Goal: Task Accomplishment & Management: Use online tool/utility

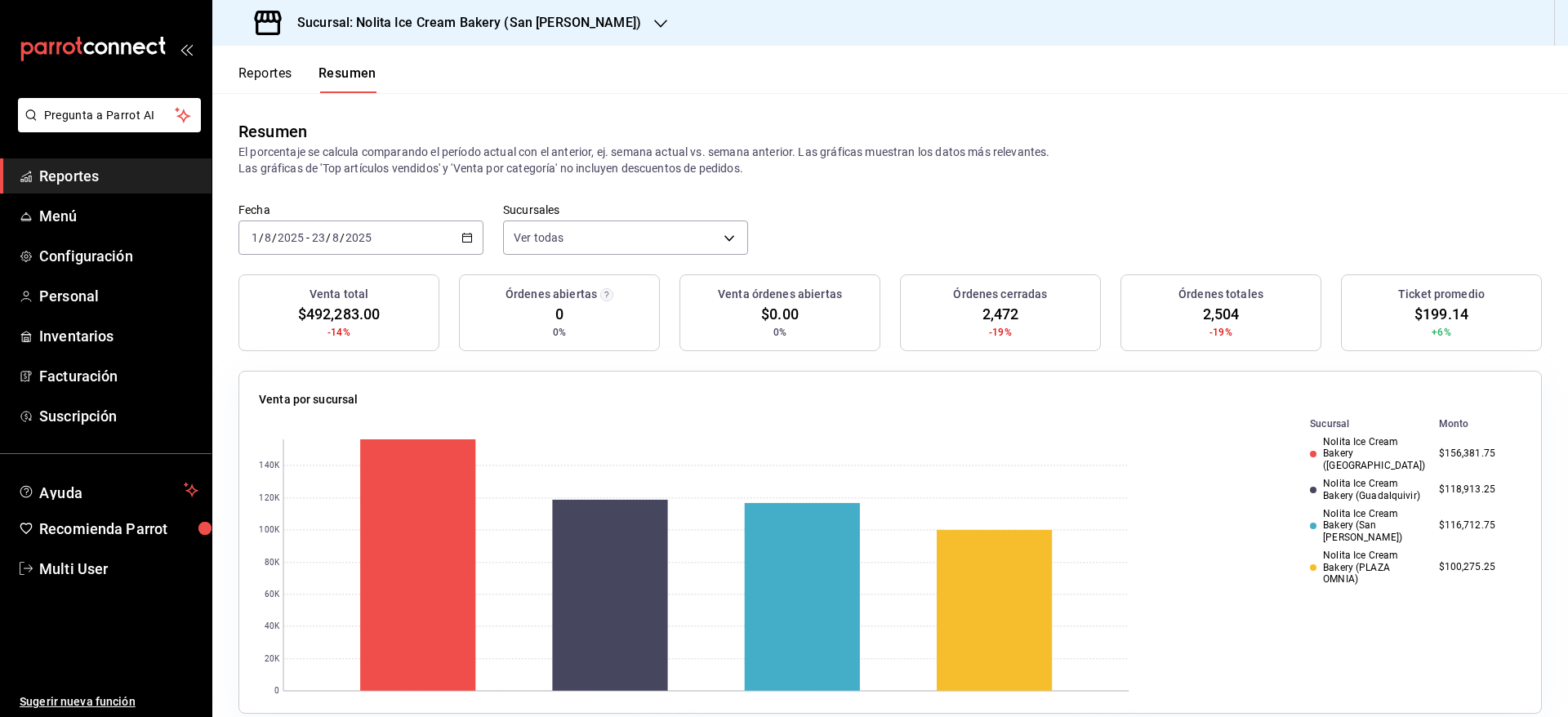
click at [422, 241] on div "[DATE] [DATE] - [DATE] [DATE]" at bounding box center [361, 237] width 245 height 34
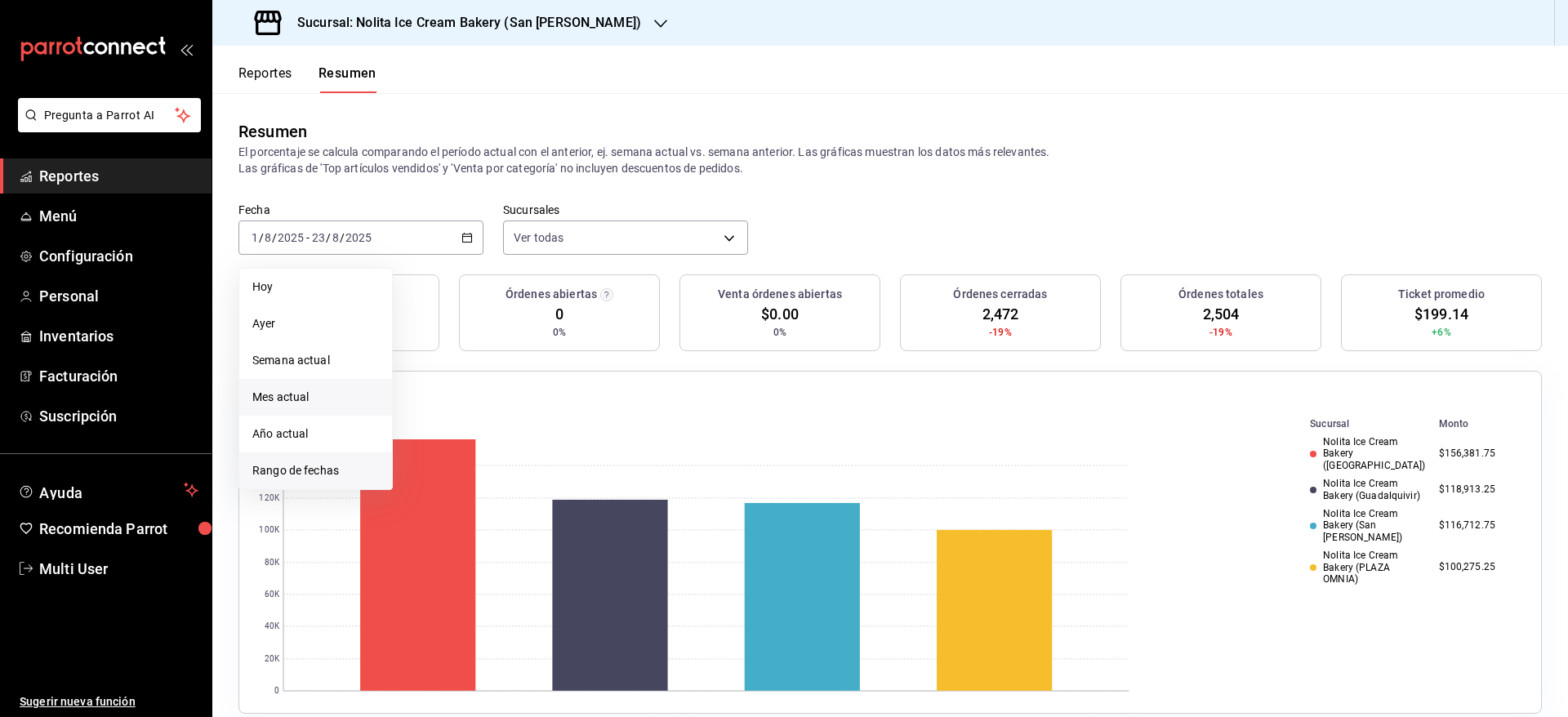
click at [343, 468] on span "Rango de fechas" at bounding box center [315, 469] width 127 height 17
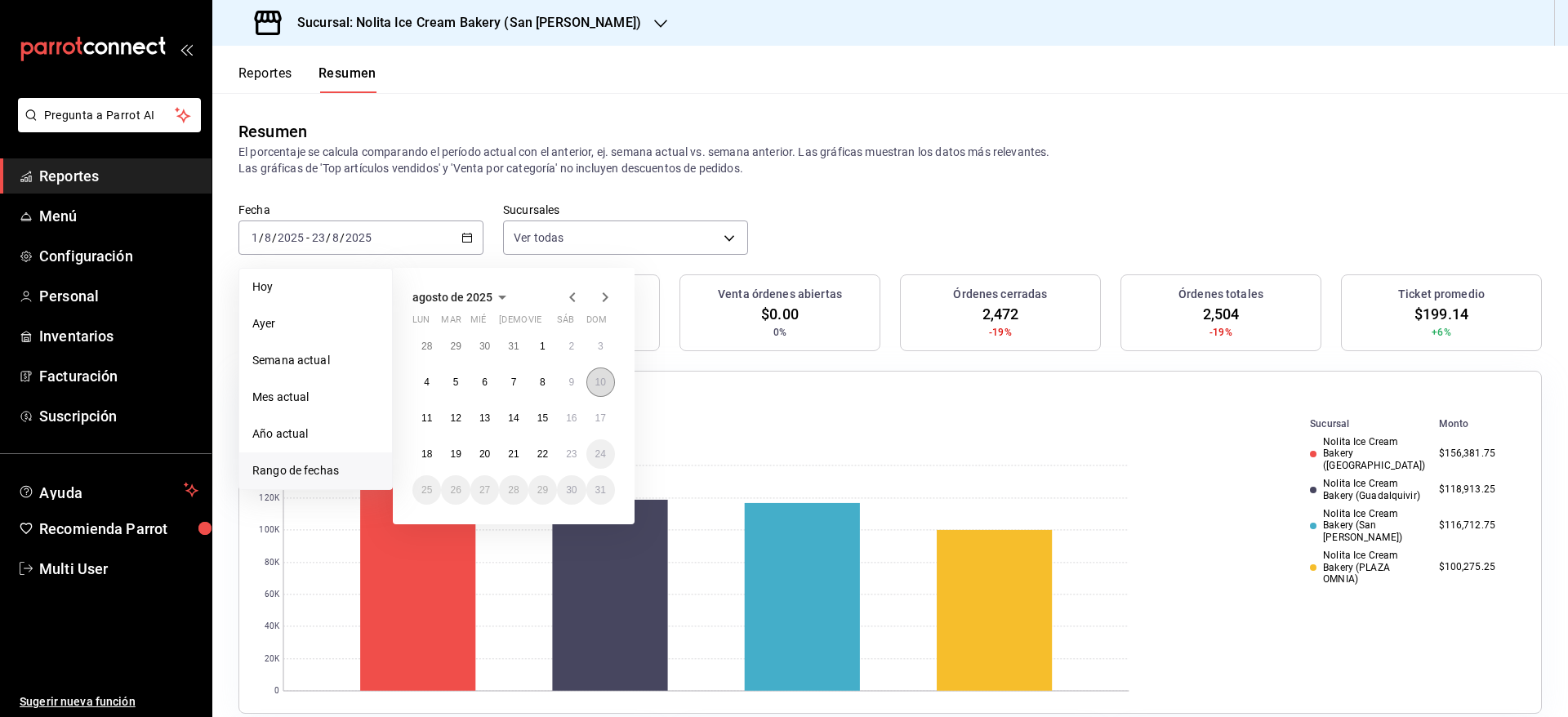
click at [602, 384] on abbr "10" at bounding box center [600, 382] width 11 height 12
click at [602, 415] on abbr "17" at bounding box center [600, 418] width 11 height 12
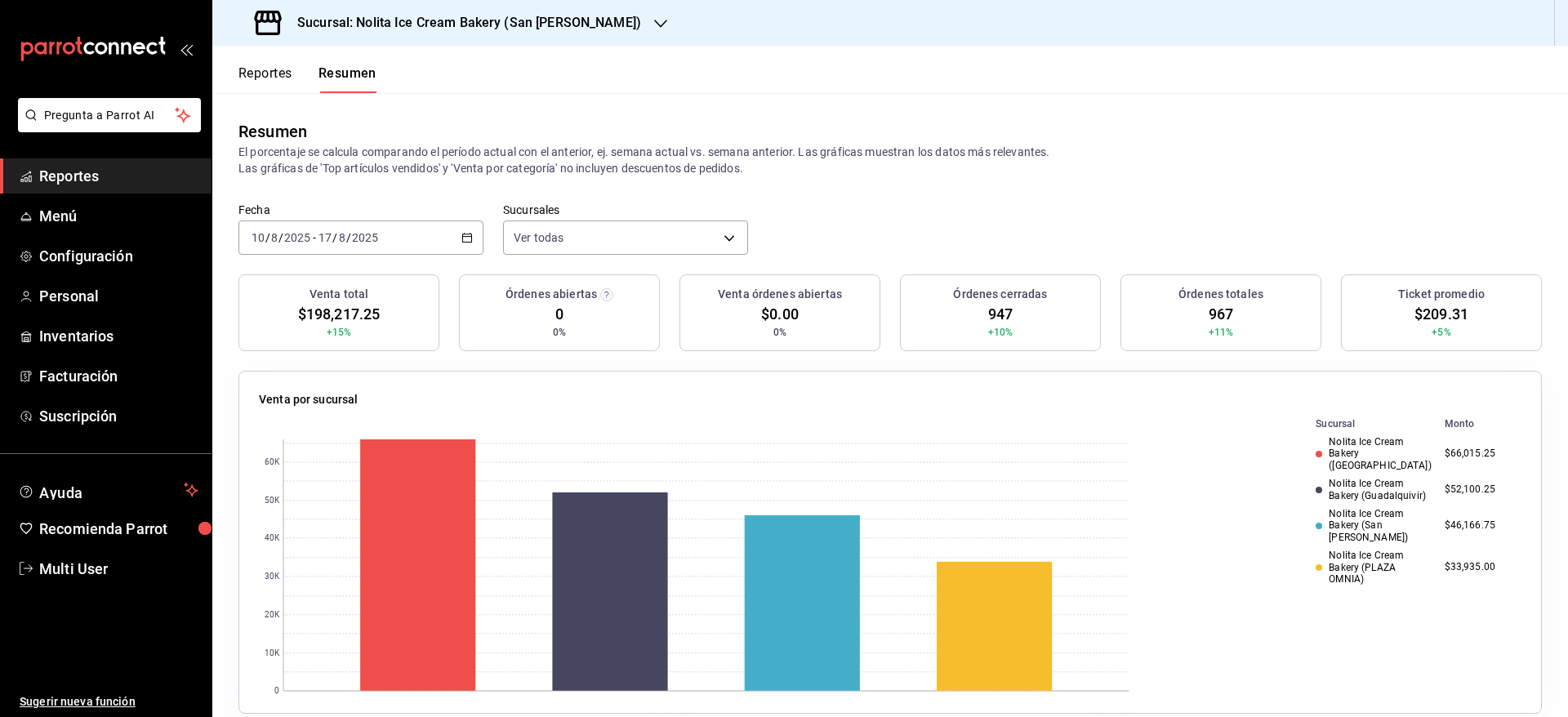
click at [461, 230] on div "[DATE] [DATE] - [DATE] [DATE]" at bounding box center [361, 237] width 245 height 34
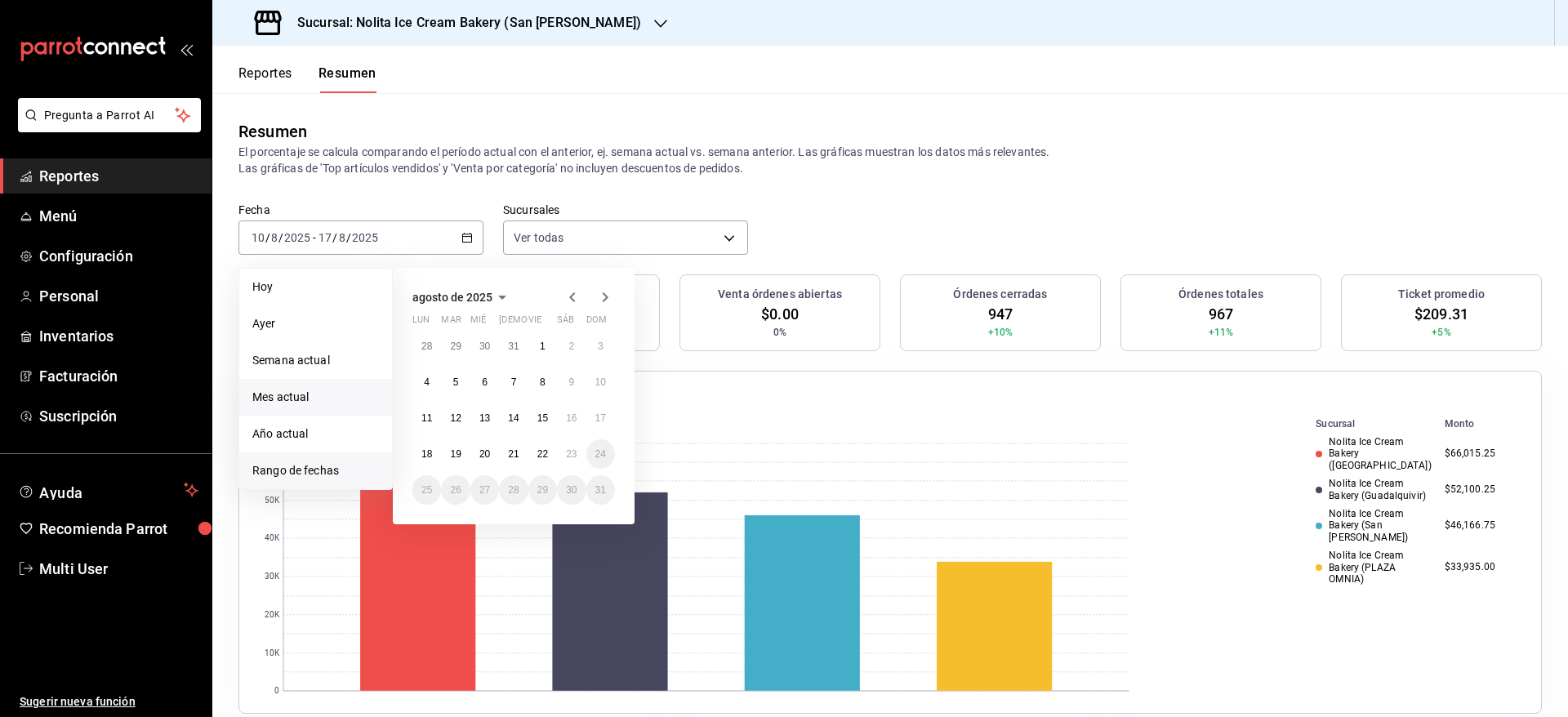
click at [330, 391] on span "Mes actual" at bounding box center [315, 397] width 127 height 17
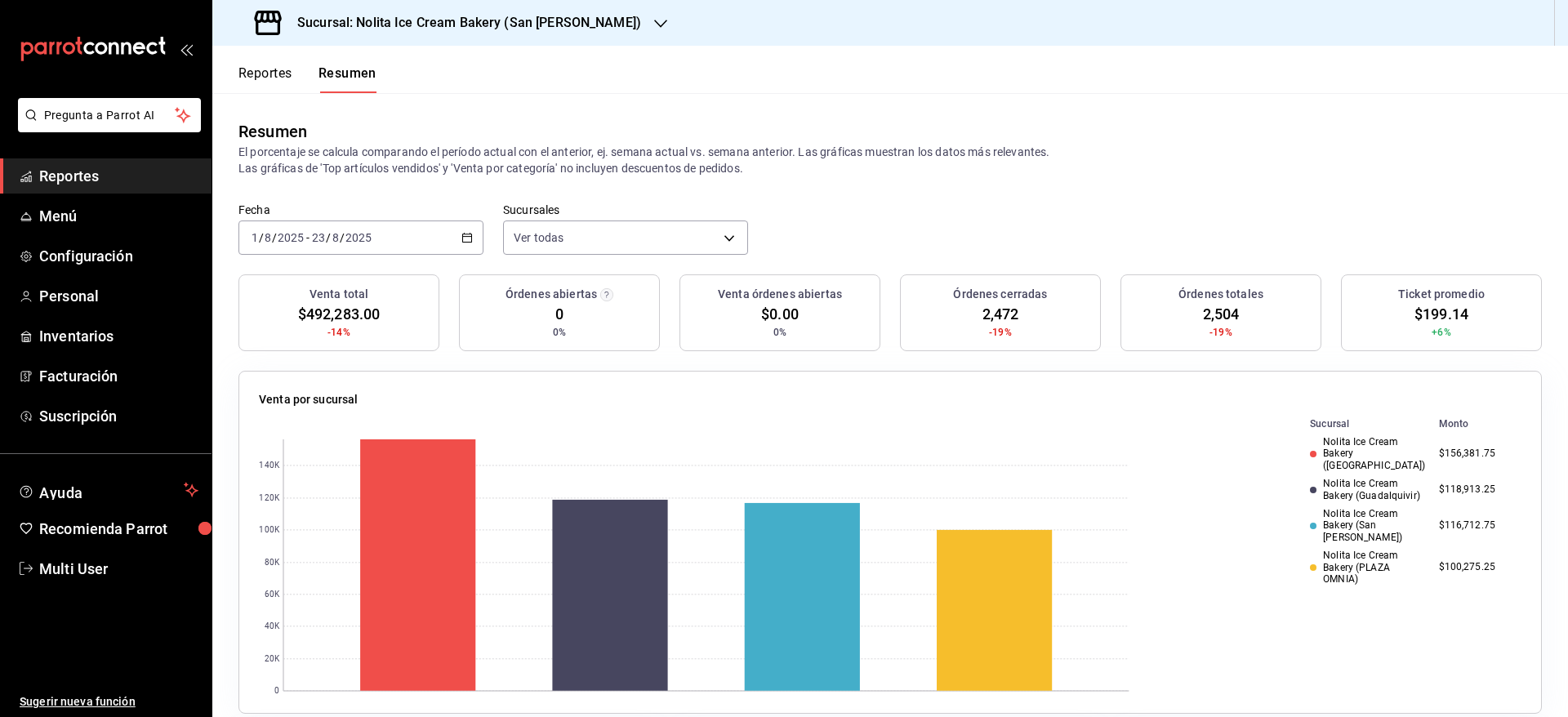
click at [467, 18] on h3 "Sucursal: Nolita Ice Cream Bakery (San [PERSON_NAME])" at bounding box center [462, 23] width 357 height 20
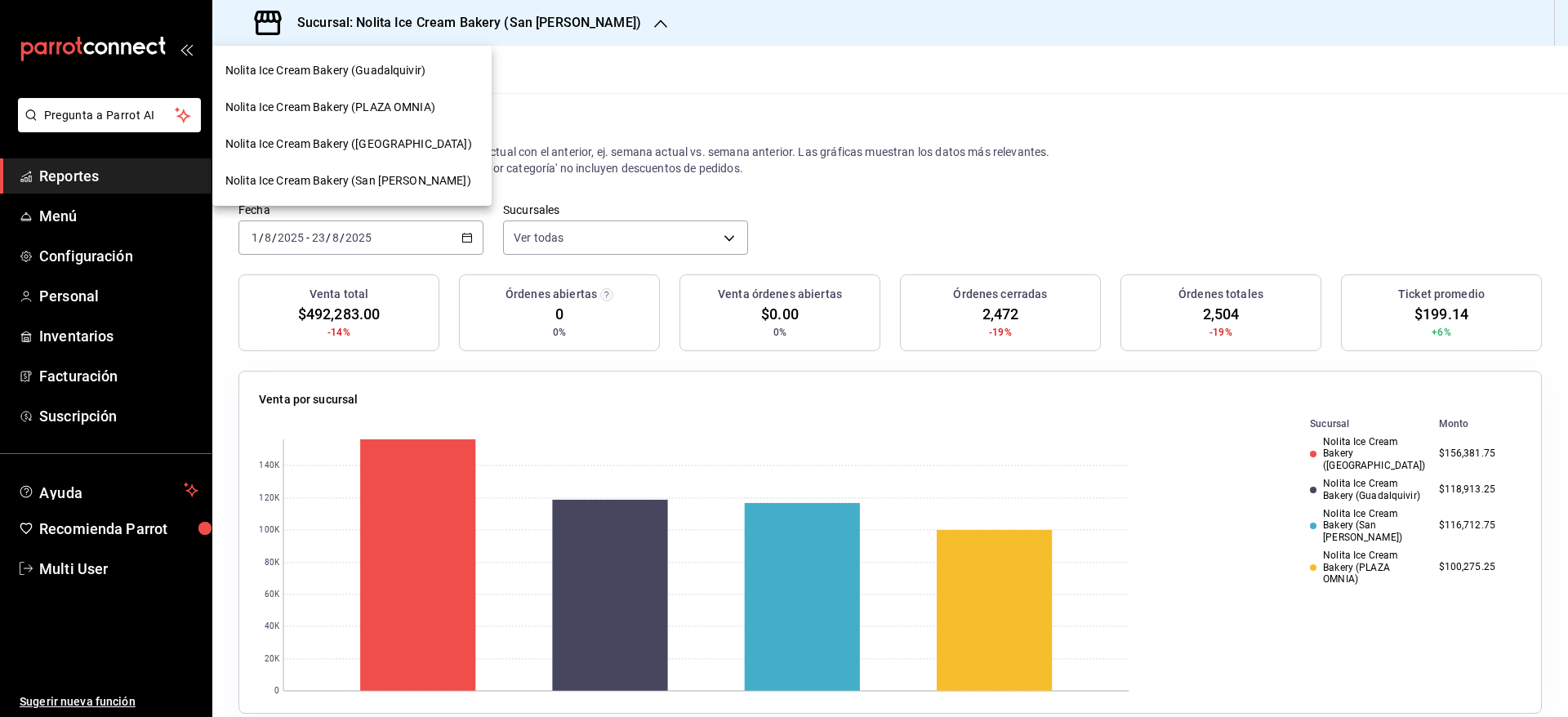
click at [398, 71] on span "Nolita Ice Cream Bakery (Guadalquivir)" at bounding box center [325, 70] width 200 height 17
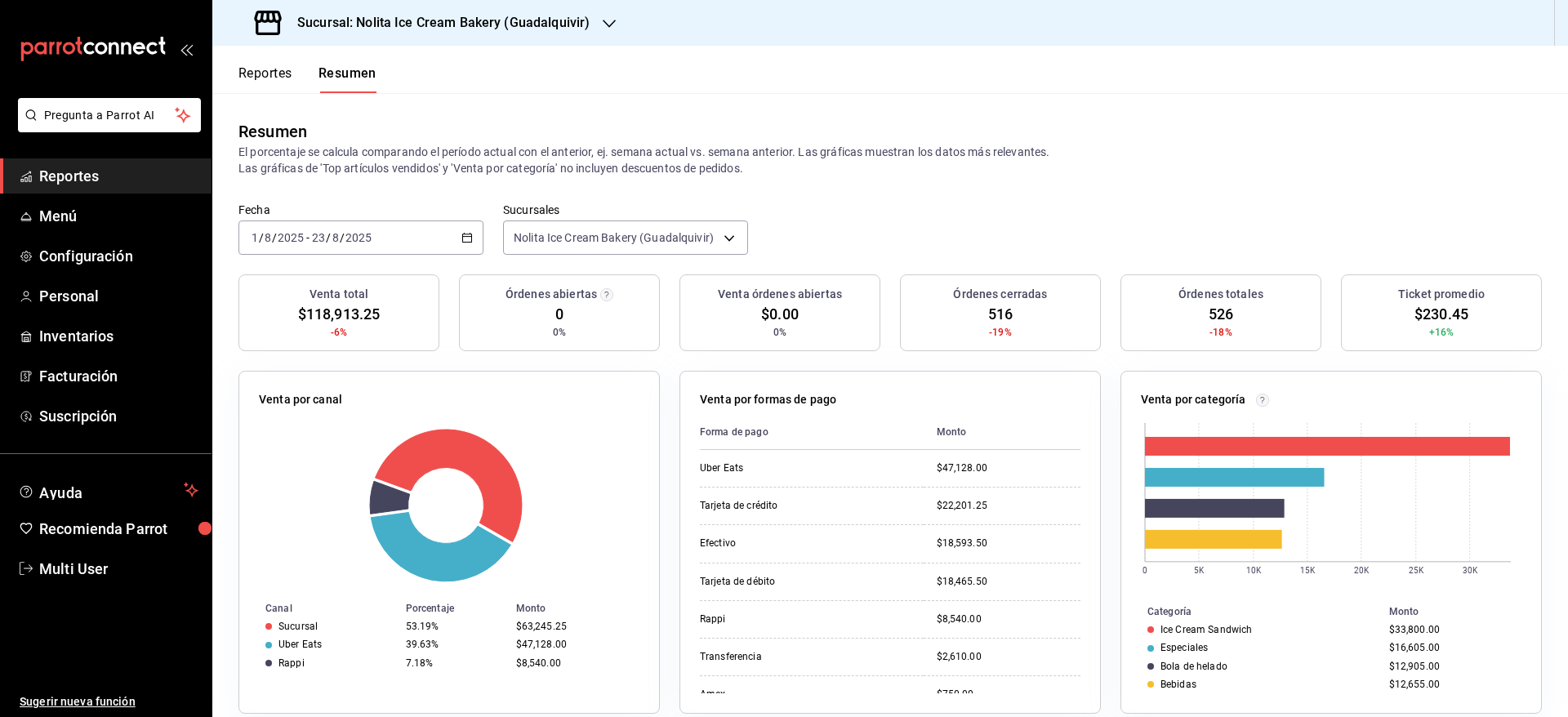
click at [384, 235] on div "[DATE] [DATE] - [DATE] [DATE]" at bounding box center [361, 237] width 245 height 34
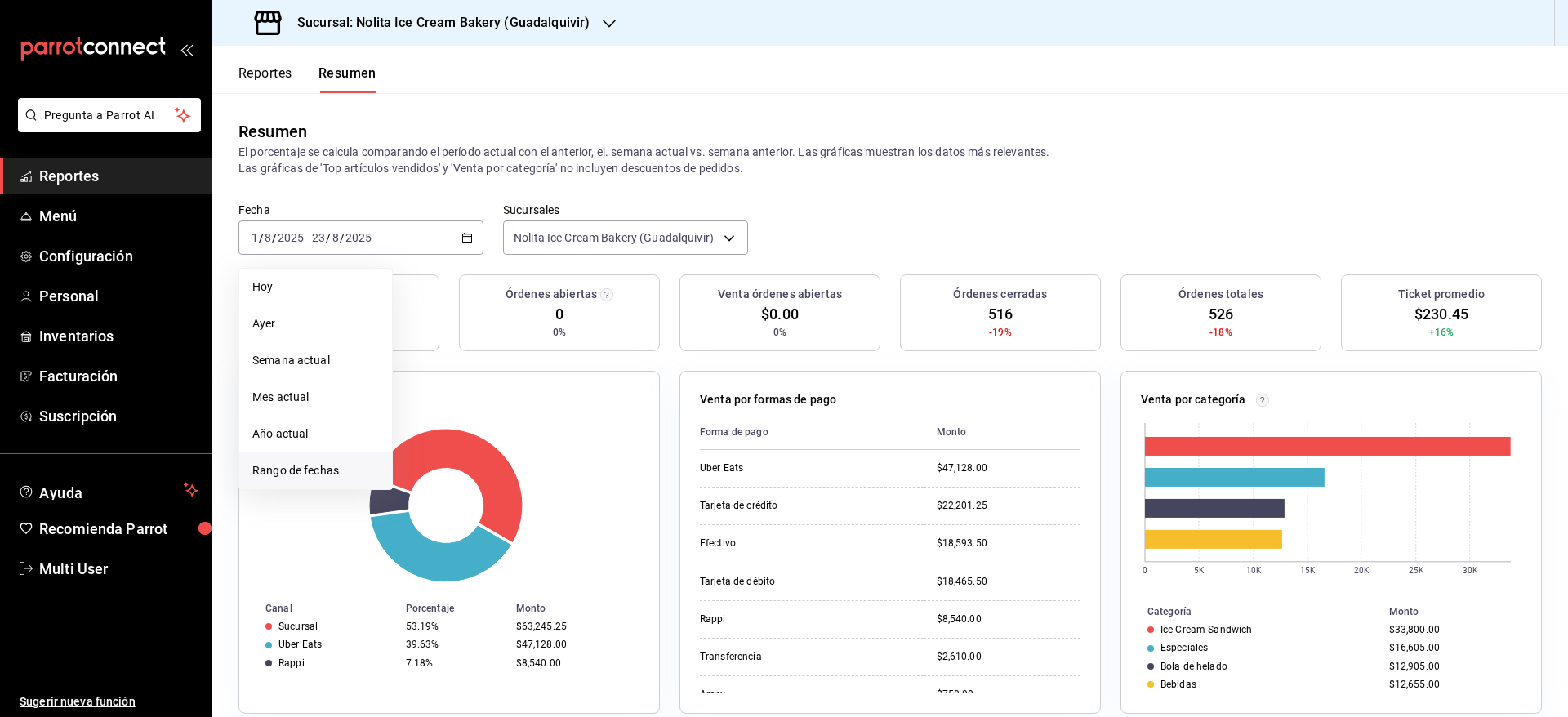
click at [276, 465] on span "Rango de fechas" at bounding box center [315, 469] width 127 height 17
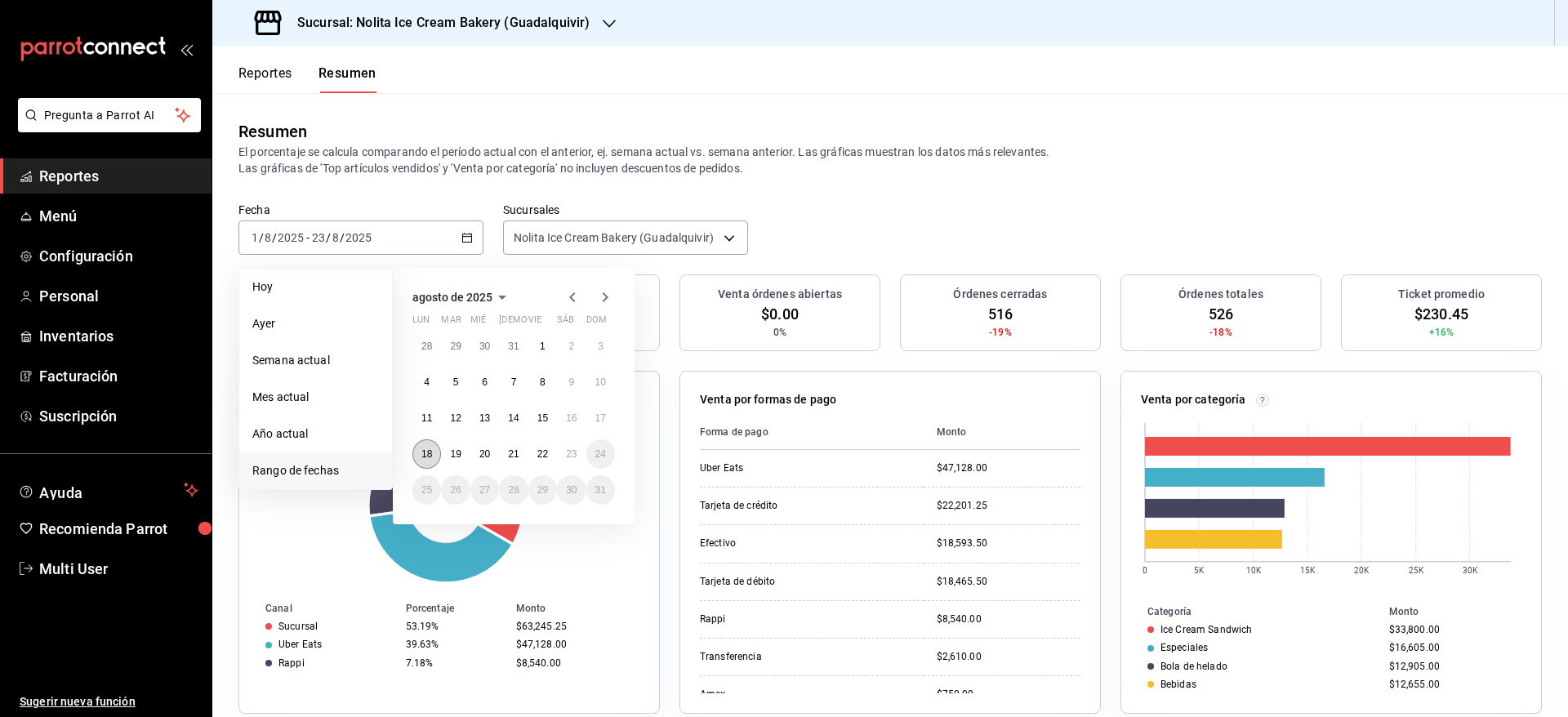
click at [419, 450] on button "18" at bounding box center [426, 454] width 28 height 29
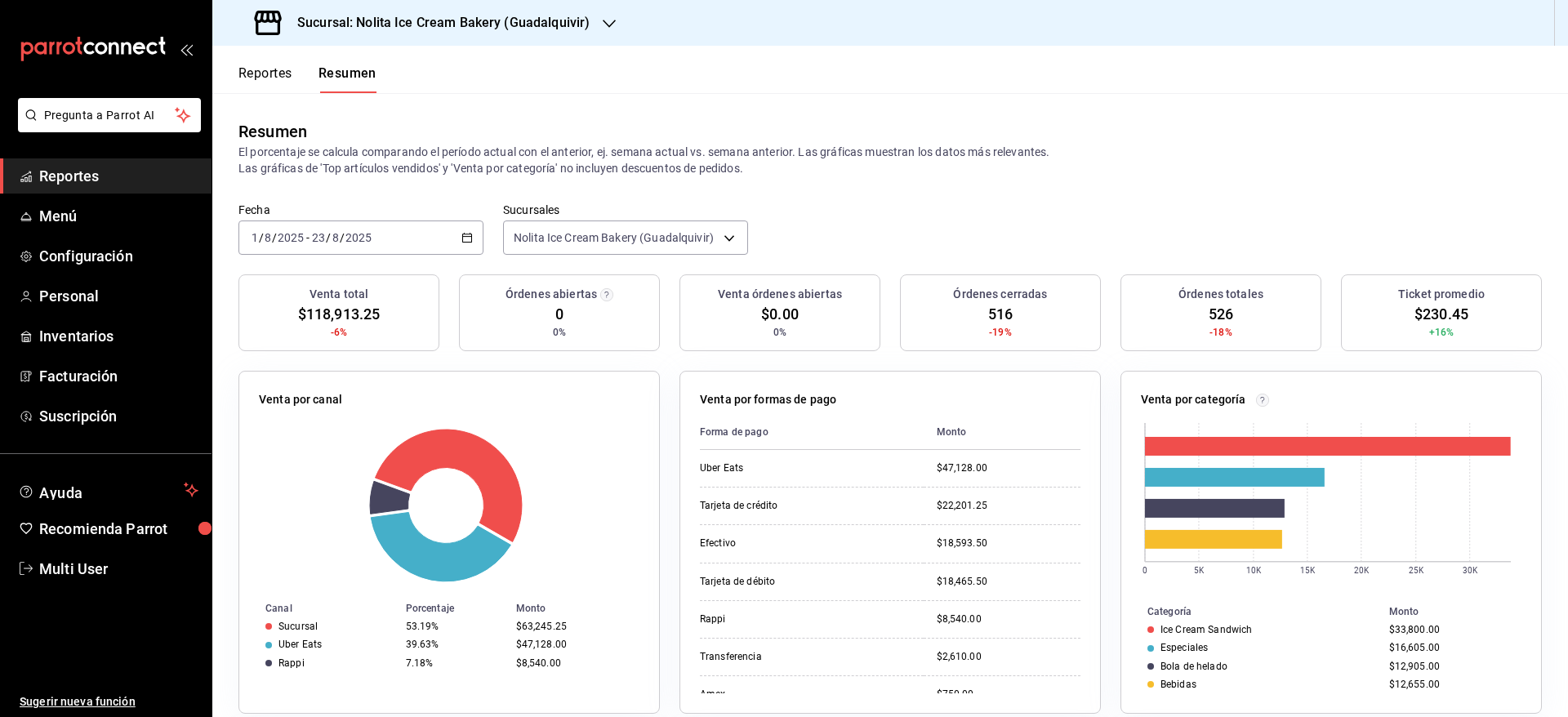
click at [81, 181] on span "Reportes" at bounding box center [119, 176] width 159 height 22
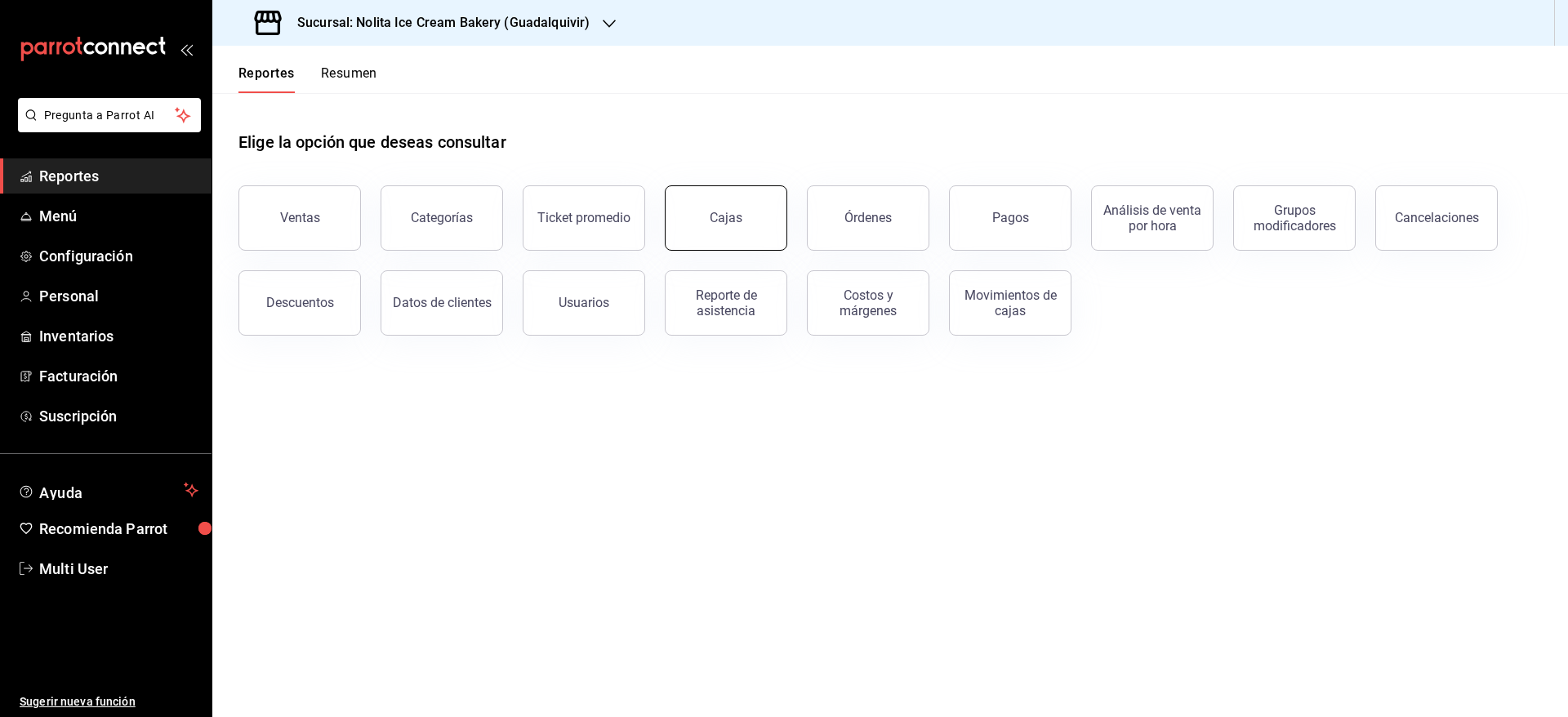
click at [745, 223] on button "Cajas" at bounding box center [725, 218] width 123 height 65
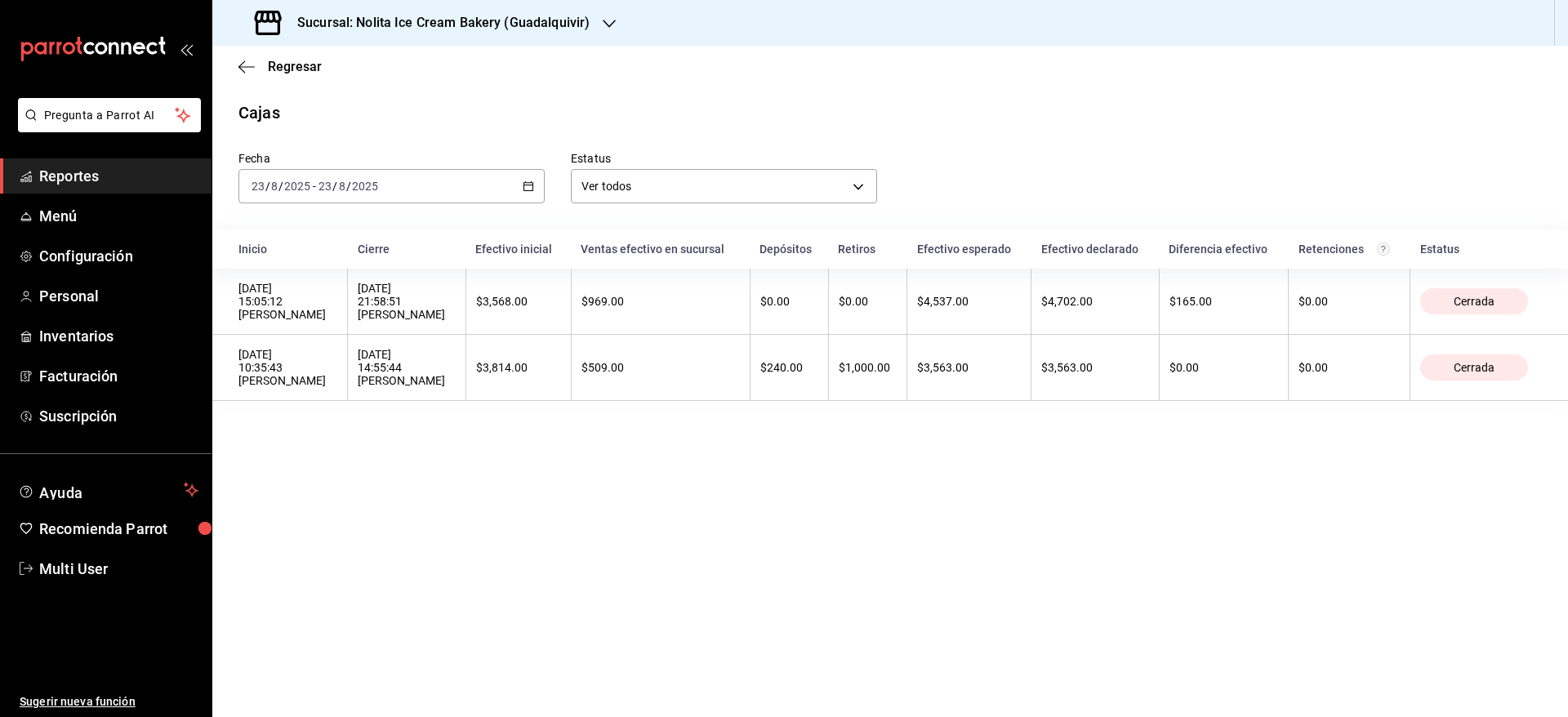
click at [471, 193] on div "[DATE] [DATE] - [DATE] [DATE]" at bounding box center [392, 186] width 307 height 34
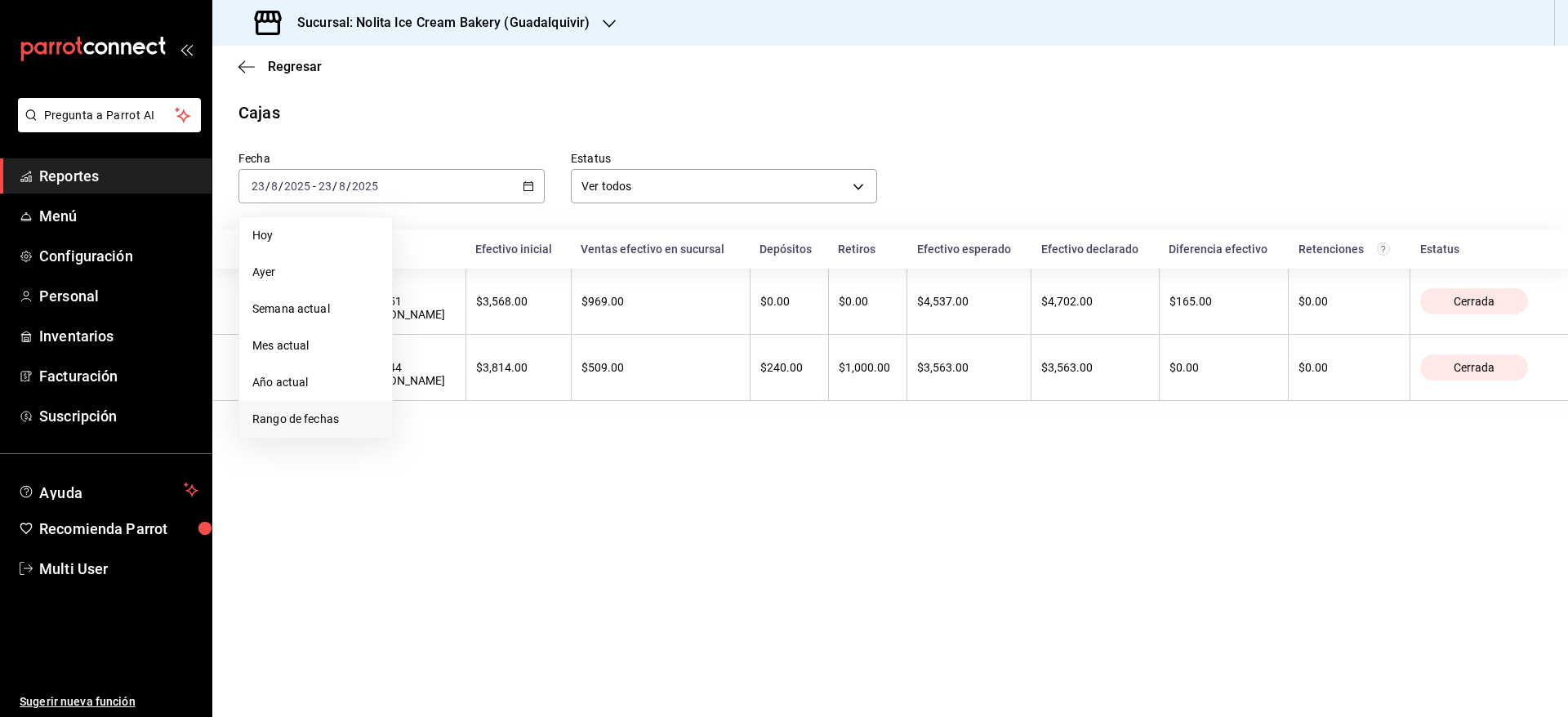
click at [341, 409] on li "Rango de fechas" at bounding box center [314, 418] width 152 height 36
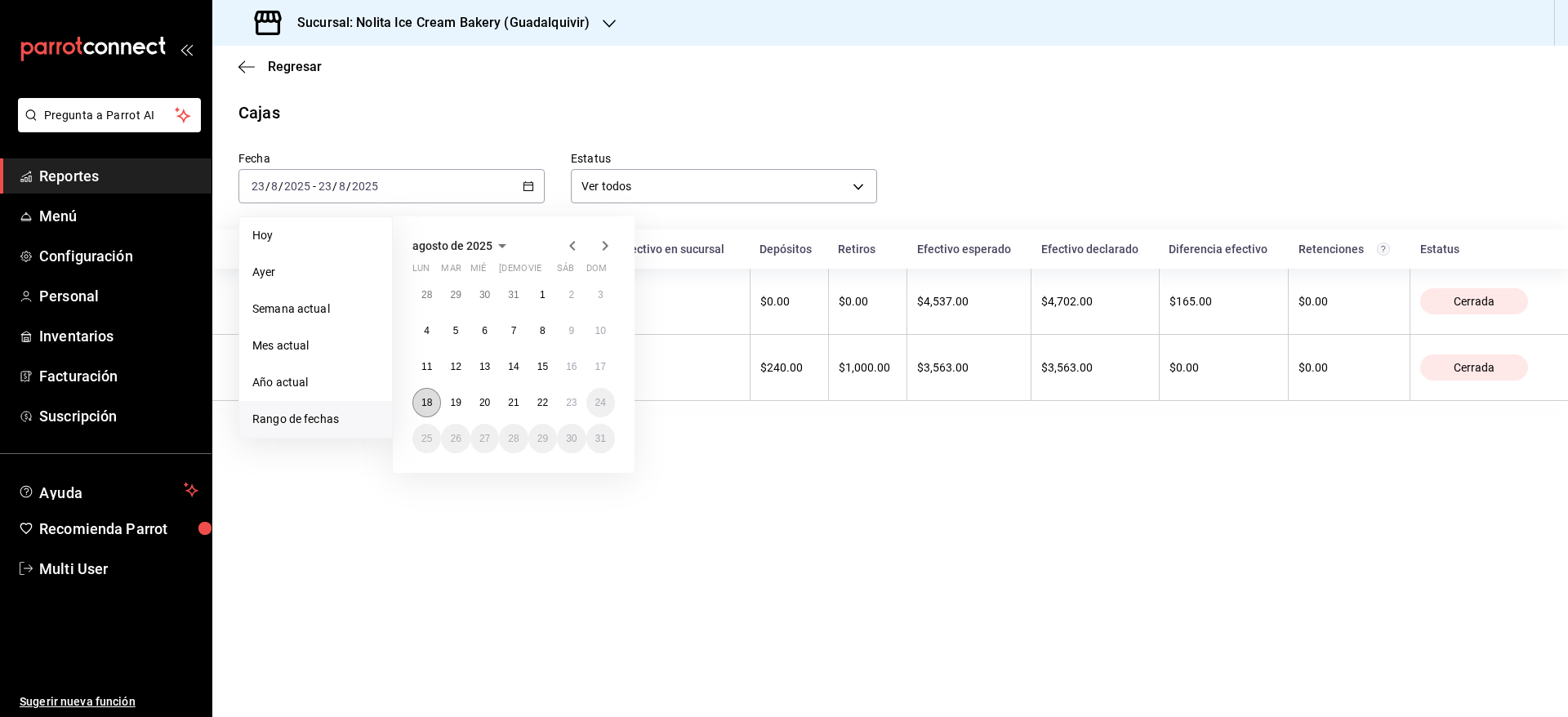
click at [427, 399] on abbr "18" at bounding box center [426, 403] width 11 height 12
click at [581, 394] on button "23" at bounding box center [571, 403] width 28 height 29
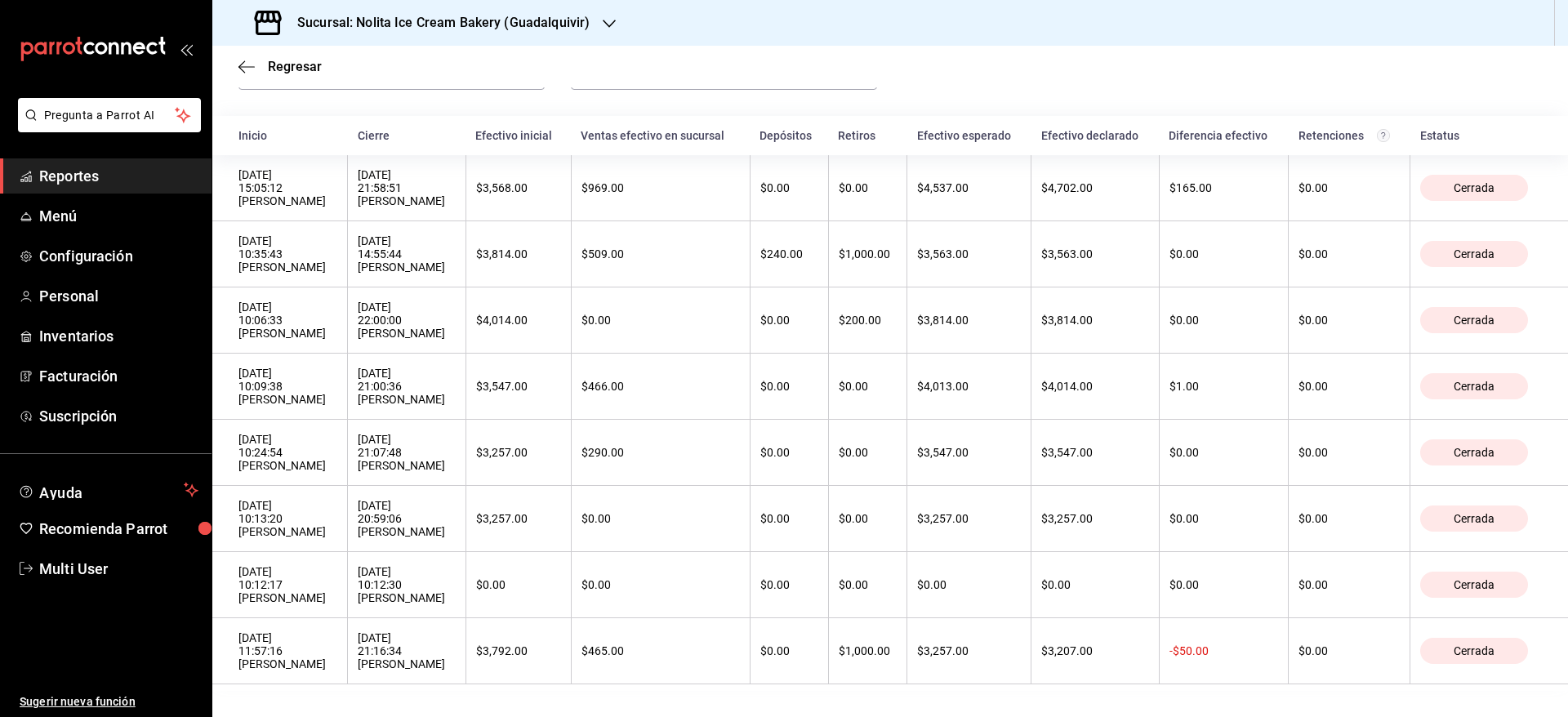
scroll to position [134, 0]
click at [567, 24] on h3 "Sucursal: Nolita Ice Cream Bakery (Guadalquivir)" at bounding box center [436, 23] width 306 height 20
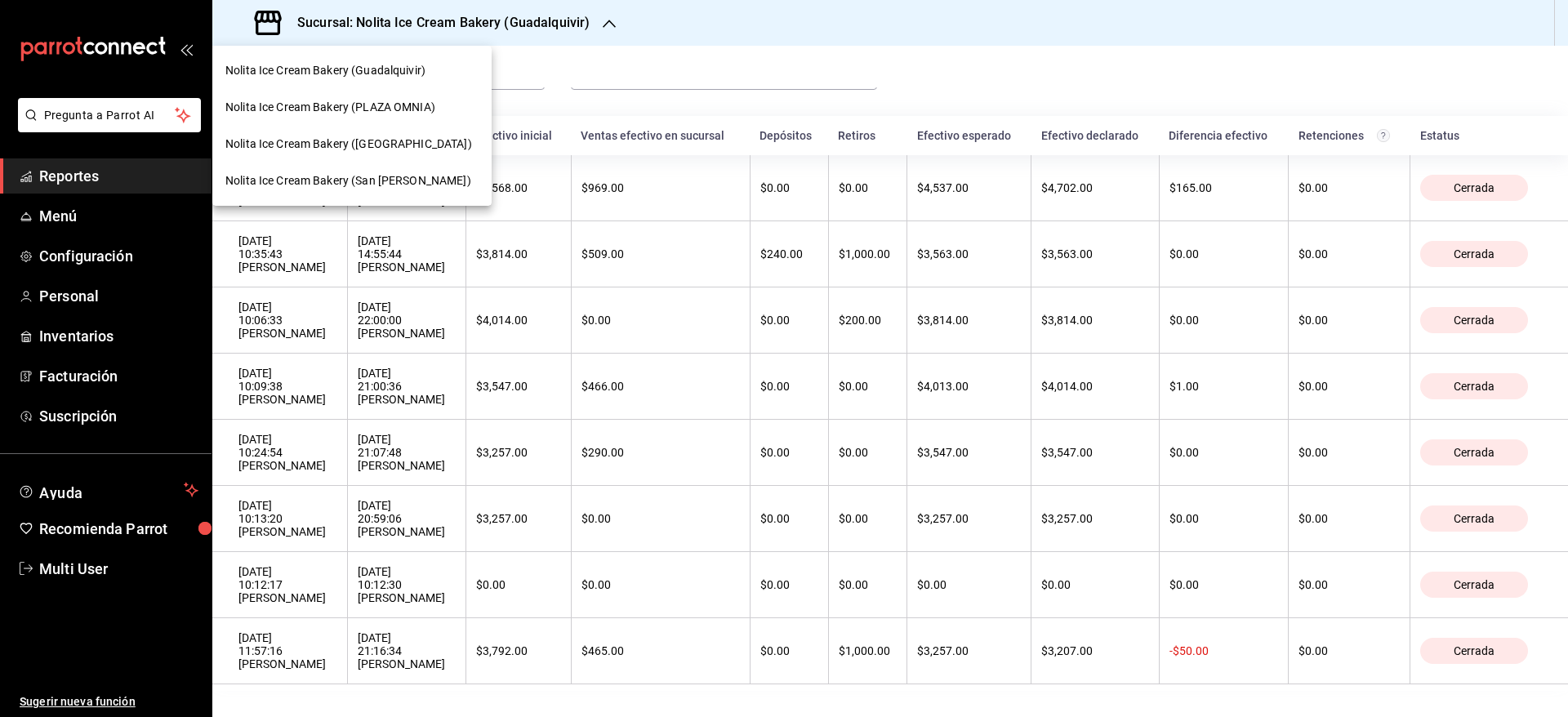
click at [409, 99] on span "Nolita Ice Cream Bakery (PLAZA OMNIA)" at bounding box center [330, 107] width 210 height 17
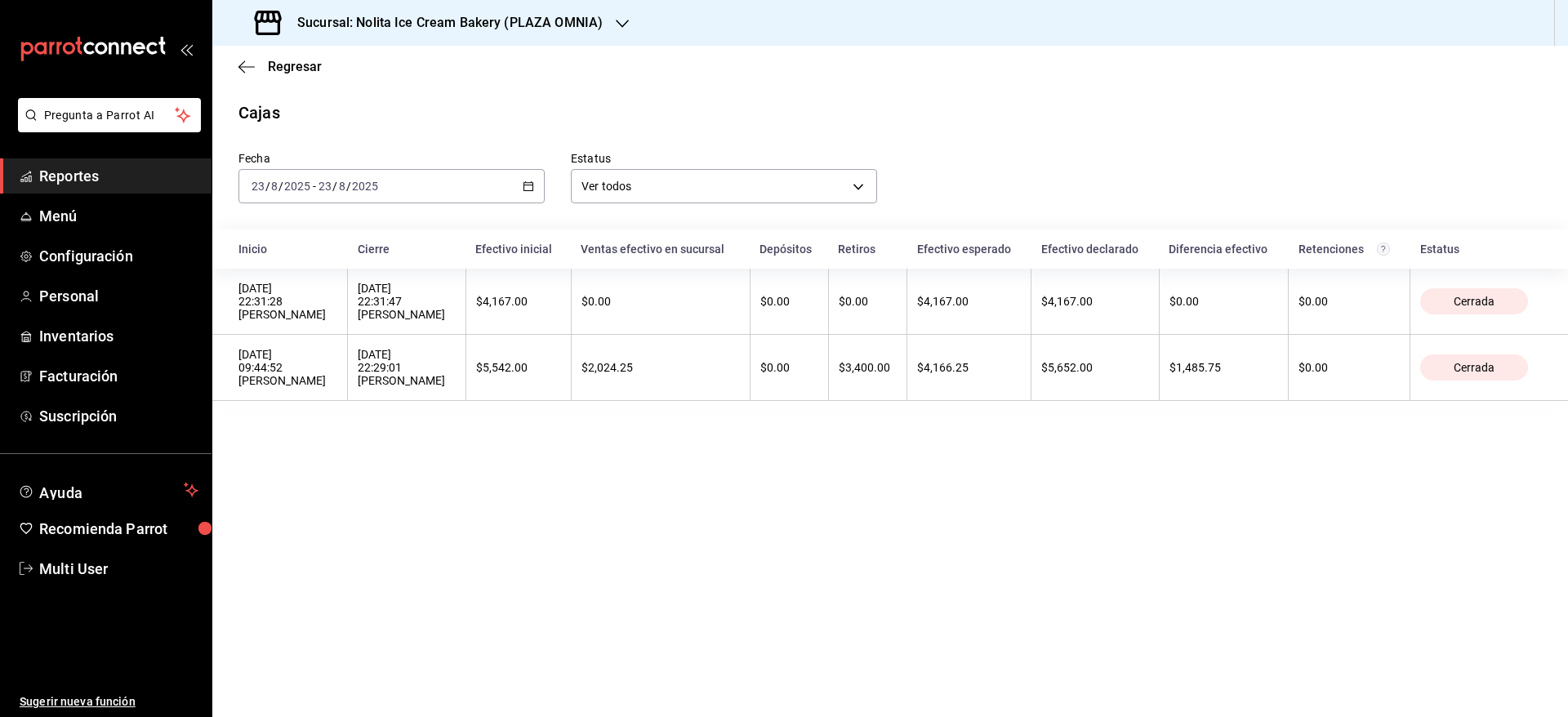
click at [388, 184] on div "[DATE] [DATE] - [DATE] [DATE]" at bounding box center [392, 186] width 307 height 34
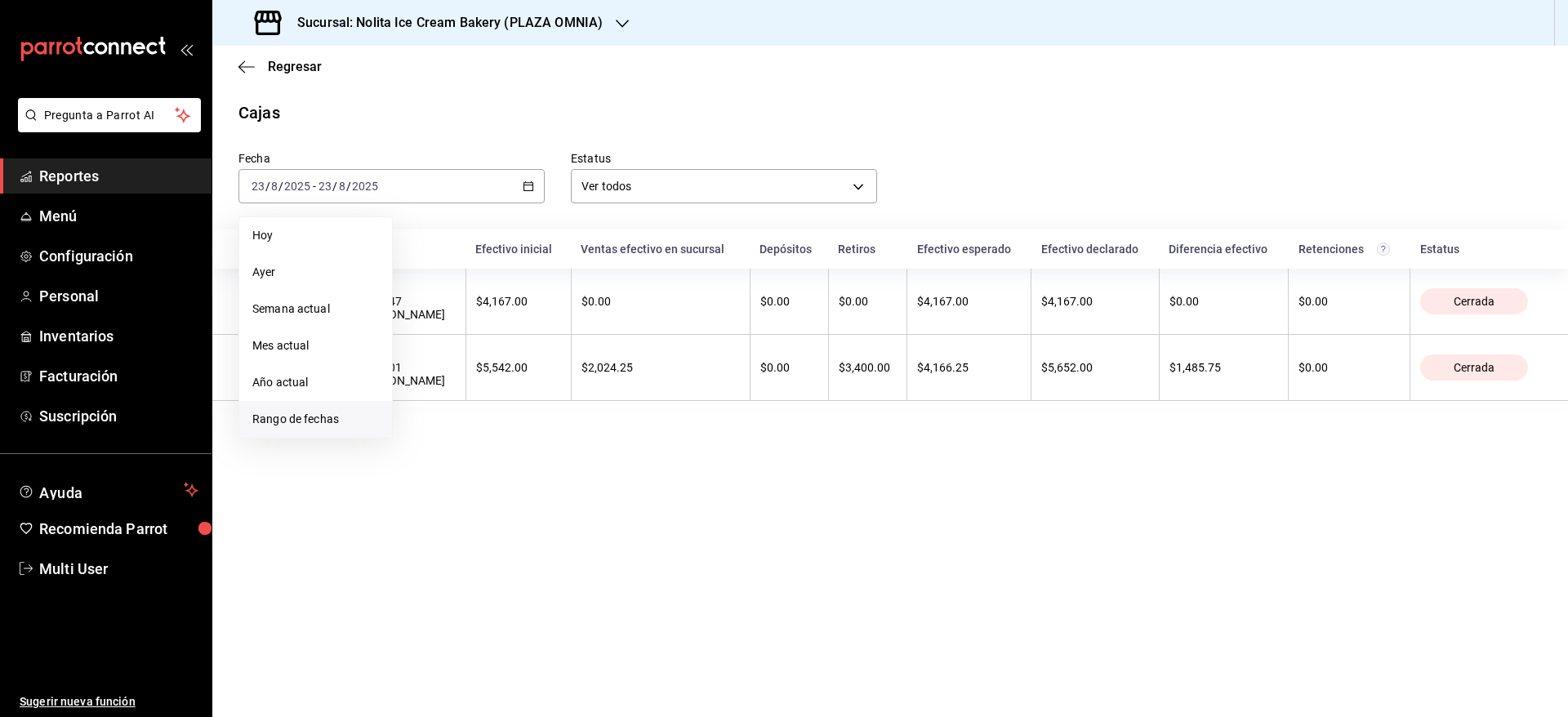
click at [320, 416] on span "Rango de fechas" at bounding box center [315, 418] width 127 height 17
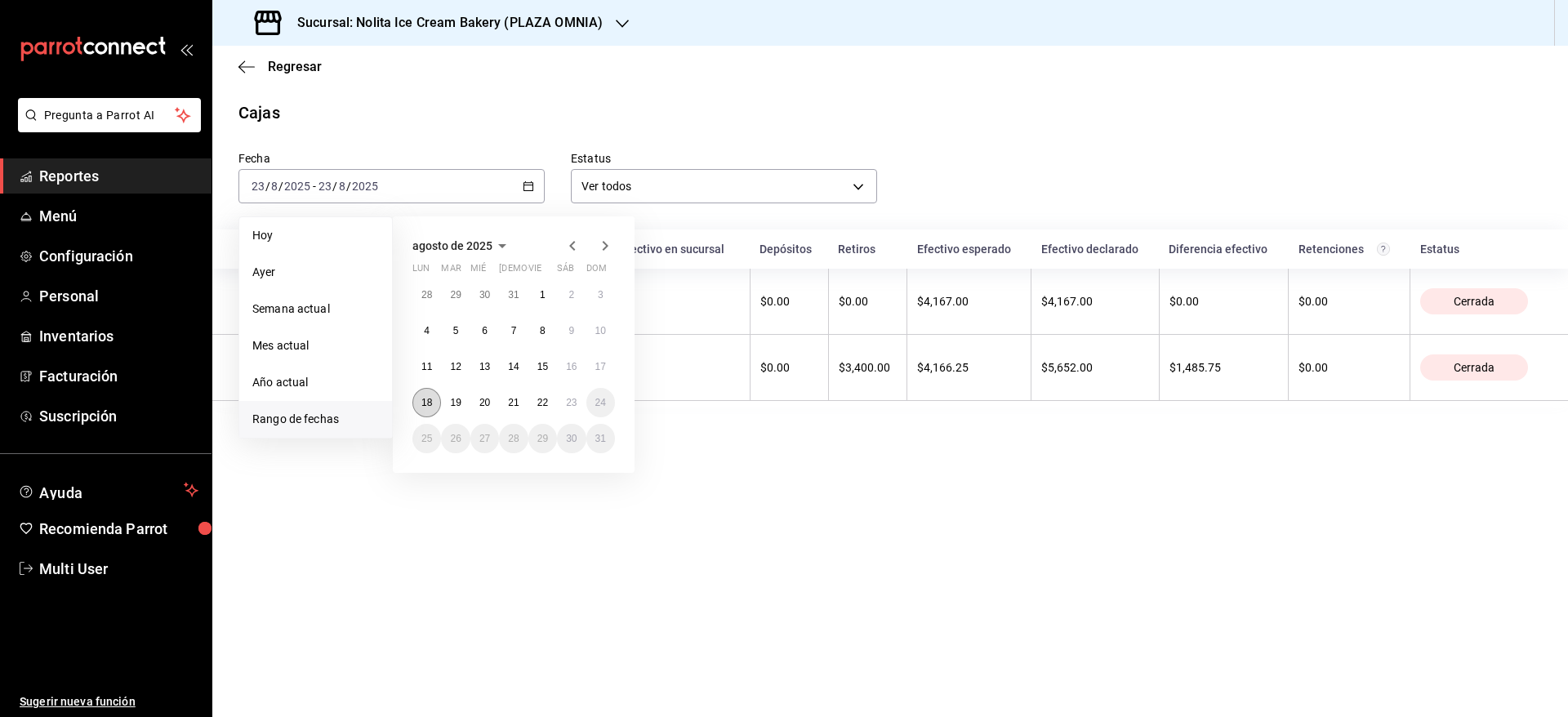
click at [427, 407] on abbr "18" at bounding box center [426, 403] width 11 height 12
click at [573, 400] on abbr "23" at bounding box center [571, 403] width 11 height 12
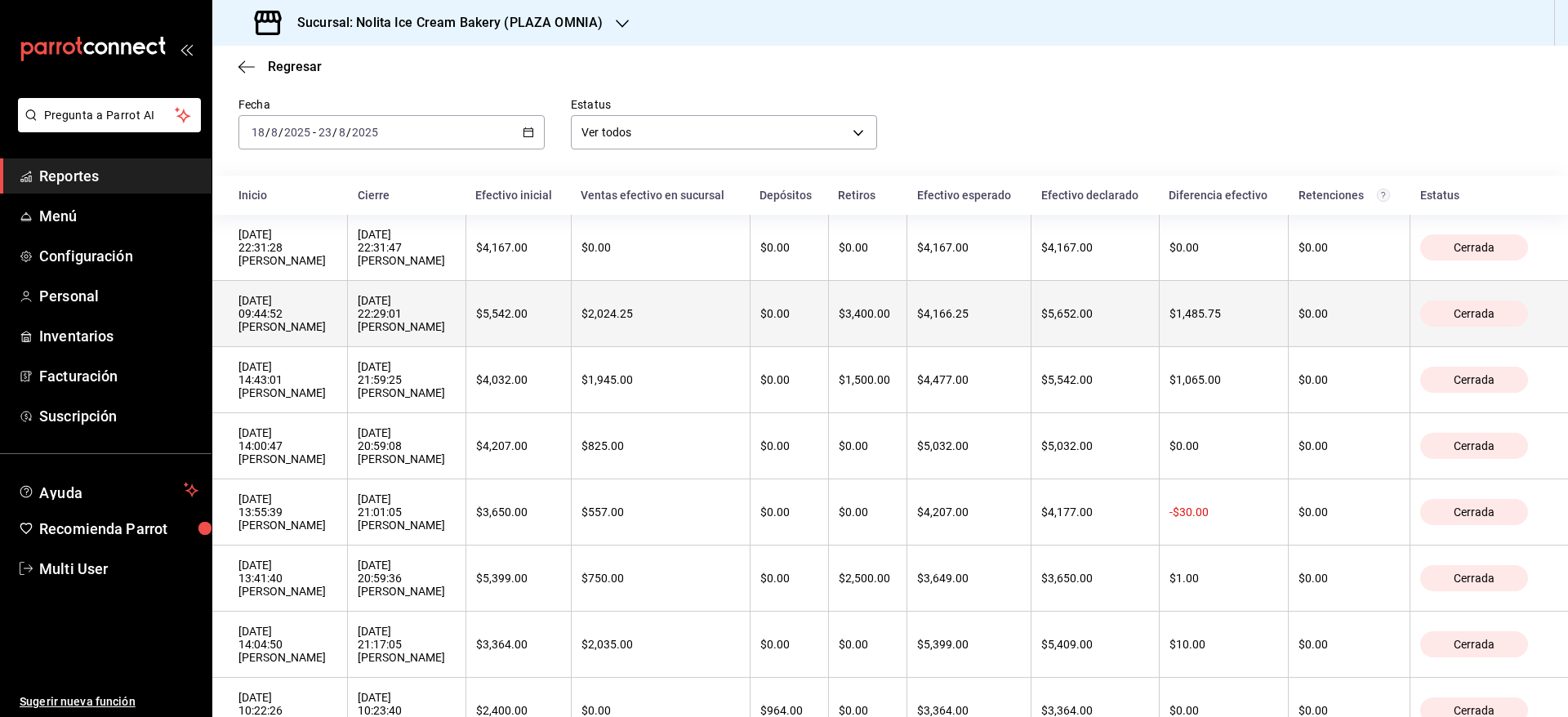
scroll to position [49, 0]
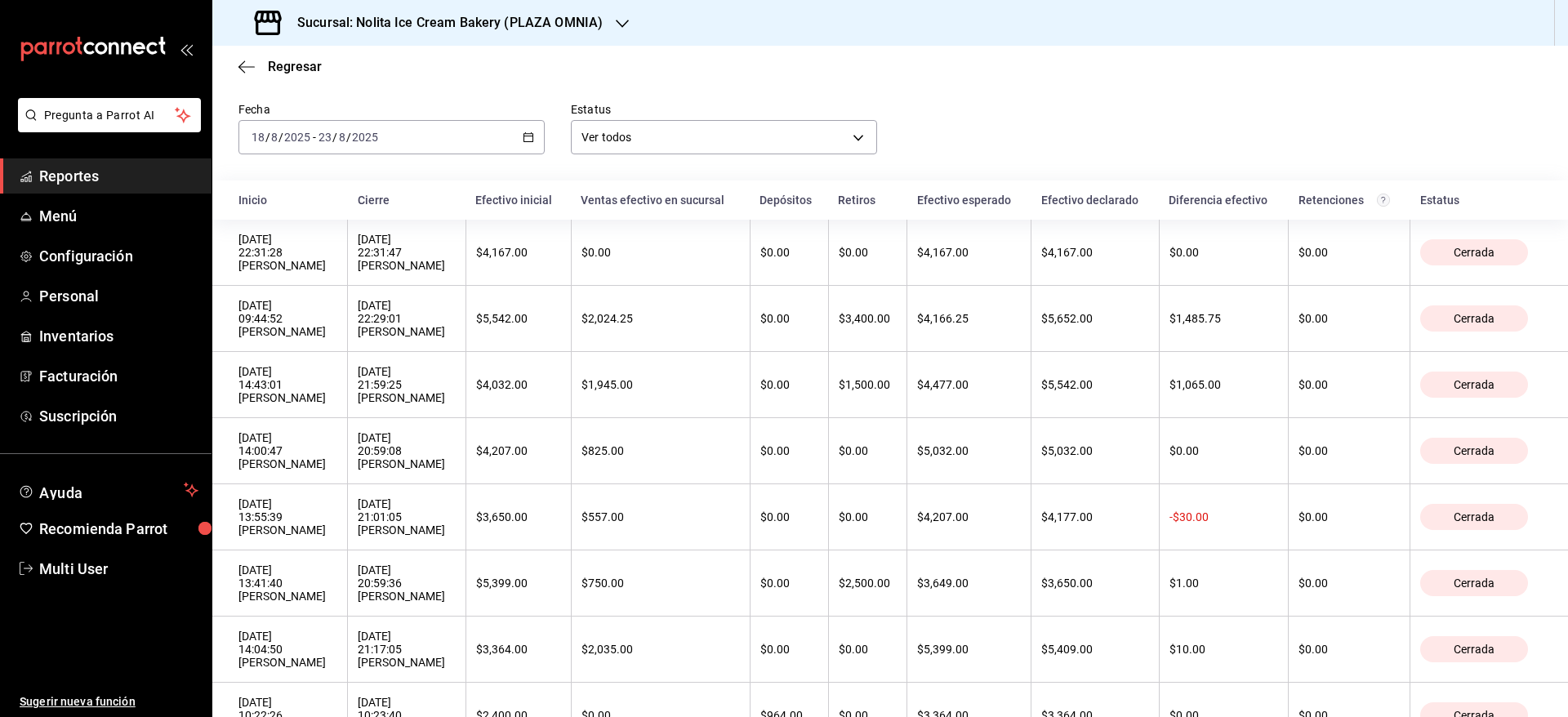
click at [578, 15] on h3 "Sucursal: Nolita Ice Cream Bakery (PLAZA OMNIA)" at bounding box center [443, 23] width 318 height 20
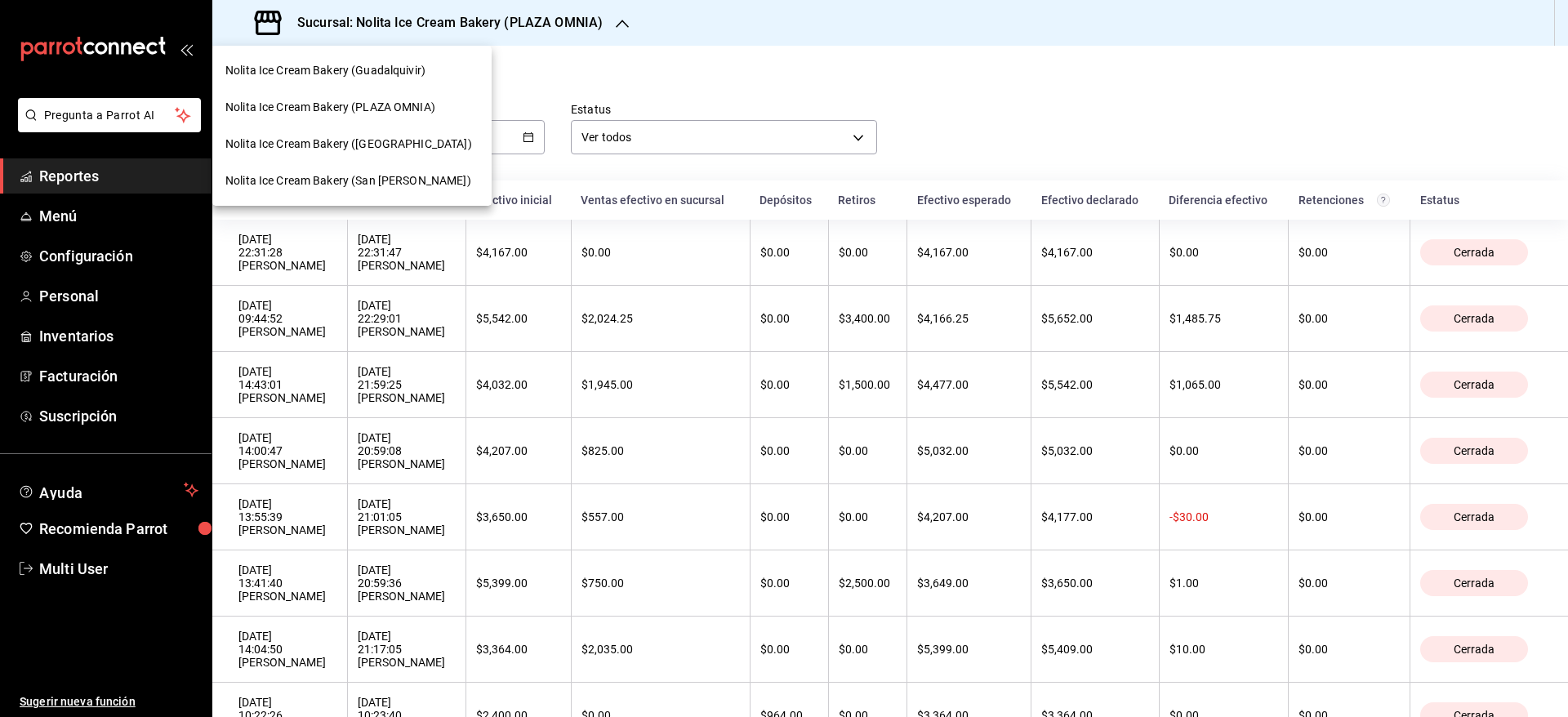
click at [394, 139] on span "Nolita Ice Cream Bakery ([GEOGRAPHIC_DATA])" at bounding box center [348, 143] width 247 height 17
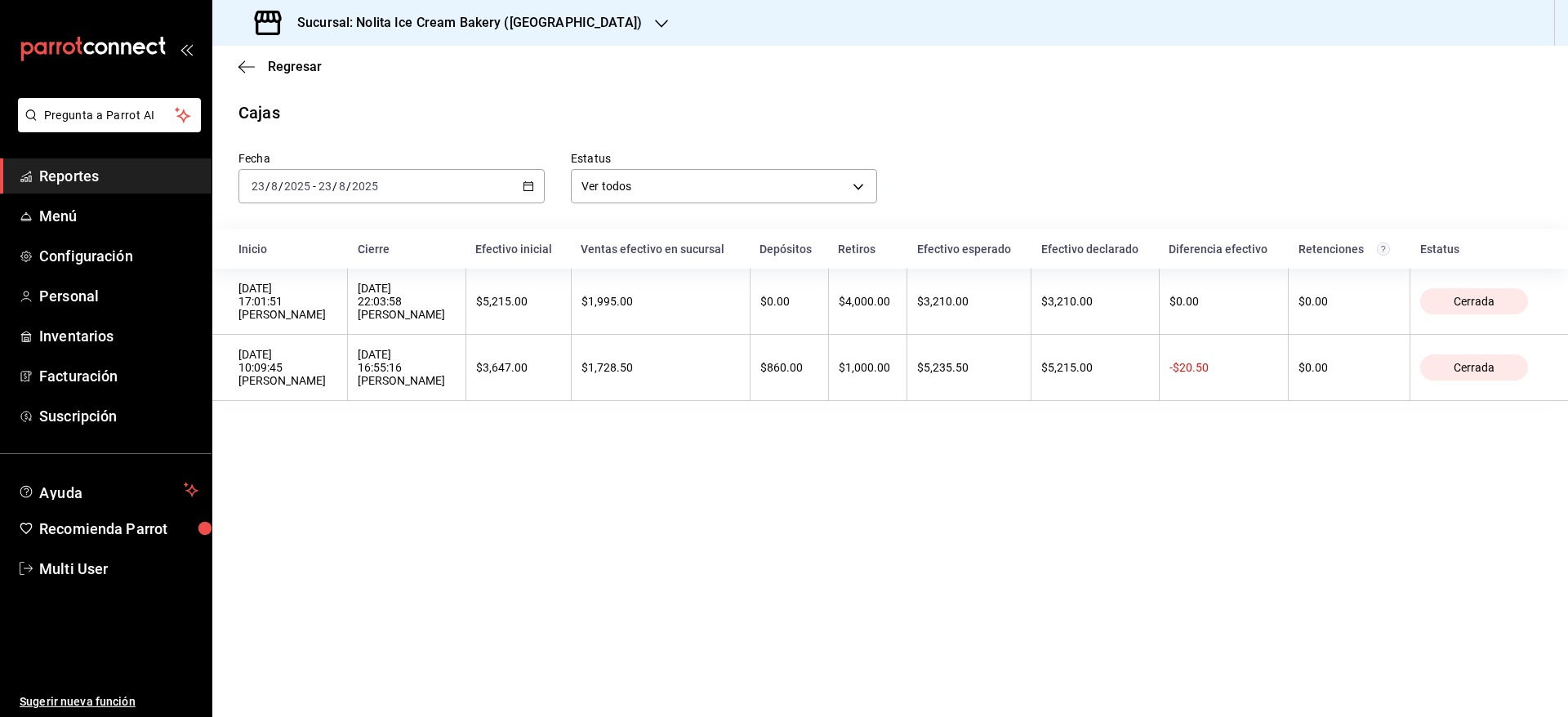
click at [391, 181] on div "[DATE] [DATE] - [DATE] [DATE]" at bounding box center [392, 186] width 307 height 34
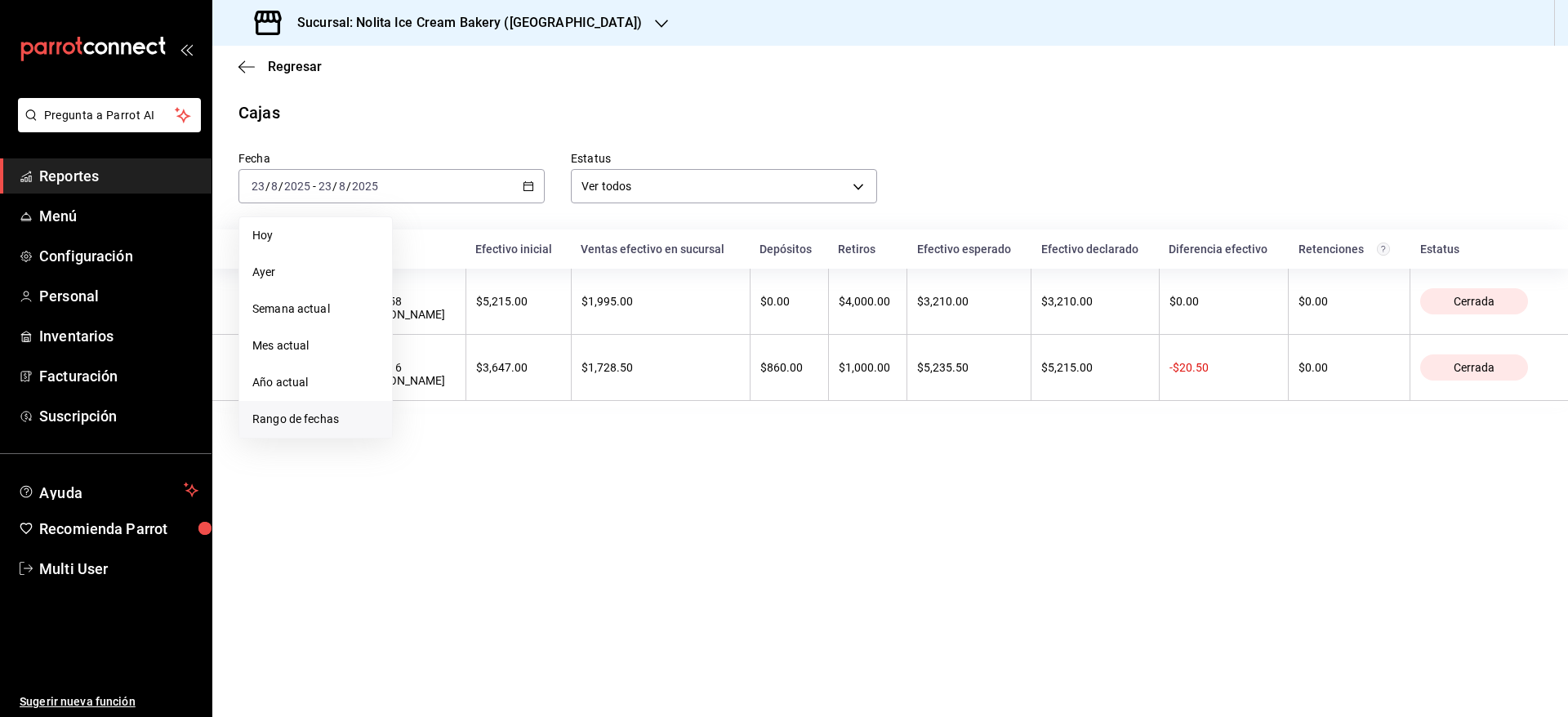
click at [304, 420] on span "Rango de fechas" at bounding box center [315, 418] width 127 height 17
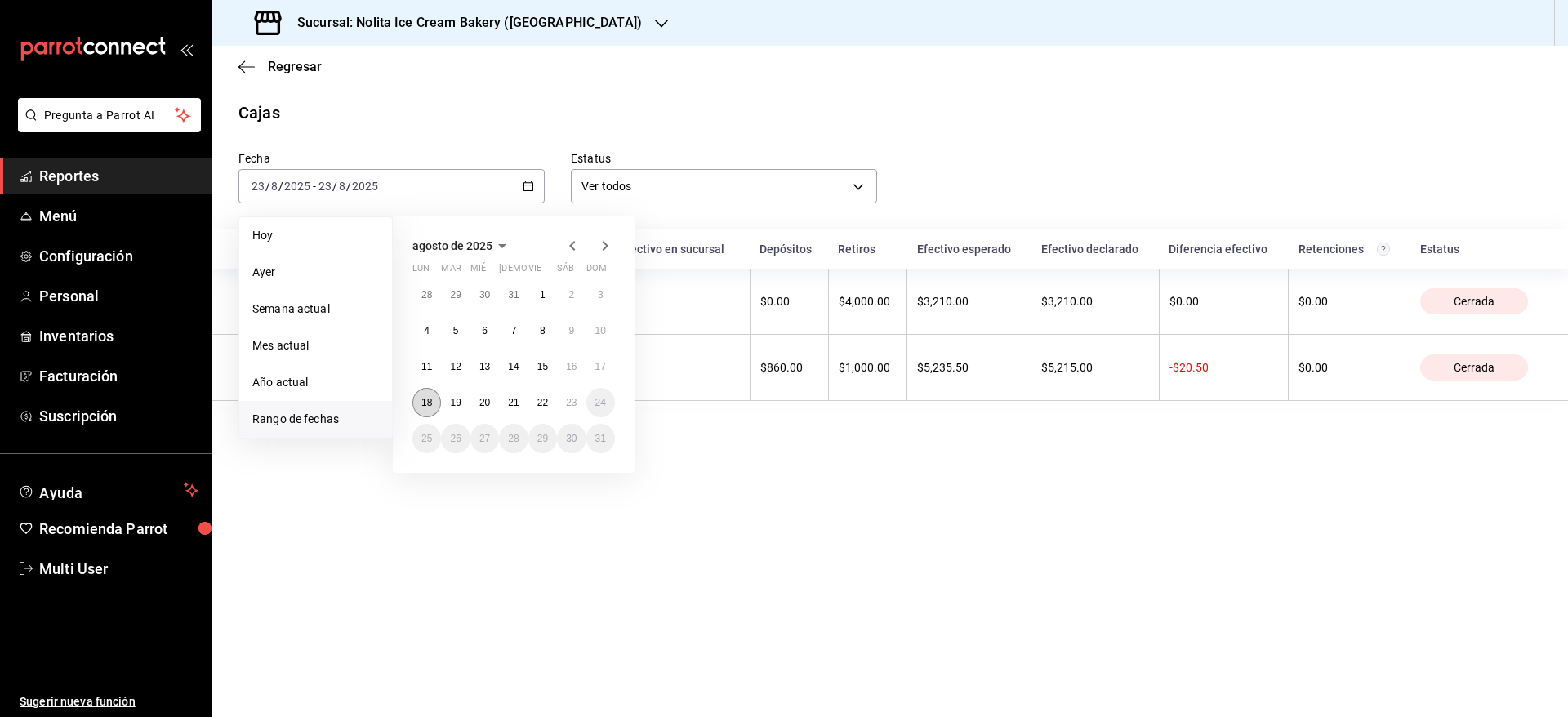
click at [430, 398] on abbr "18" at bounding box center [426, 403] width 11 height 12
click at [571, 397] on abbr "23" at bounding box center [571, 403] width 11 height 12
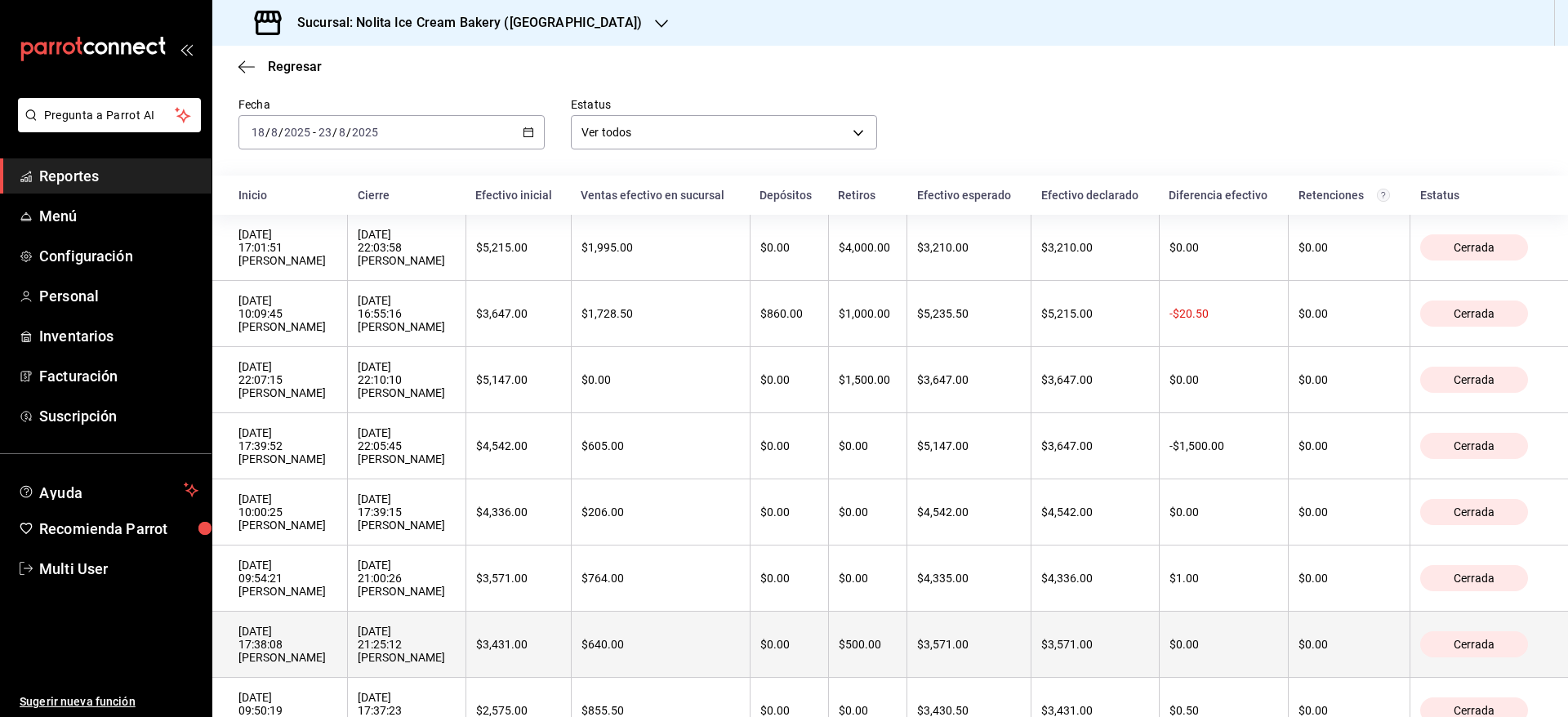
scroll to position [49, 0]
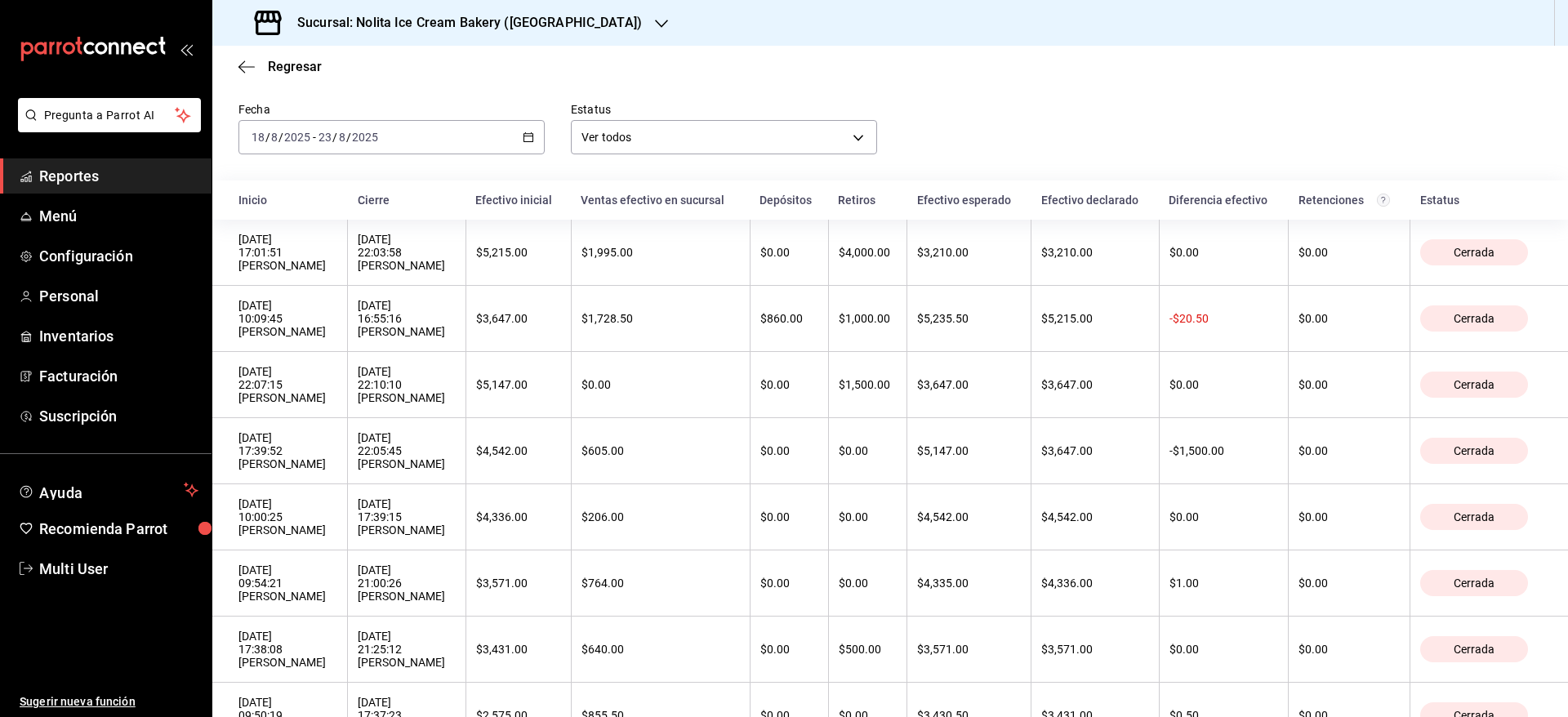
click at [580, 22] on h3 "Sucursal: Nolita Ice Cream Bakery ([GEOGRAPHIC_DATA])" at bounding box center [463, 23] width 358 height 20
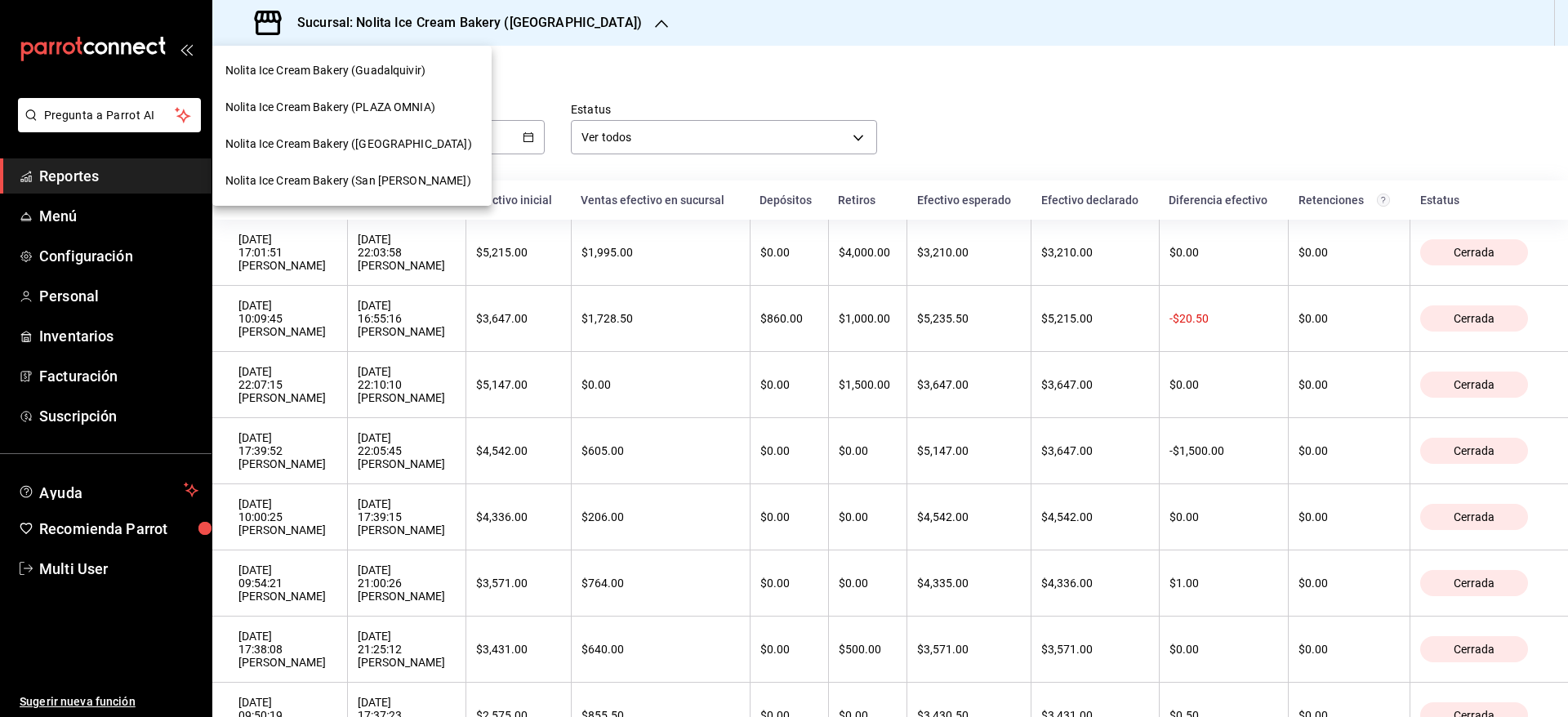
click at [410, 177] on span "Nolita Ice Cream Bakery (San [PERSON_NAME])" at bounding box center [348, 180] width 246 height 17
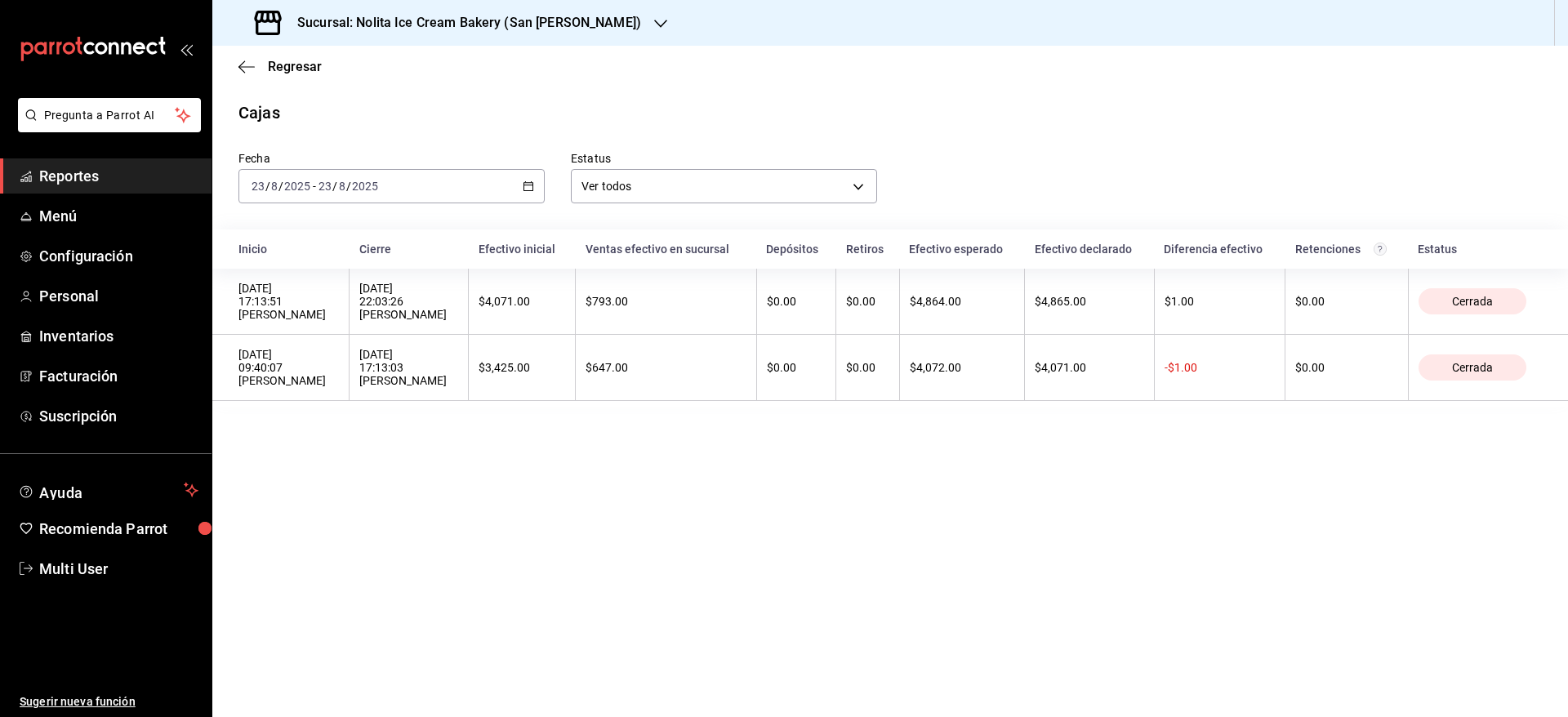
click at [356, 22] on h3 "Sucursal: Nolita Ice Cream Bakery (San [PERSON_NAME])" at bounding box center [462, 23] width 357 height 20
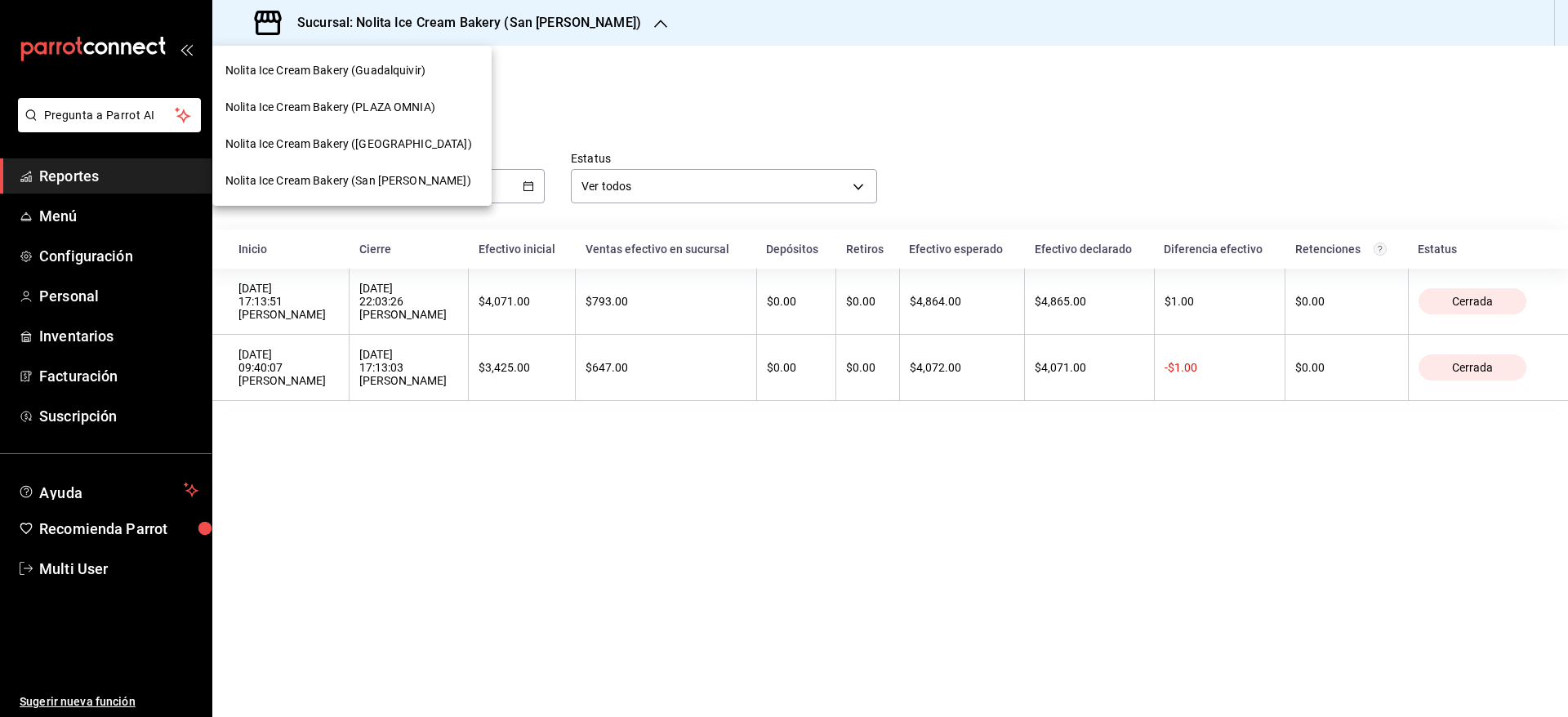
click at [333, 145] on span "Nolita Ice Cream Bakery ([GEOGRAPHIC_DATA])" at bounding box center [348, 143] width 247 height 17
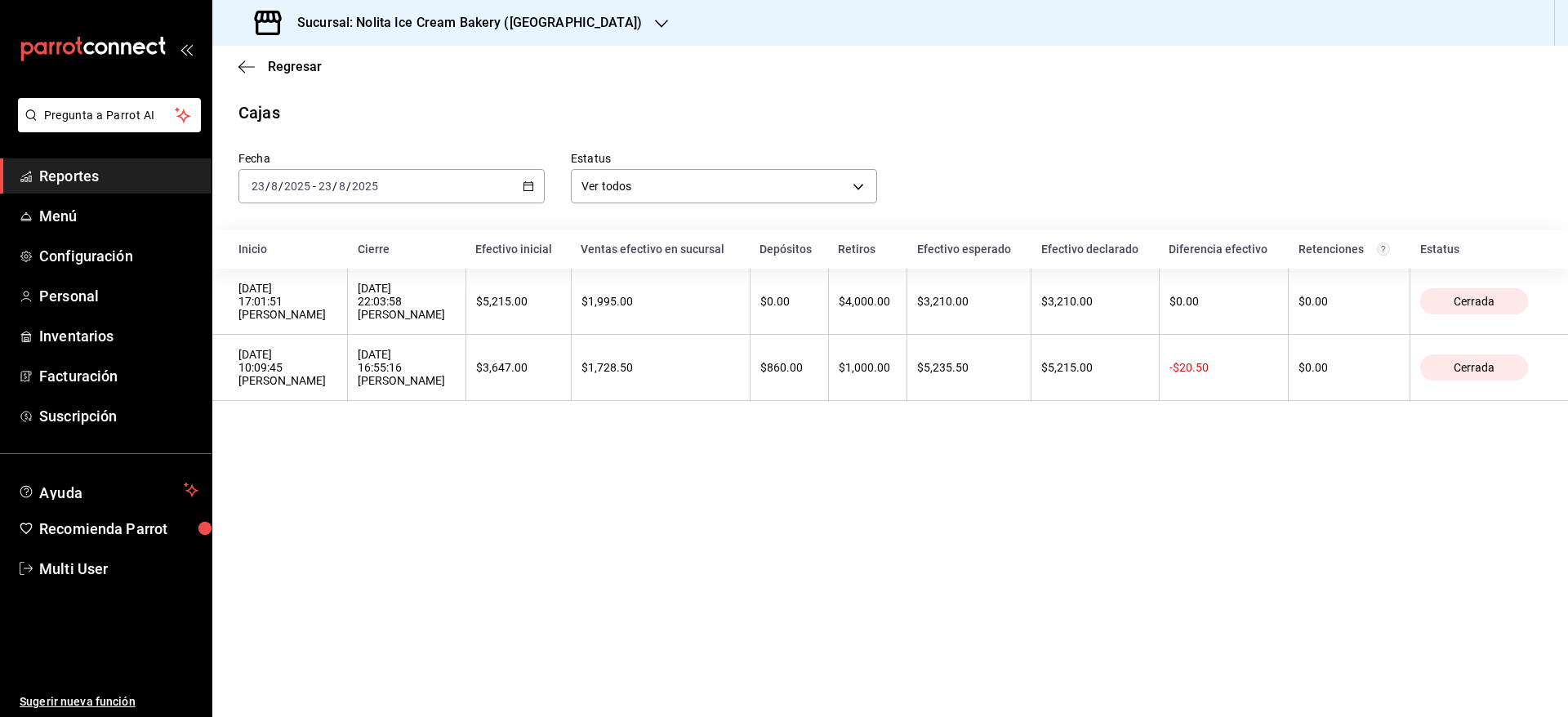
click at [447, 191] on div "[DATE] [DATE] - [DATE] [DATE]" at bounding box center [392, 186] width 307 height 34
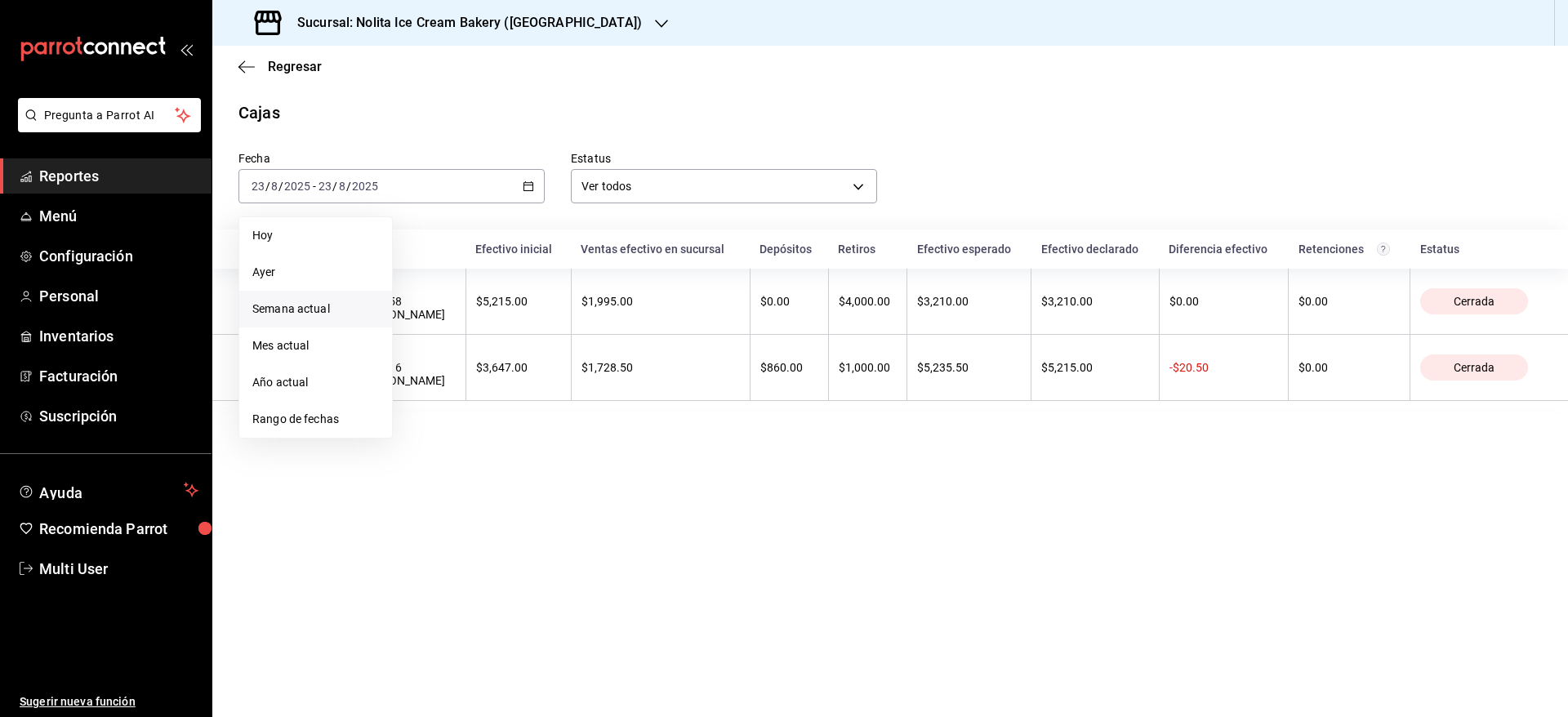
click at [323, 315] on span "Semana actual" at bounding box center [315, 308] width 127 height 17
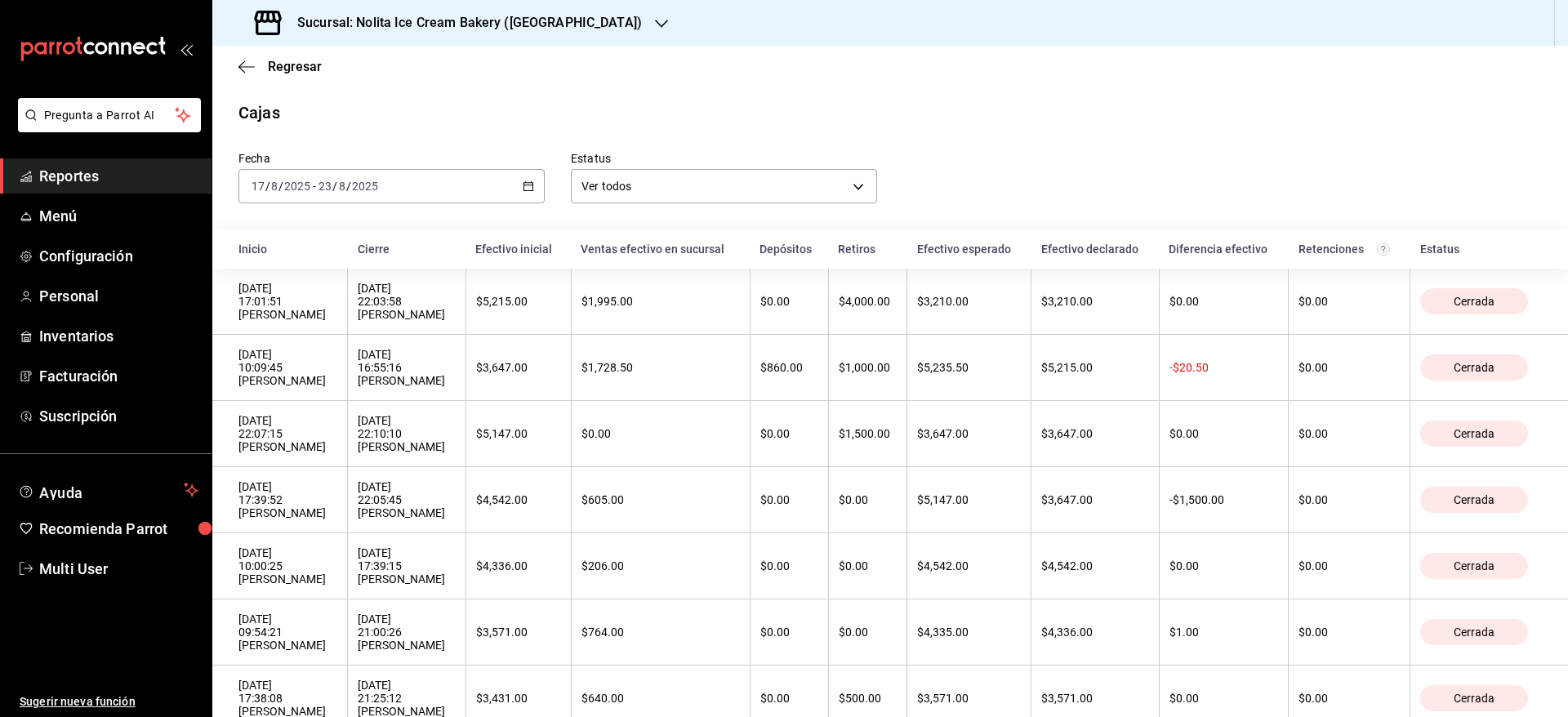
click at [437, 21] on h3 "Sucursal: Nolita Ice Cream Bakery ([GEOGRAPHIC_DATA])" at bounding box center [463, 23] width 358 height 20
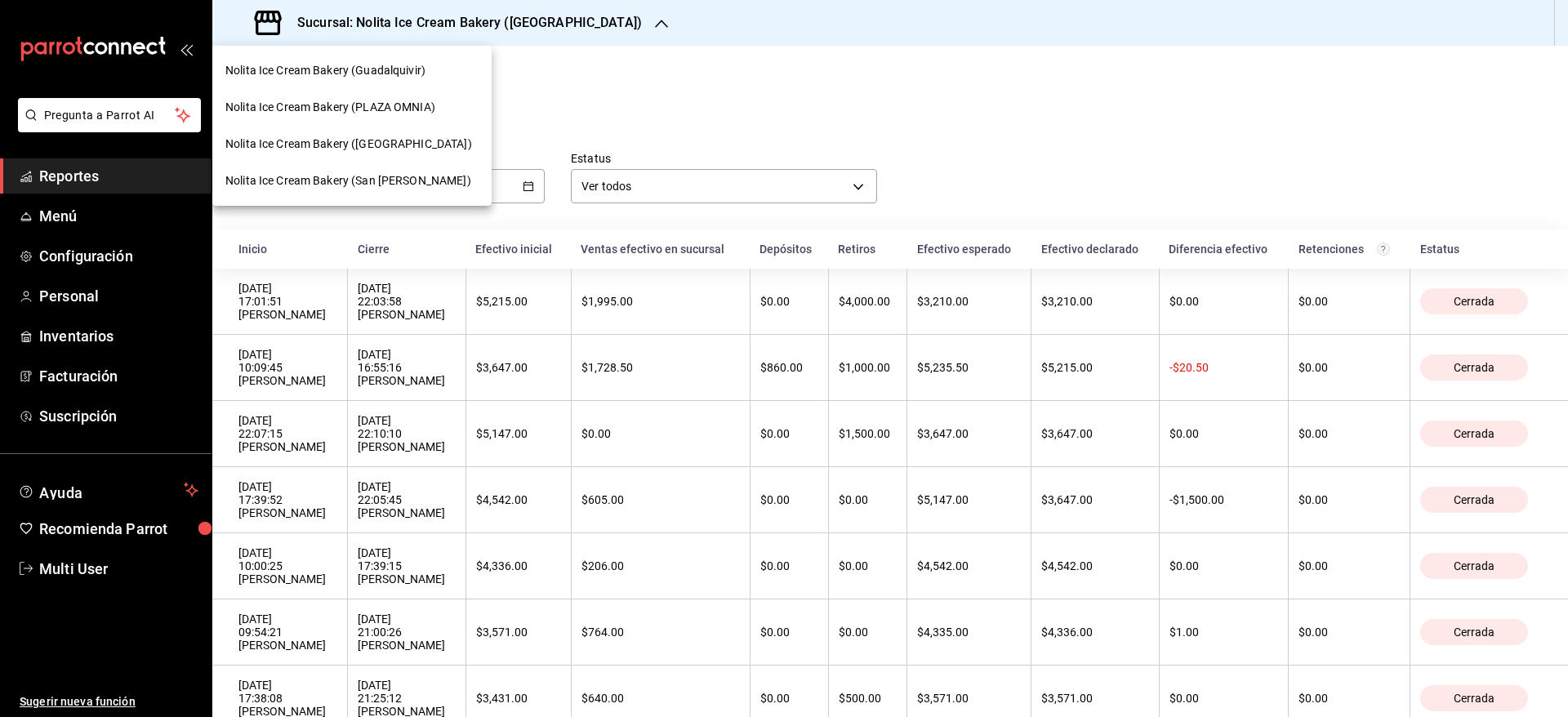
click at [364, 172] on span "Nolita Ice Cream Bakery (San [PERSON_NAME])" at bounding box center [348, 180] width 246 height 17
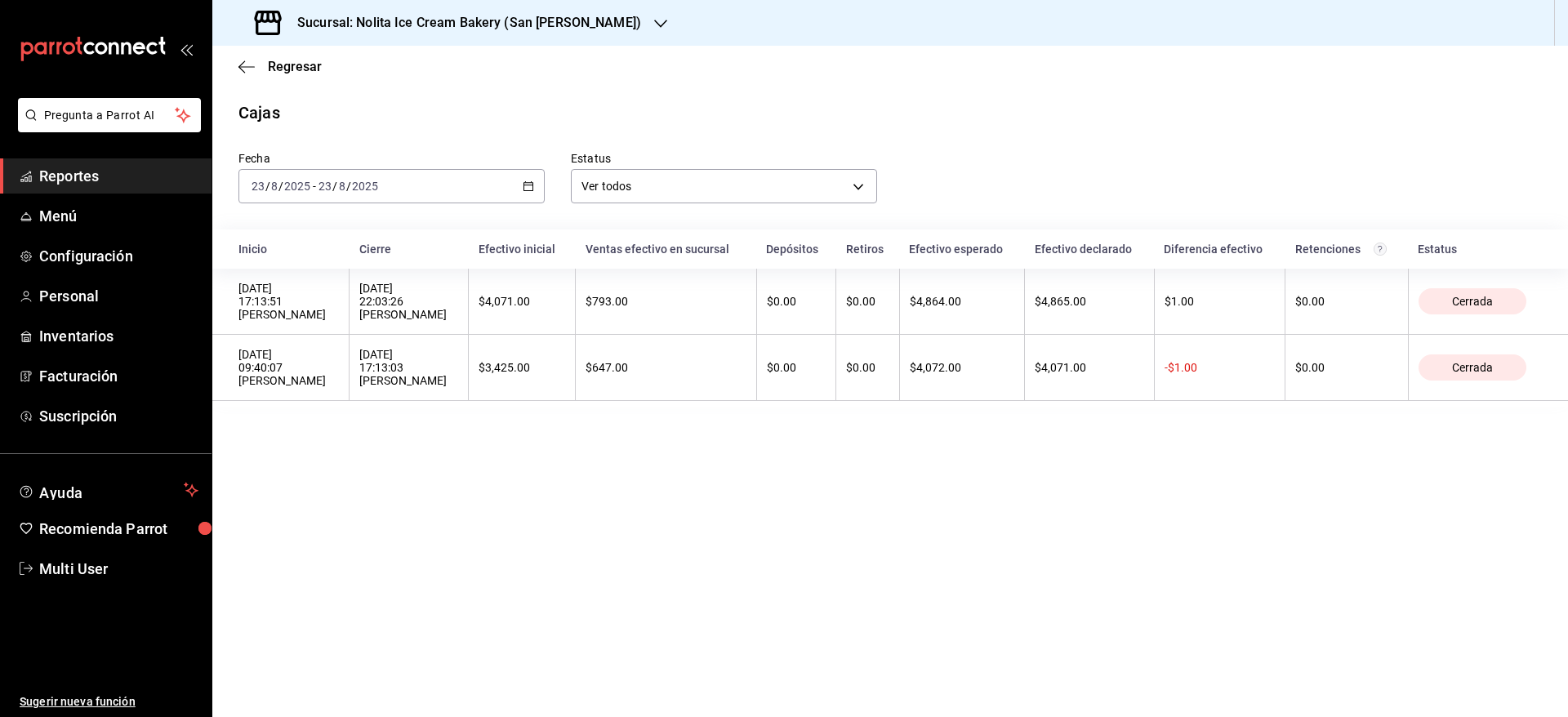
click at [416, 182] on div "[DATE] [DATE] - [DATE] [DATE]" at bounding box center [392, 186] width 307 height 34
click at [319, 302] on span "Semana actual" at bounding box center [315, 308] width 127 height 17
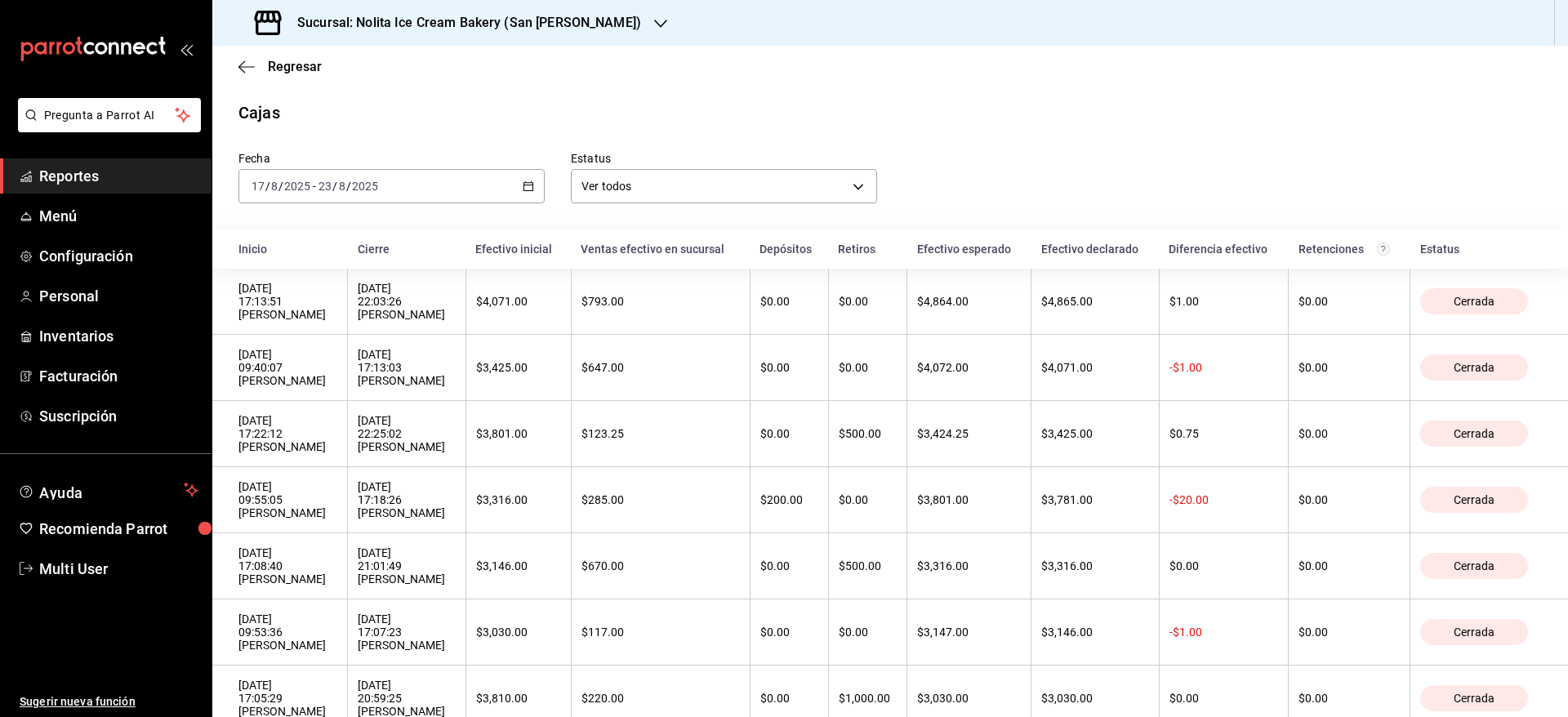
click at [394, 194] on div "[DATE] [DATE] - [DATE] [DATE]" at bounding box center [392, 186] width 307 height 34
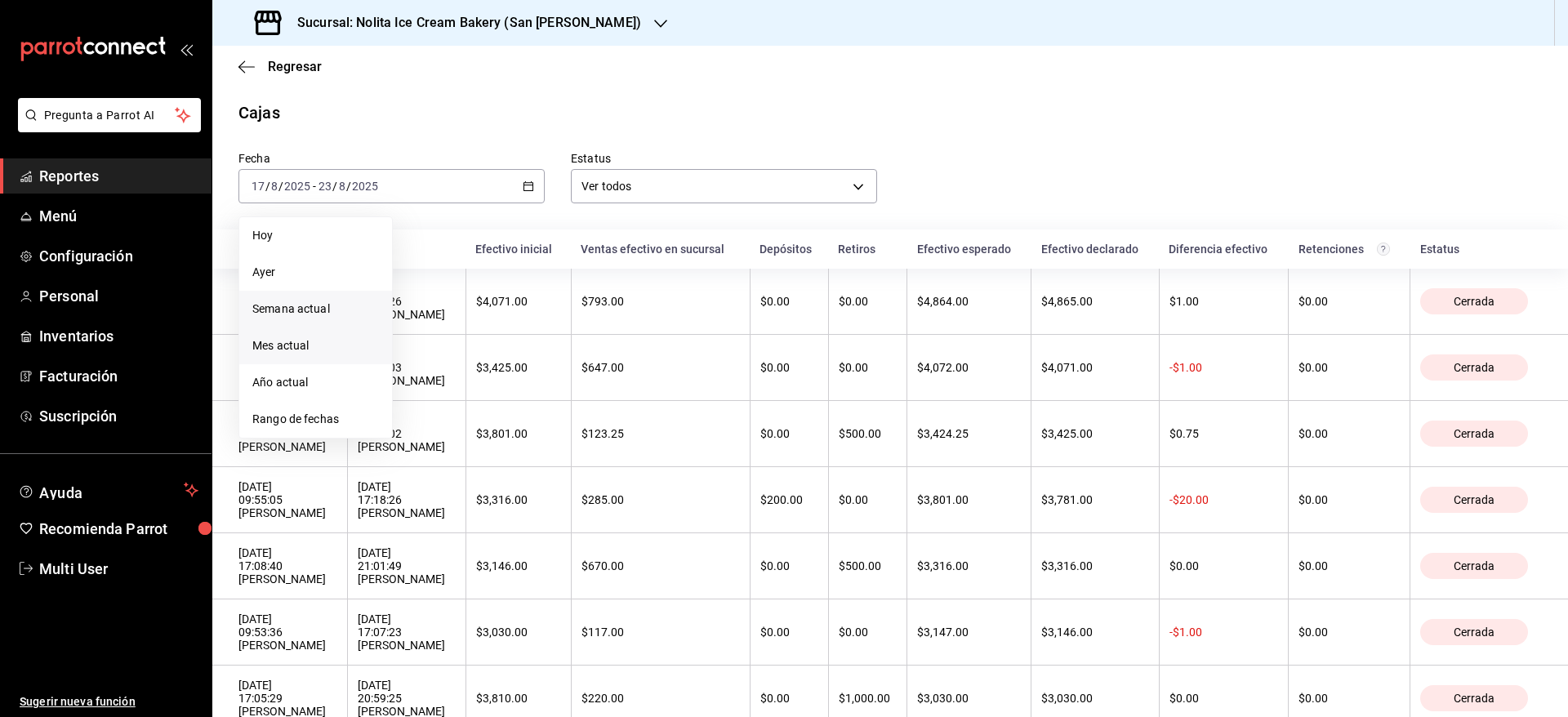
click at [323, 340] on span "Mes actual" at bounding box center [315, 345] width 127 height 17
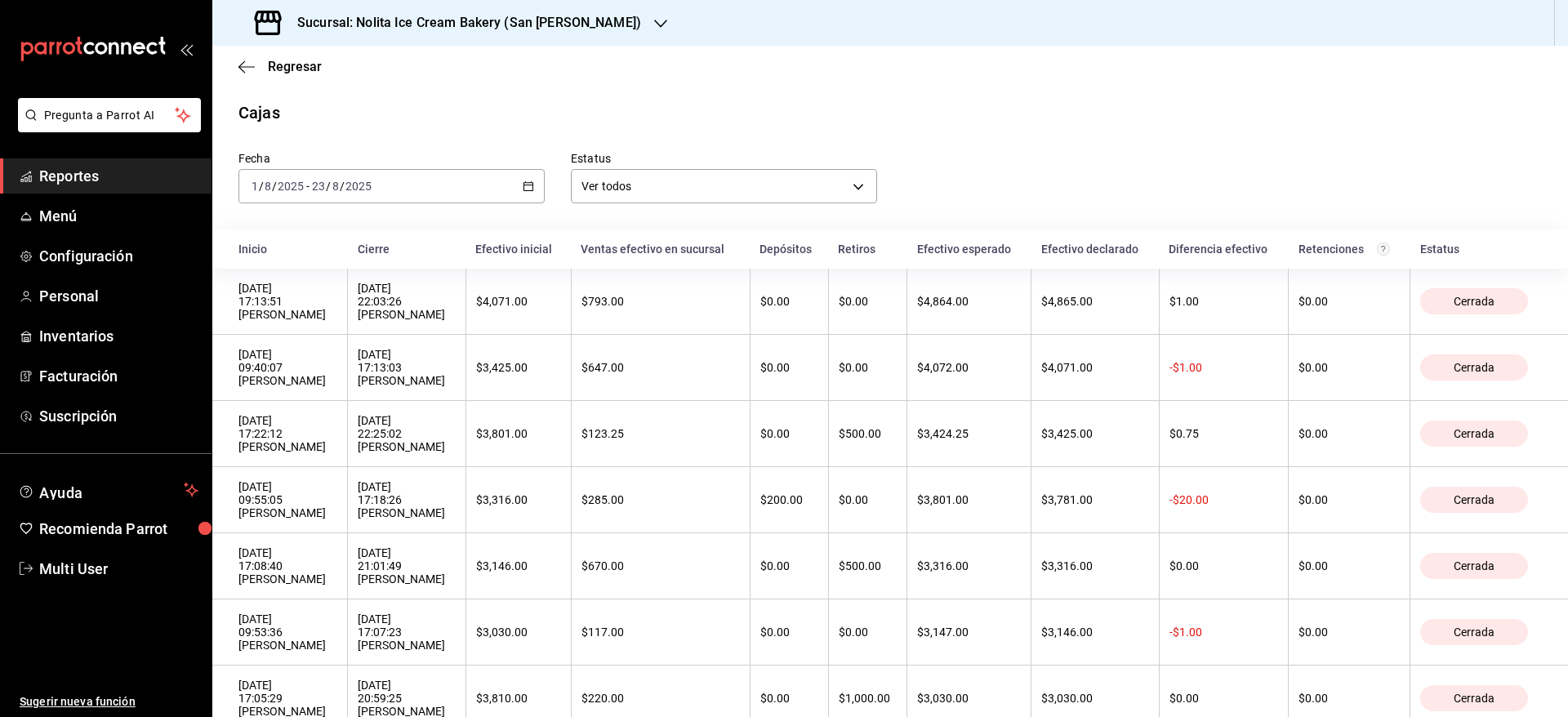
click at [215, 246] on th "Inicio" at bounding box center [280, 249] width 136 height 39
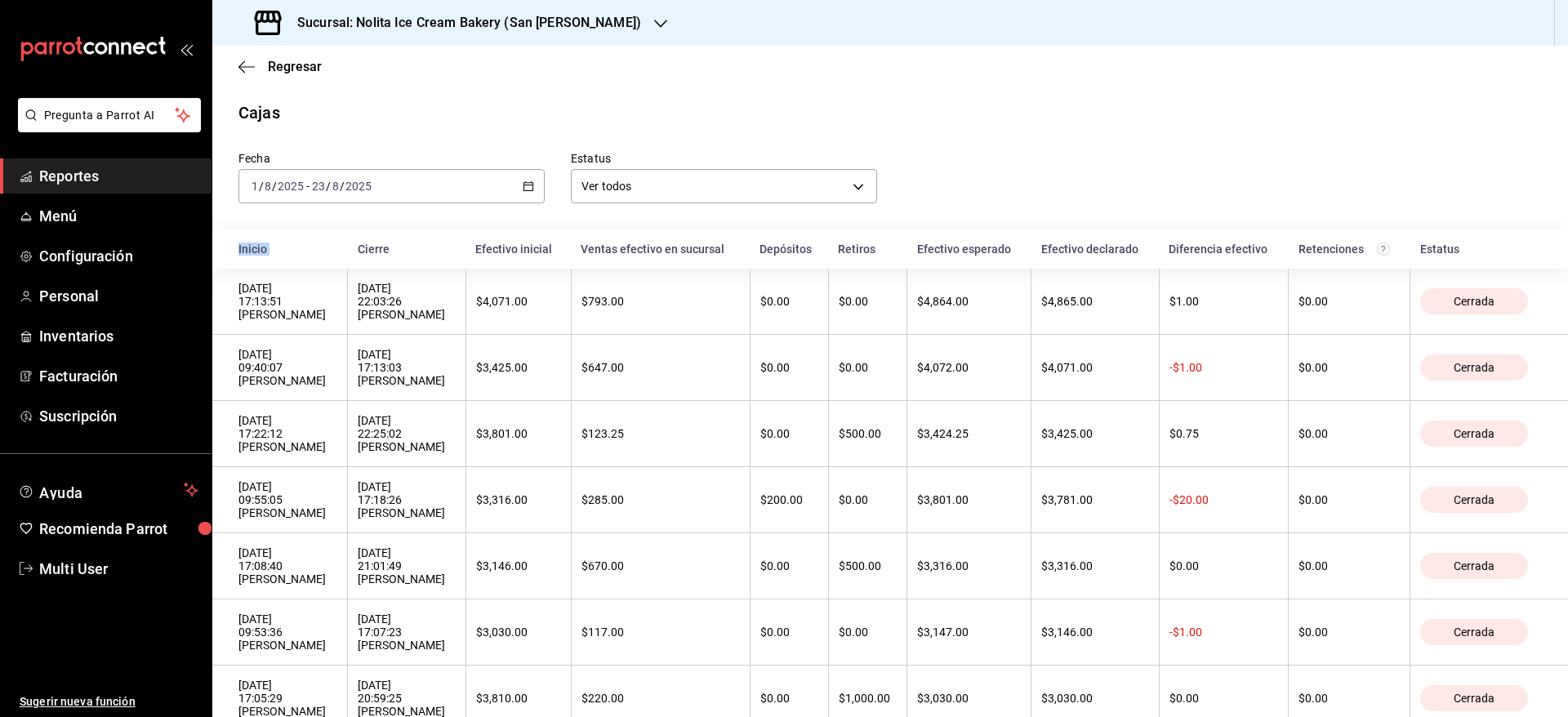
click at [215, 246] on th "Inicio" at bounding box center [280, 249] width 136 height 39
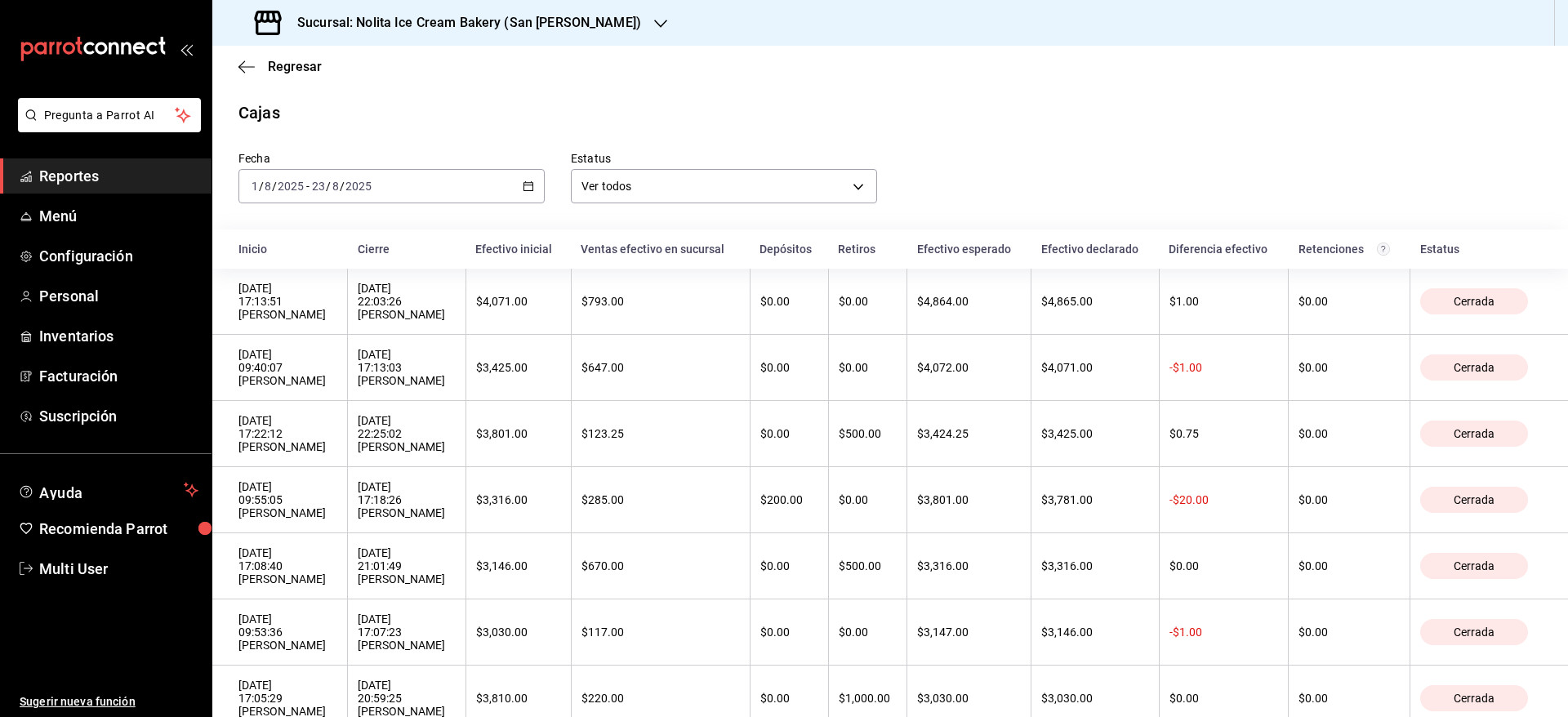
click at [225, 245] on th "Inicio" at bounding box center [280, 249] width 136 height 39
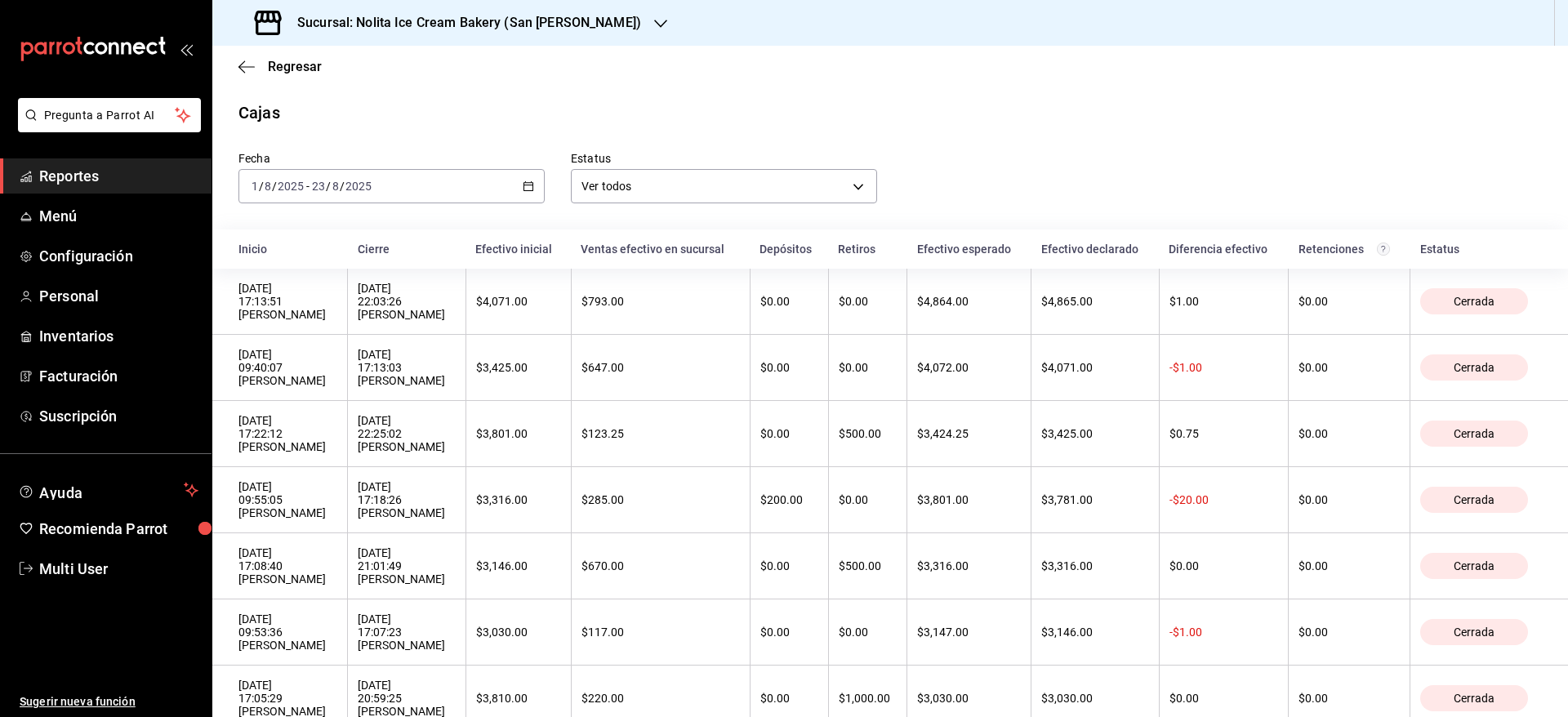
click at [447, 27] on h3 "Sucursal: Nolita Ice Cream Bakery (San [PERSON_NAME])" at bounding box center [462, 23] width 357 height 20
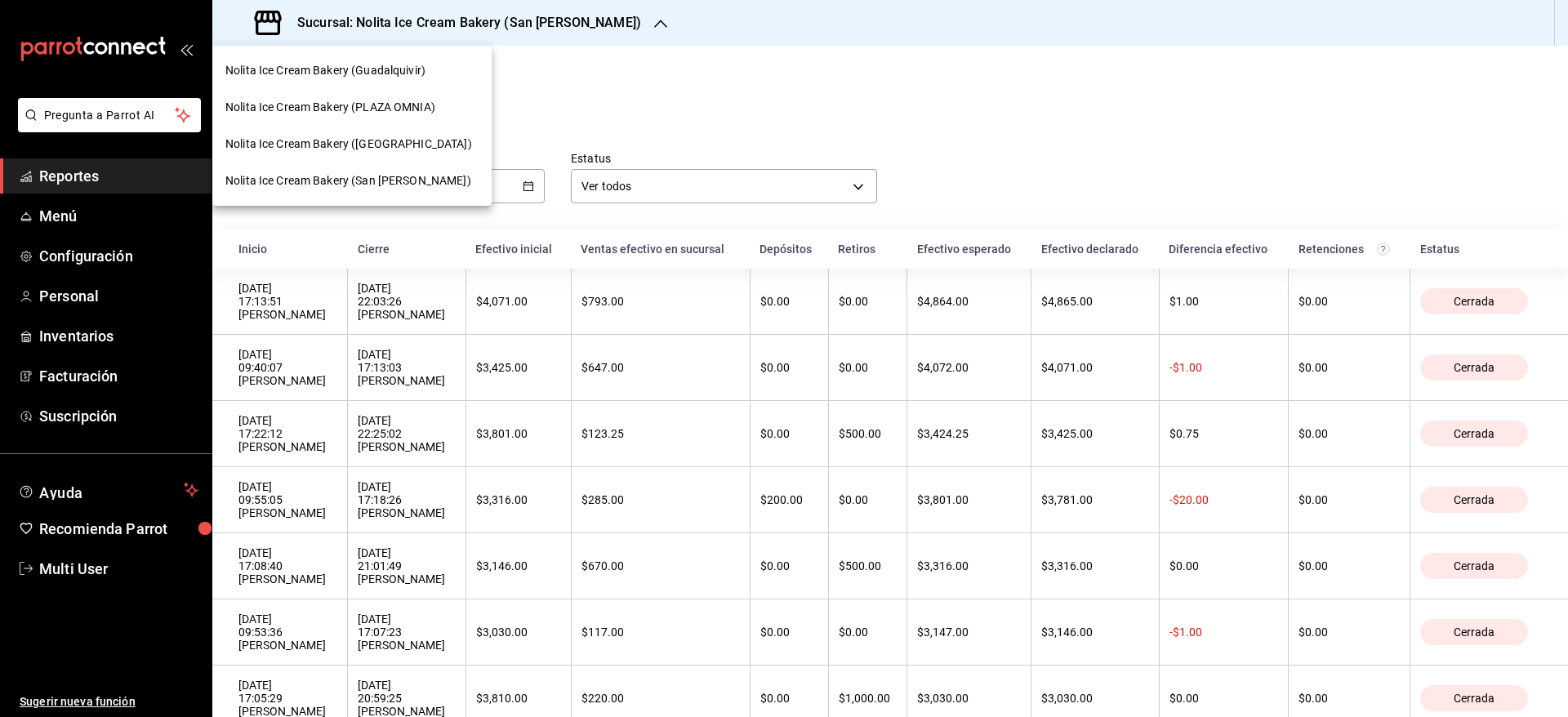
click at [381, 81] on div "Nolita Ice Cream Bakery (Guadalquivir)" at bounding box center [352, 70] width 279 height 36
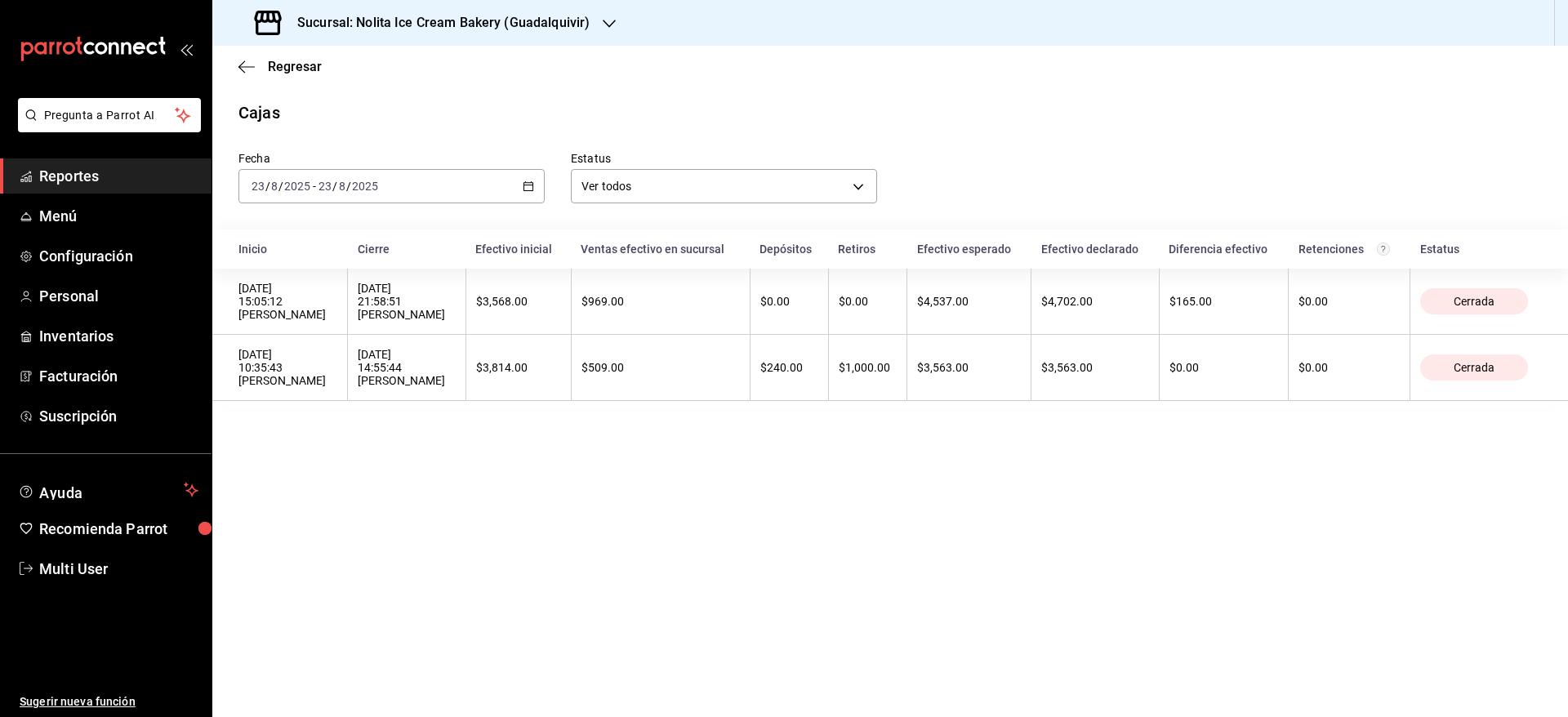
click at [321, 191] on input "23" at bounding box center [324, 186] width 15 height 13
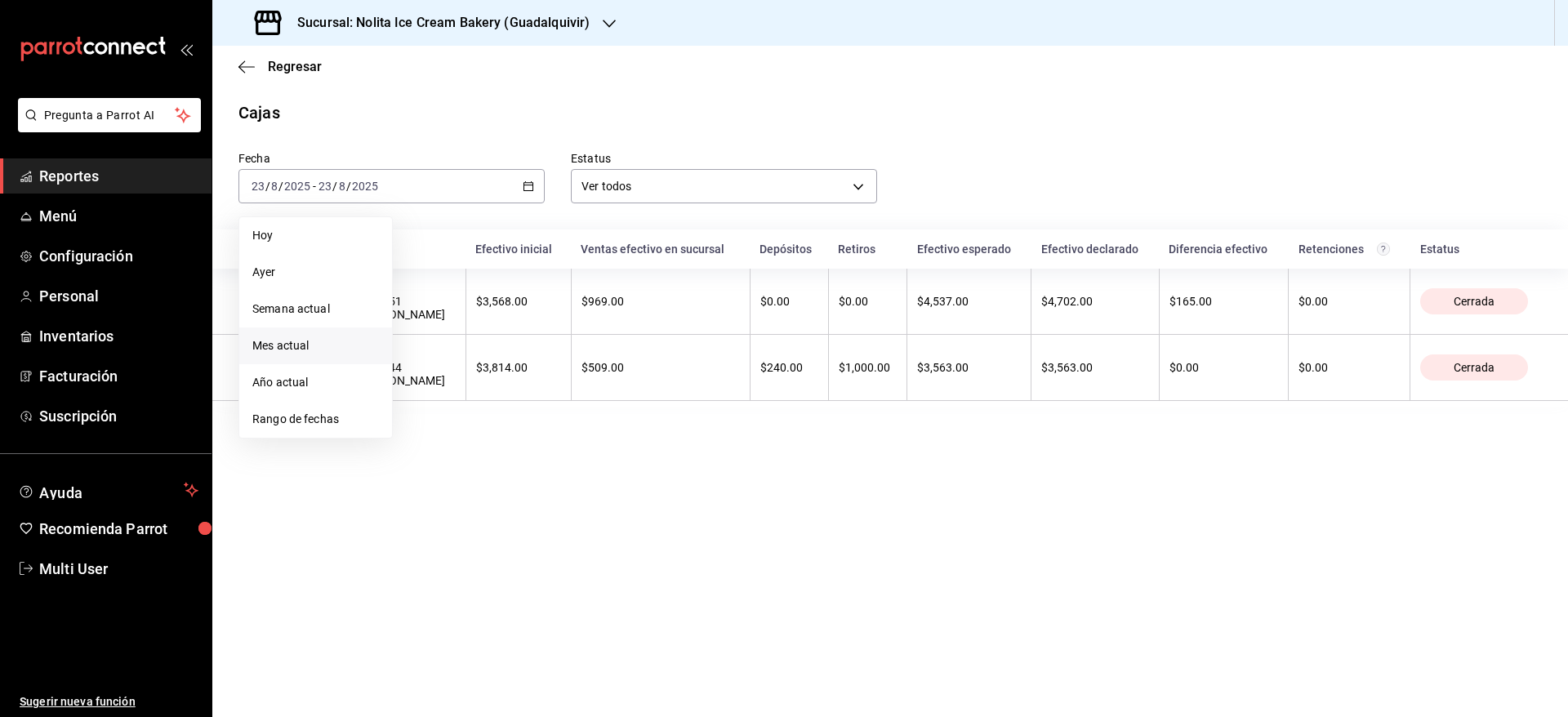
click at [310, 348] on span "Mes actual" at bounding box center [315, 345] width 127 height 17
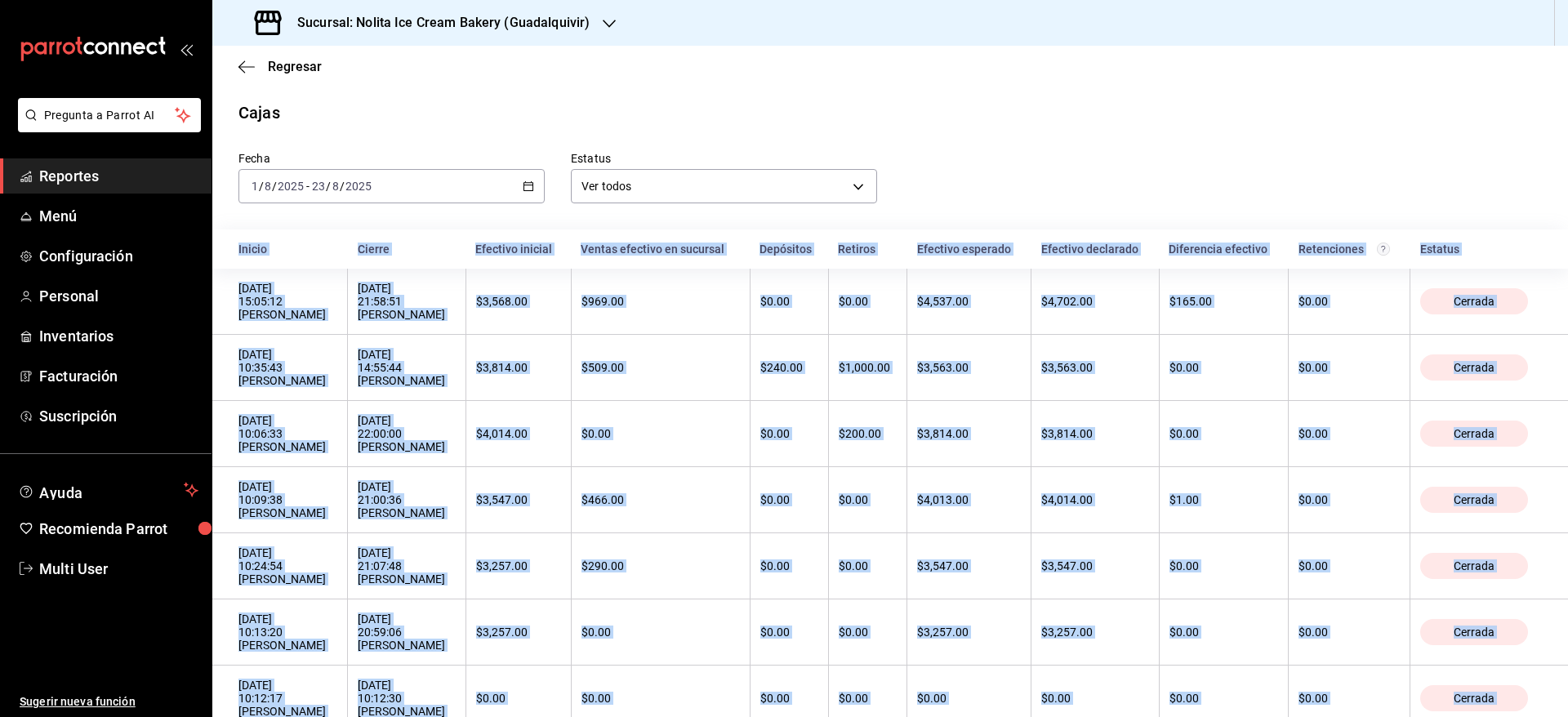
copy body "Loremi Dolors Ametcons adipisc Elitse doeiusmo te incididu Utlaboree Dolorem Al…"
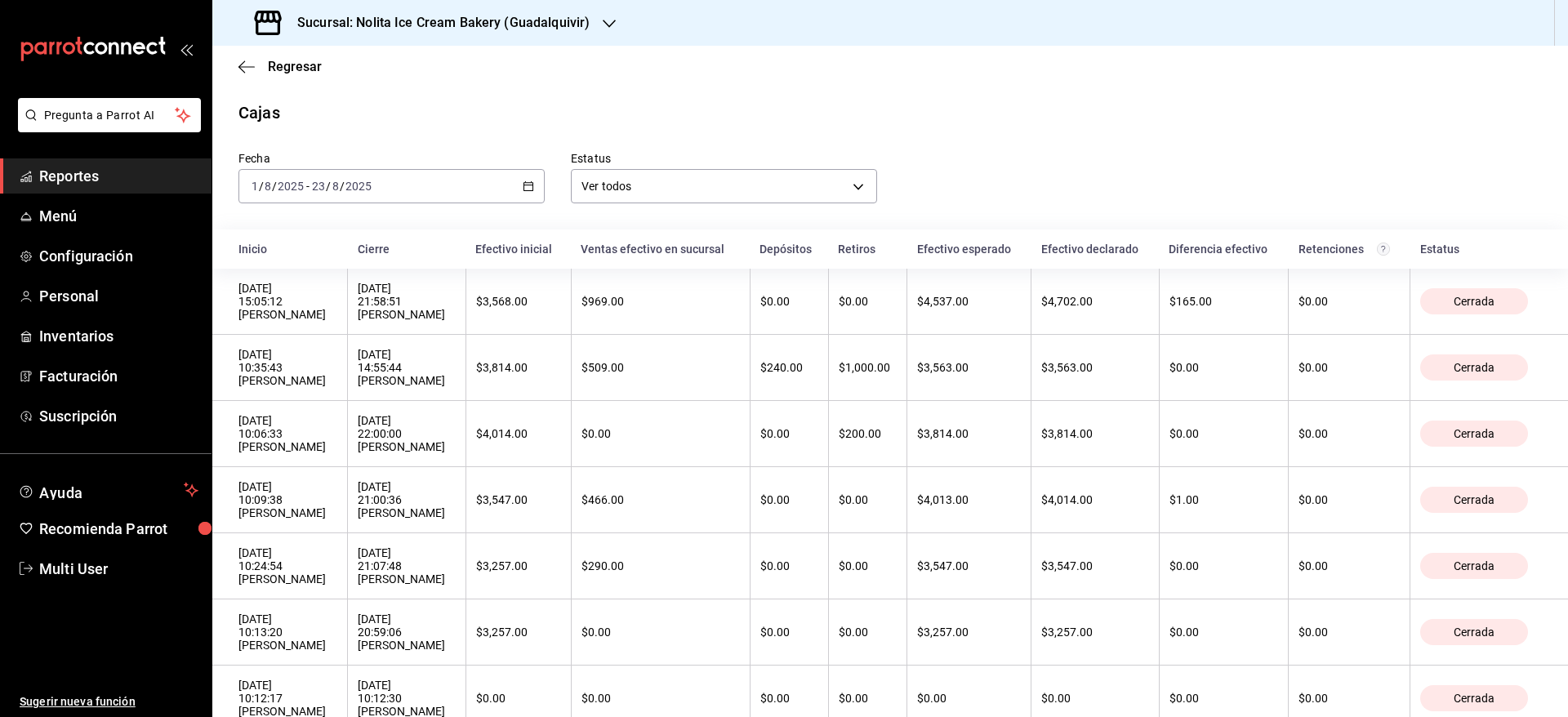
click at [436, 11] on div "Sucursal: Nolita Ice Cream Bakery (Guadalquivir)" at bounding box center [423, 23] width 397 height 46
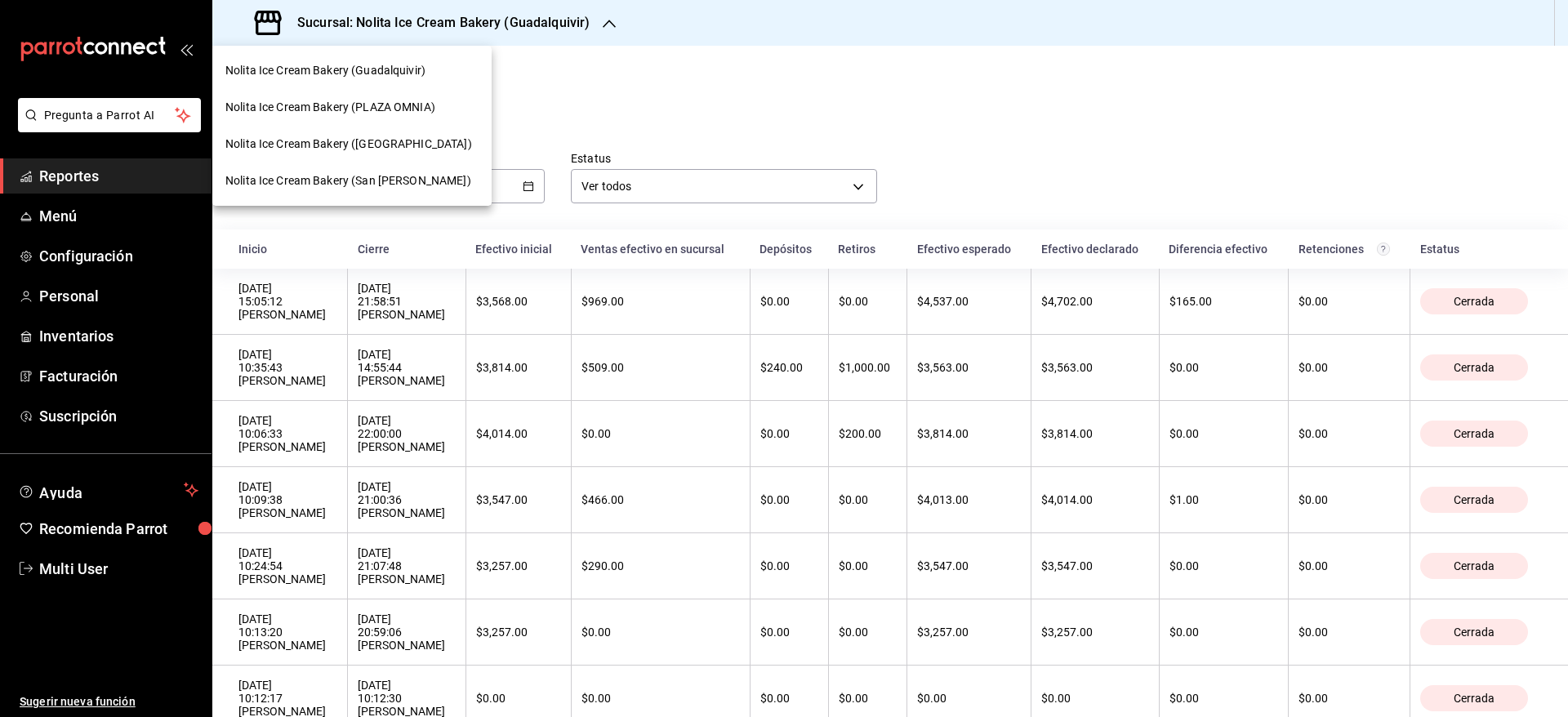
click at [409, 108] on span "Nolita Ice Cream Bakery (PLAZA OMNIA)" at bounding box center [330, 107] width 210 height 17
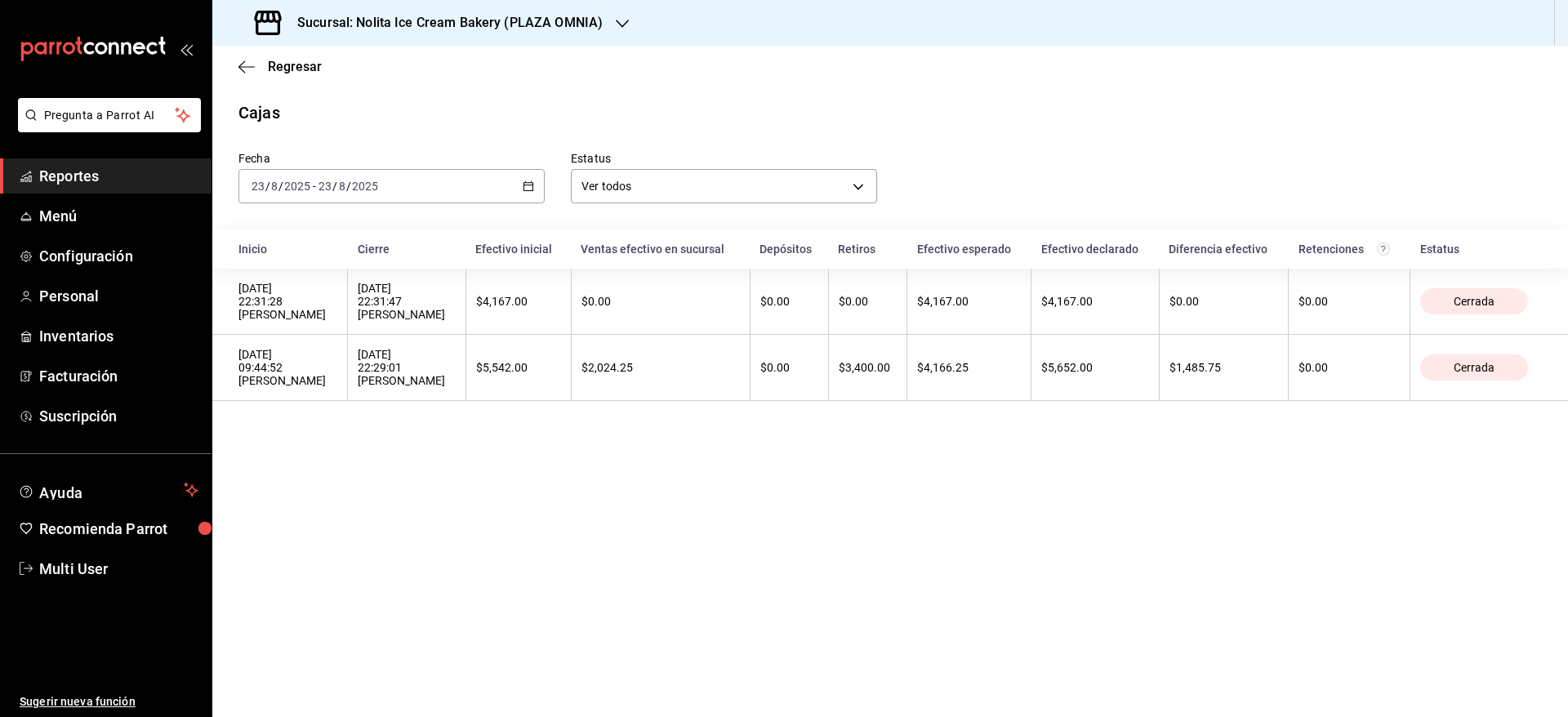
click at [296, 182] on input "2025" at bounding box center [297, 186] width 28 height 13
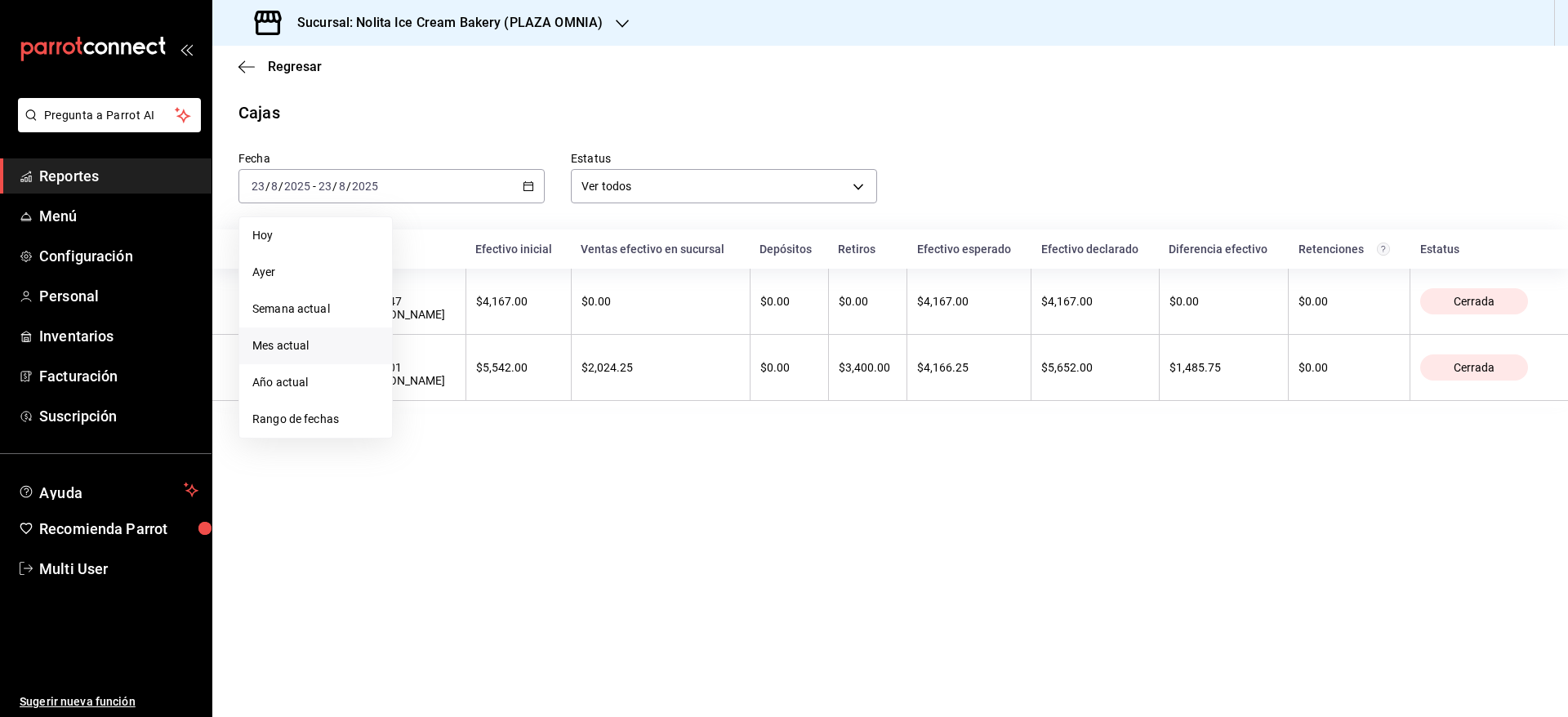
click at [298, 347] on span "Mes actual" at bounding box center [315, 345] width 127 height 17
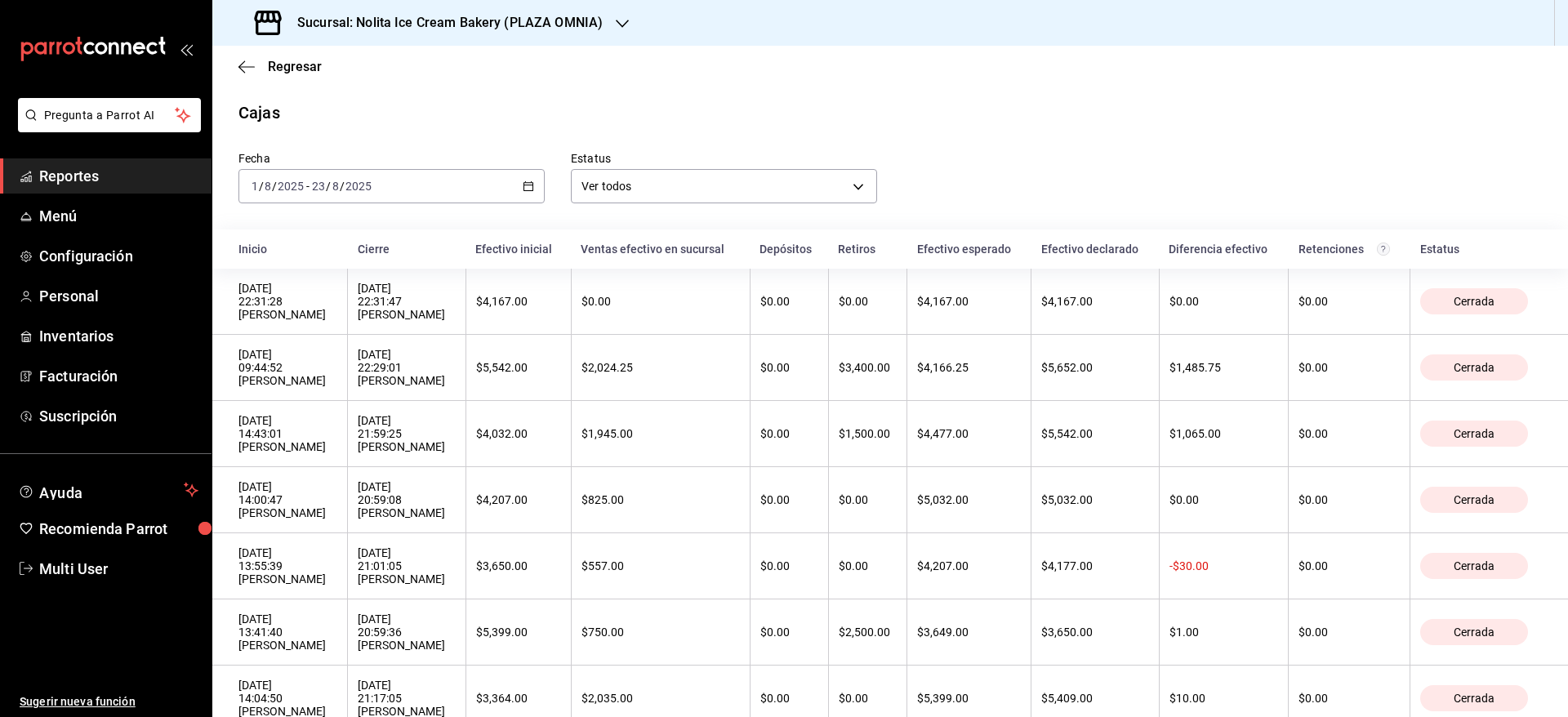
click at [228, 234] on th "Inicio" at bounding box center [280, 249] width 136 height 39
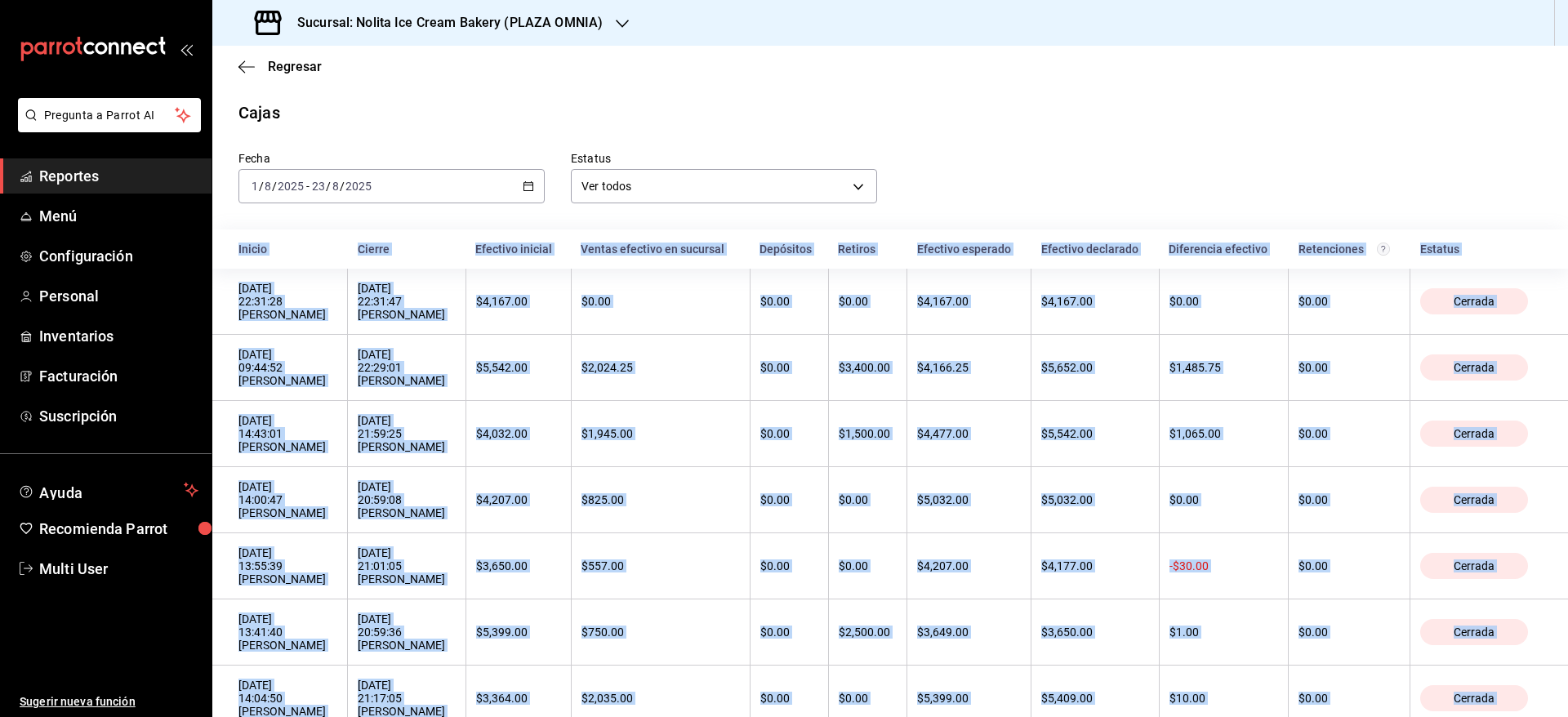
copy body "Loremi Dolors Ametcons adipisc Elitse doeiusmo te incididu Utlaboree Dolorem Al…"
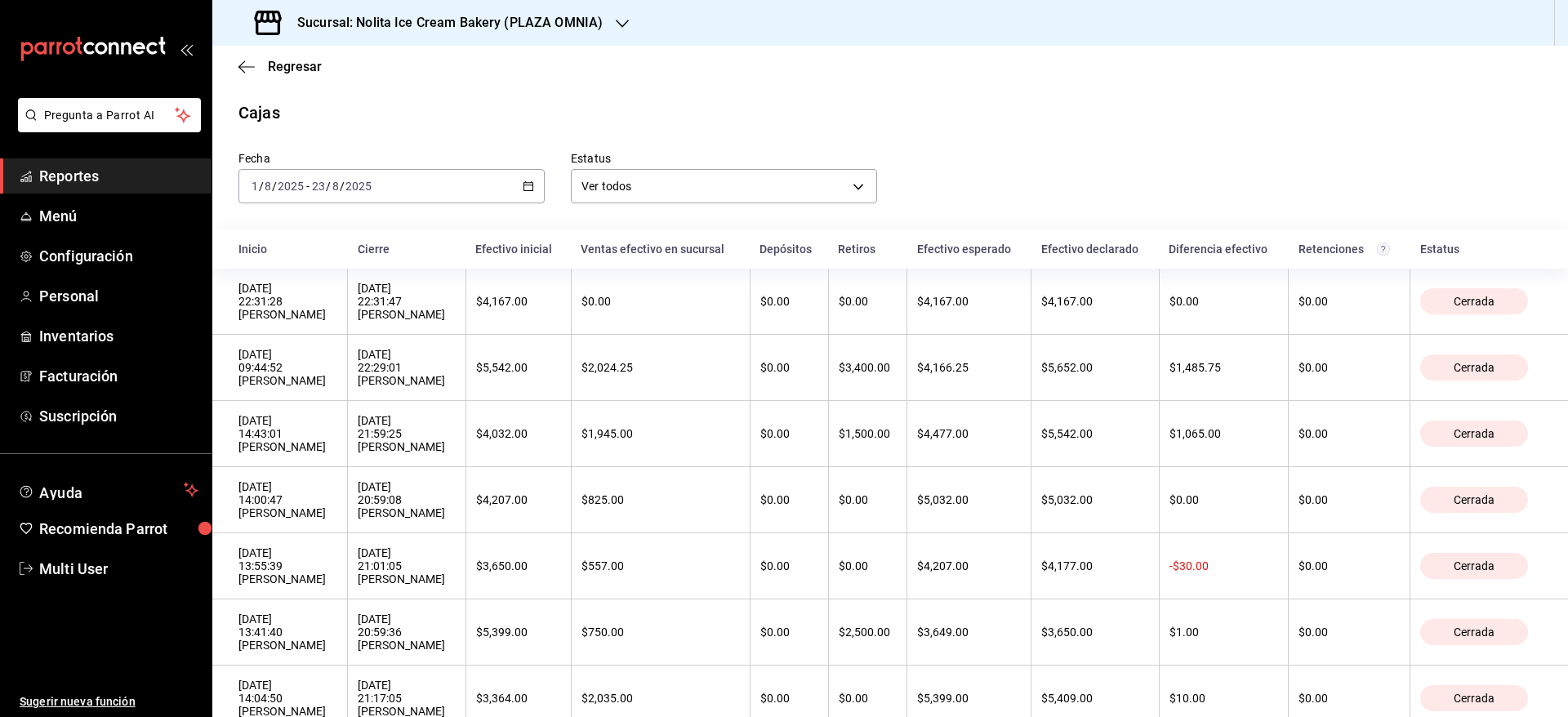
click at [404, 23] on h3 "Sucursal: Nolita Ice Cream Bakery (PLAZA OMNIA)" at bounding box center [443, 23] width 318 height 20
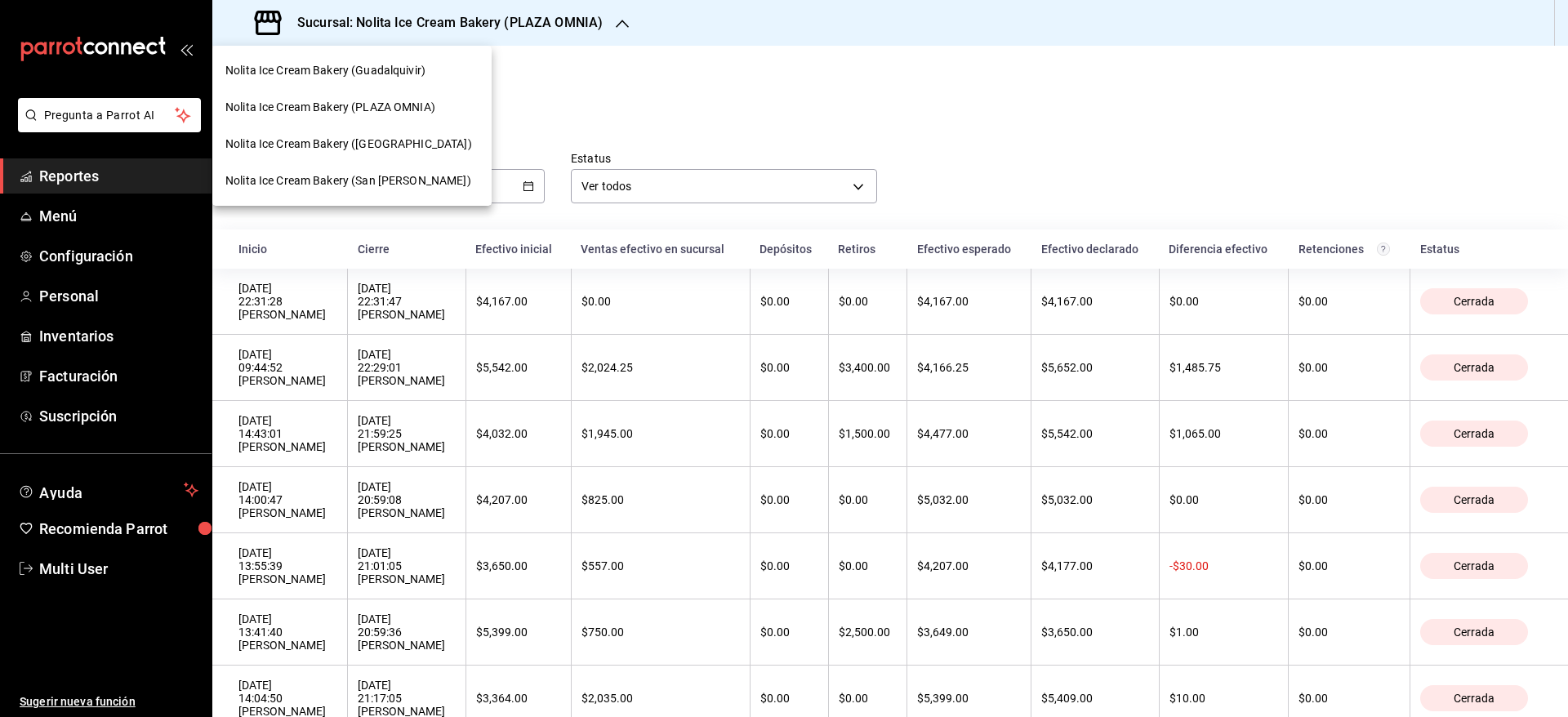
click at [351, 139] on span "Nolita Ice Cream Bakery ([GEOGRAPHIC_DATA])" at bounding box center [348, 143] width 247 height 17
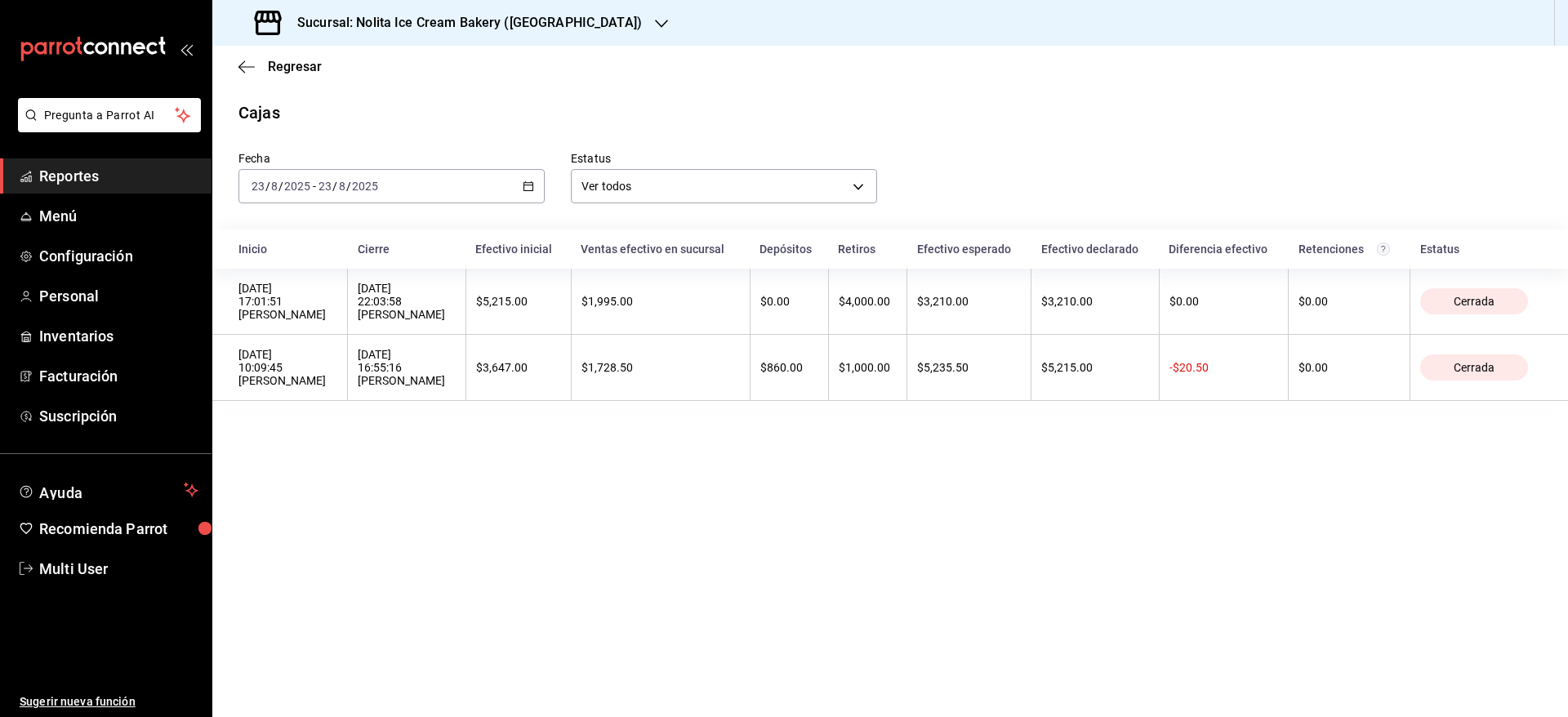
click at [418, 174] on div "[DATE] [DATE] - [DATE] [DATE]" at bounding box center [392, 186] width 307 height 34
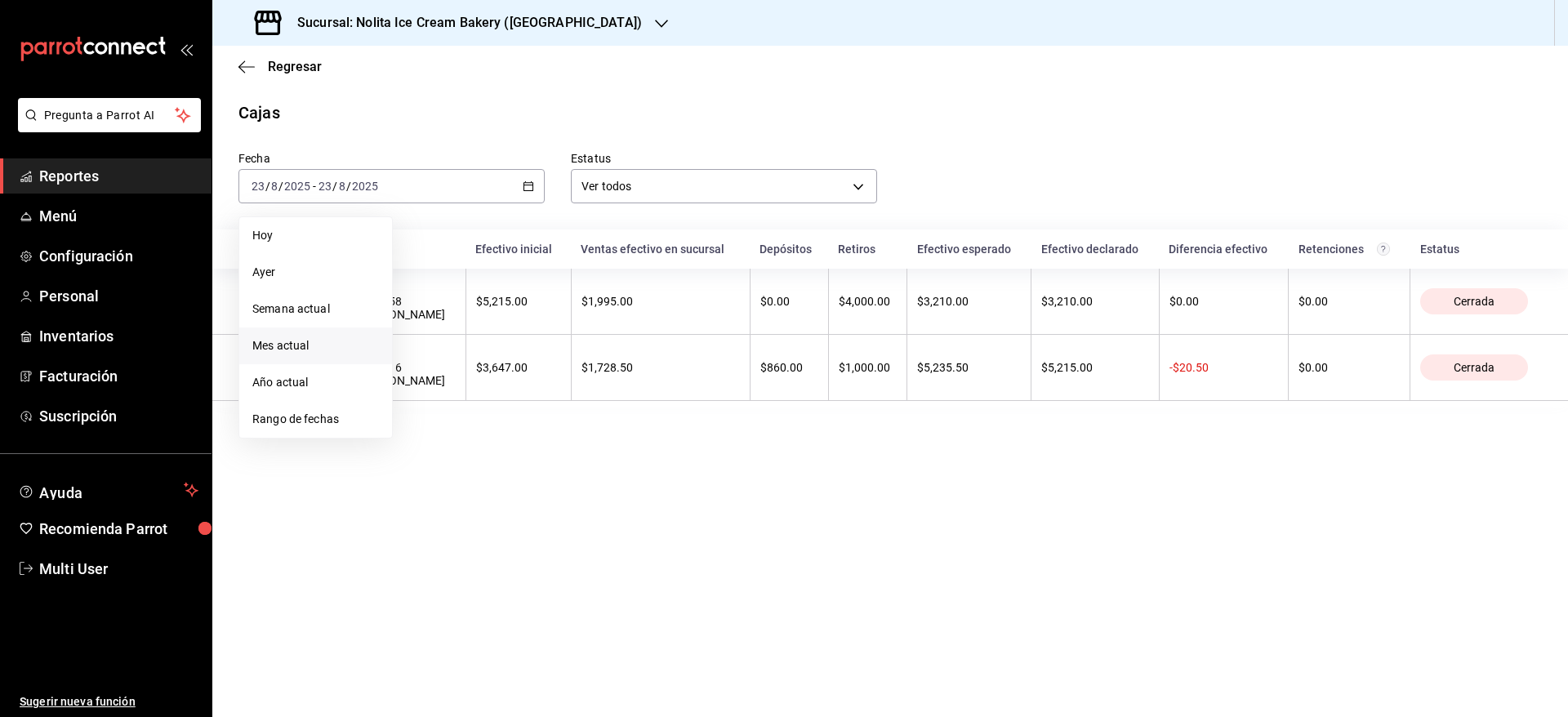
click at [324, 346] on span "Mes actual" at bounding box center [315, 345] width 127 height 17
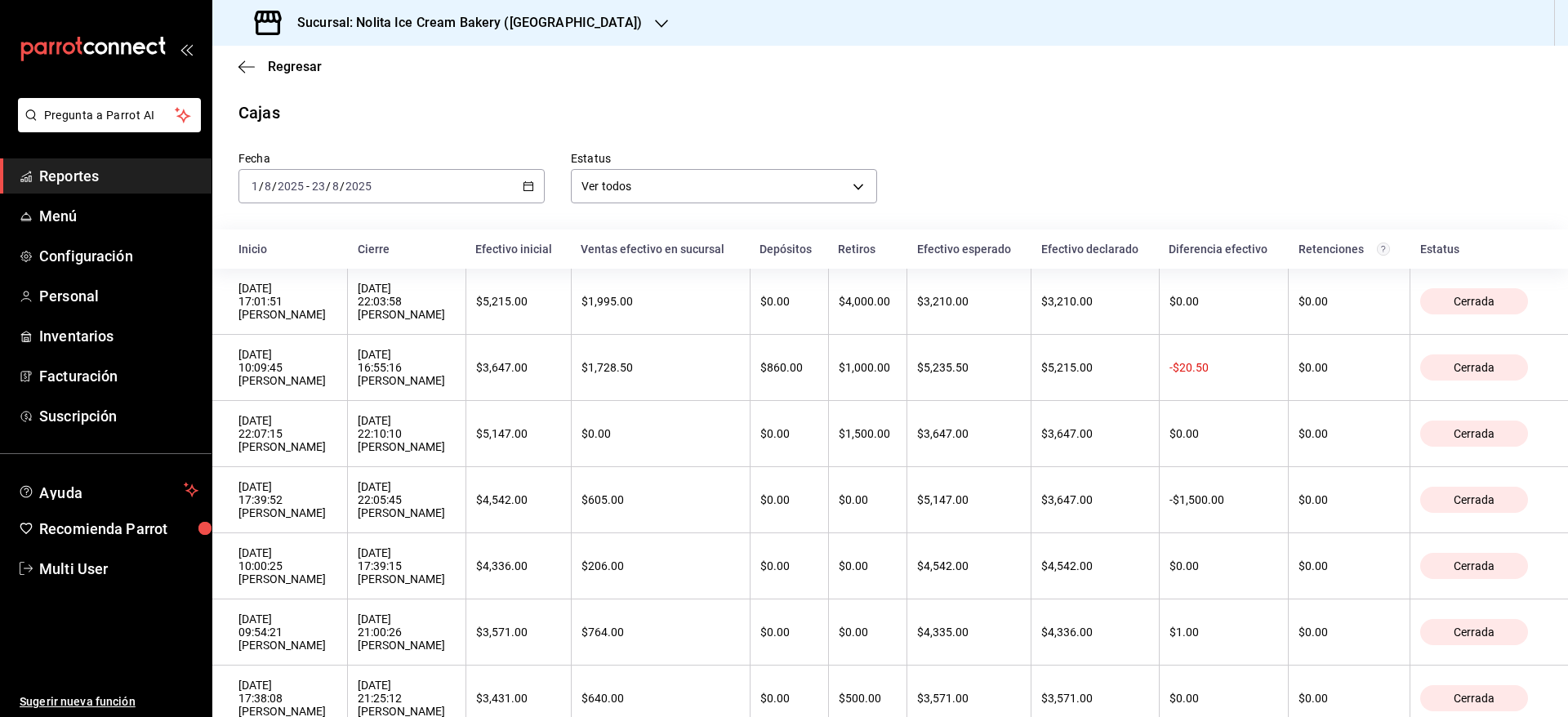
click at [223, 239] on th "Inicio" at bounding box center [280, 249] width 136 height 39
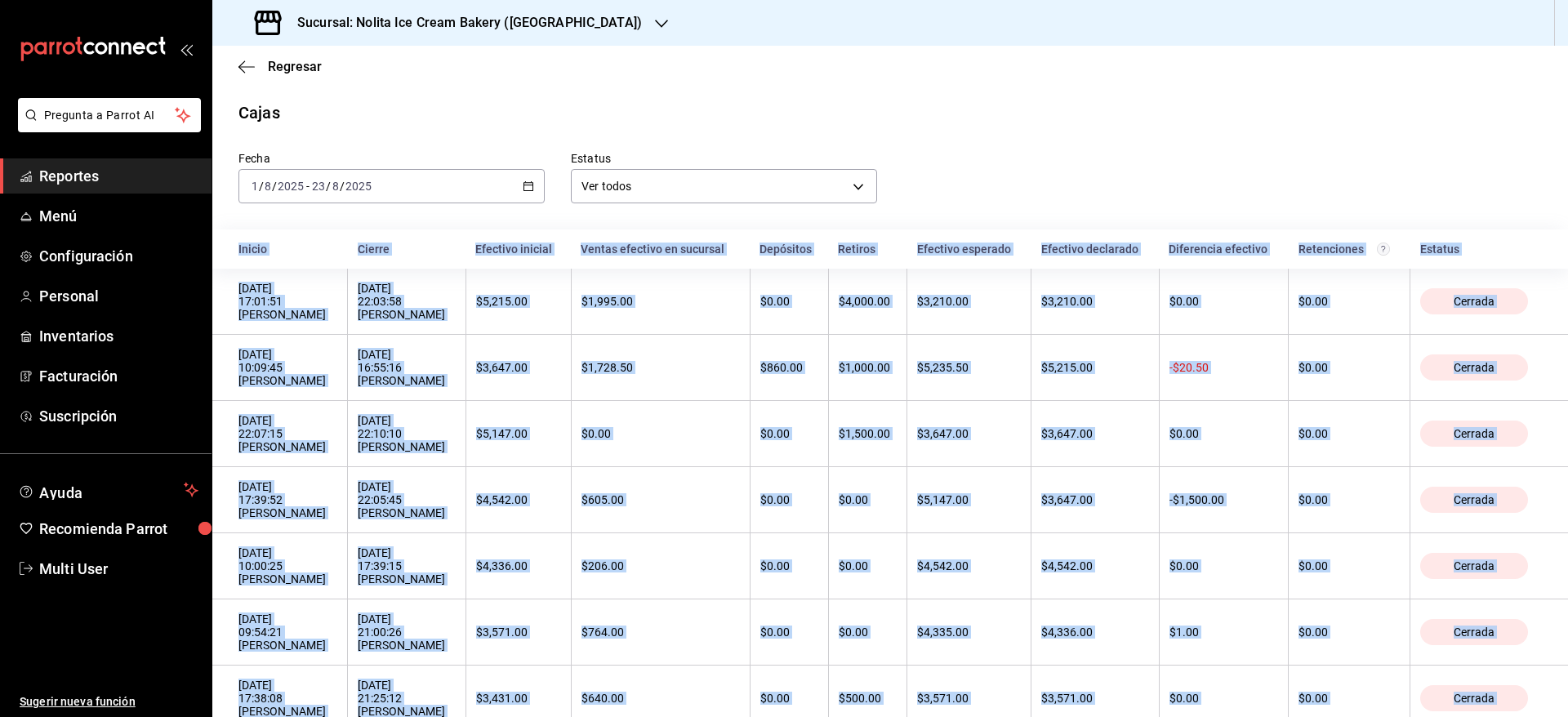
copy body "Loremi Dolors Ametcons adipisc Elitse doeiusmo te incididu Utlaboree Dolorem Al…"
click at [76, 170] on span "Reportes" at bounding box center [119, 176] width 159 height 22
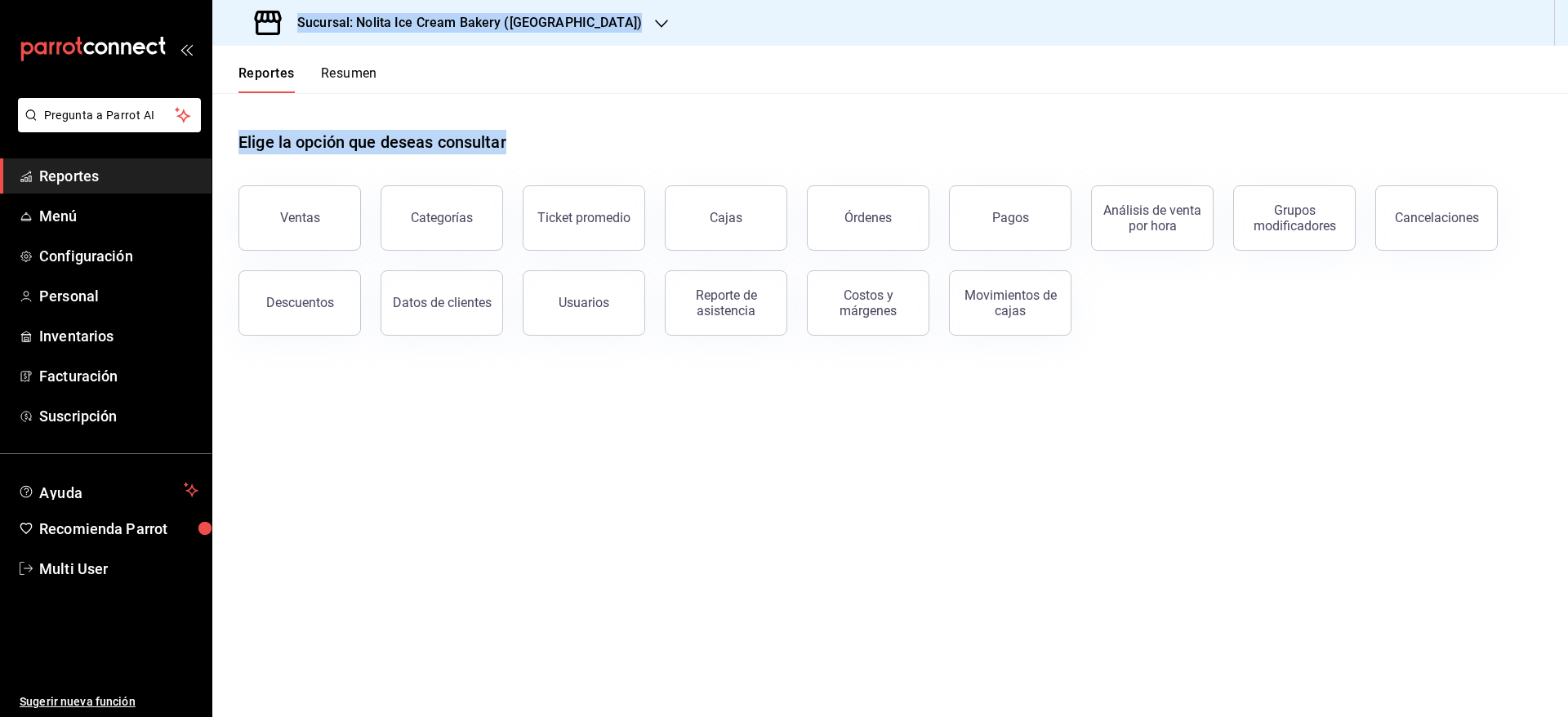
click at [432, 592] on main "Elige la opción que deseas consultar Ventas Categorías Ticket promedio Cajas Ór…" at bounding box center [890, 405] width 1356 height 624
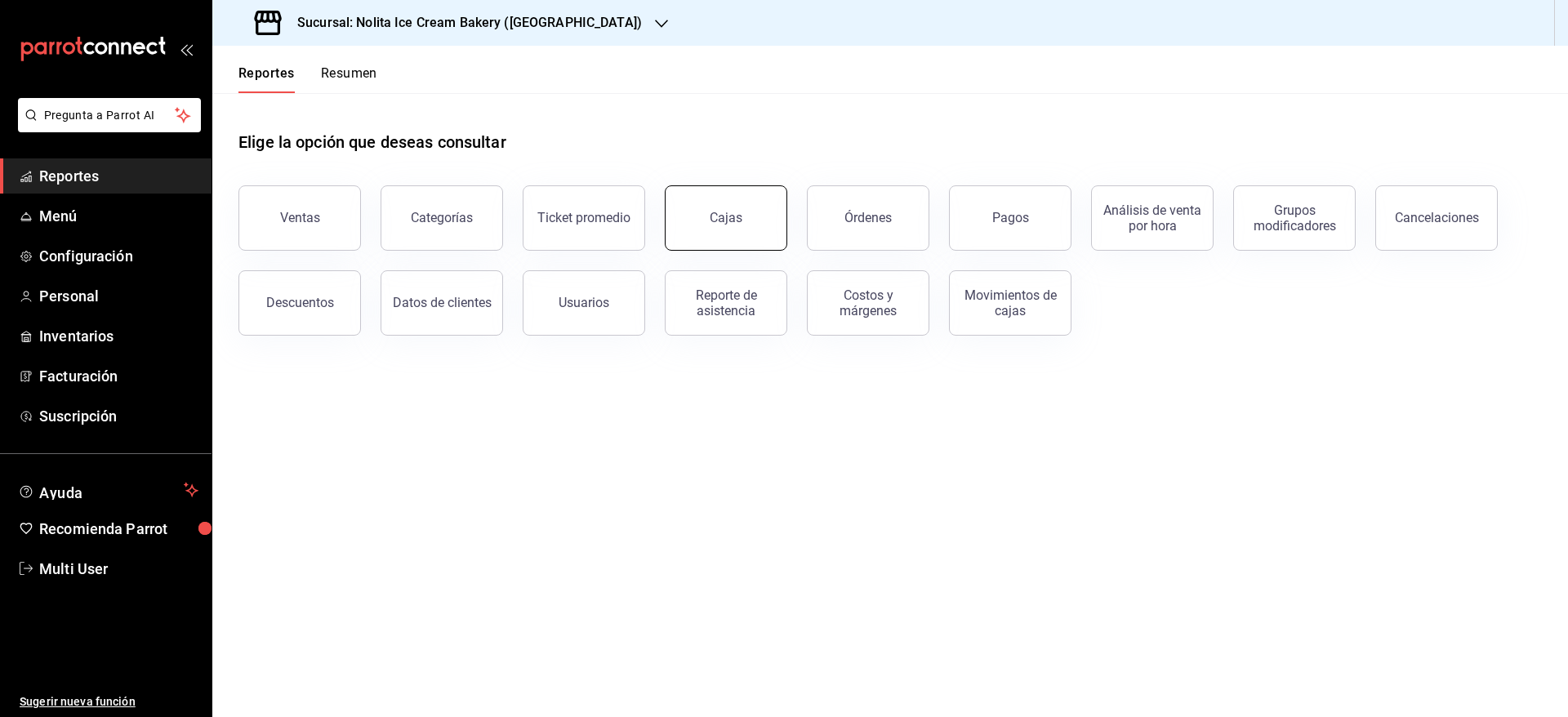
click at [716, 222] on div "Cajas" at bounding box center [725, 218] width 32 height 16
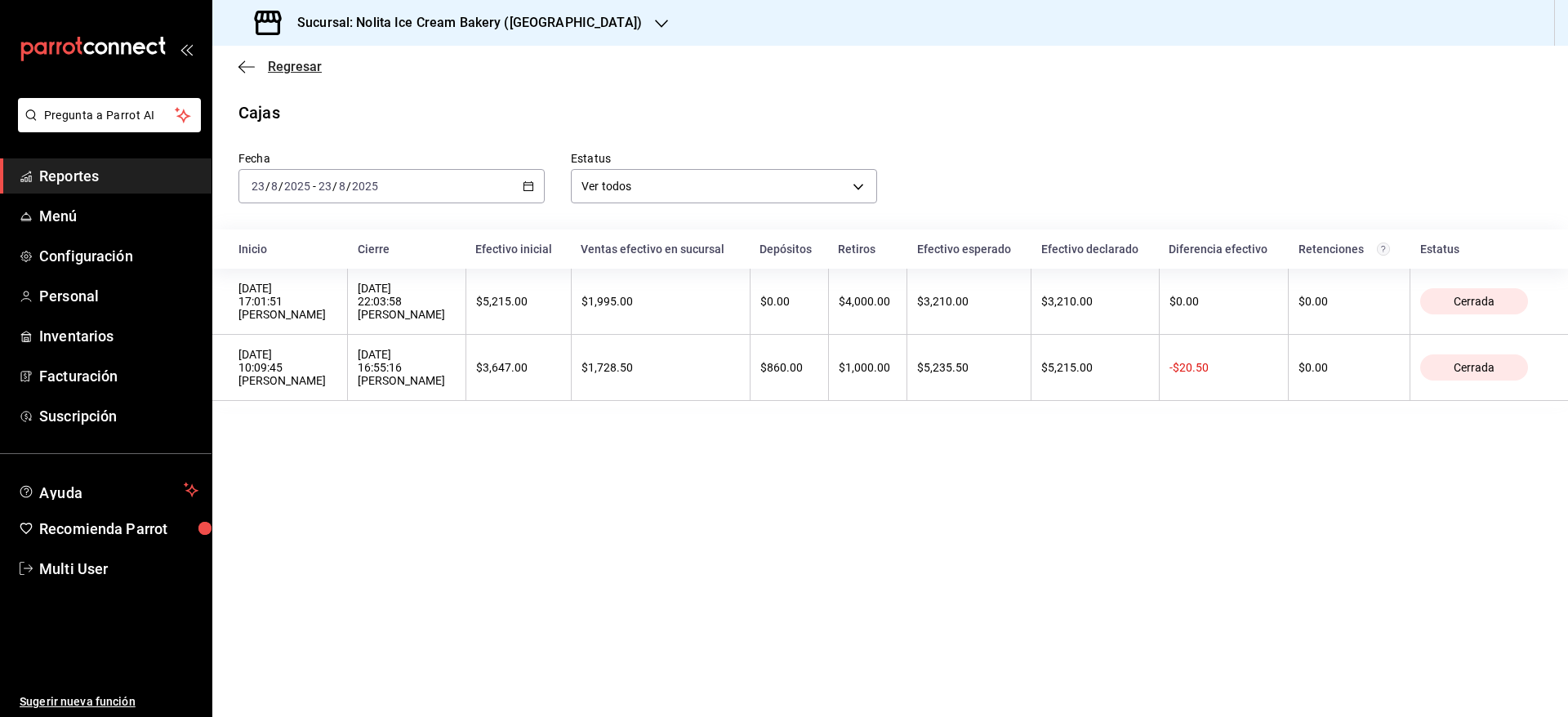
click at [273, 71] on span "Regresar" at bounding box center [295, 67] width 54 height 16
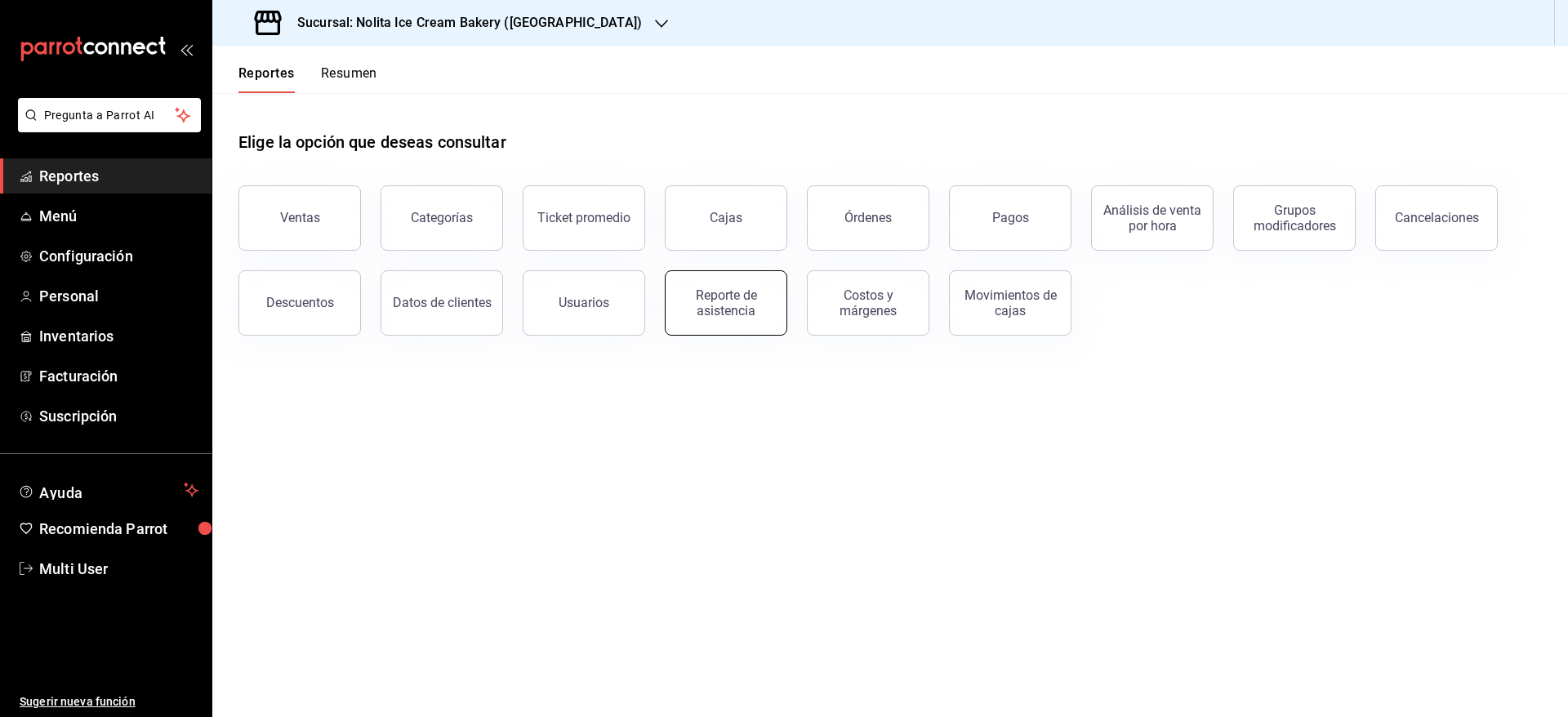
click at [737, 302] on div "Reporte de asistencia" at bounding box center [725, 303] width 101 height 31
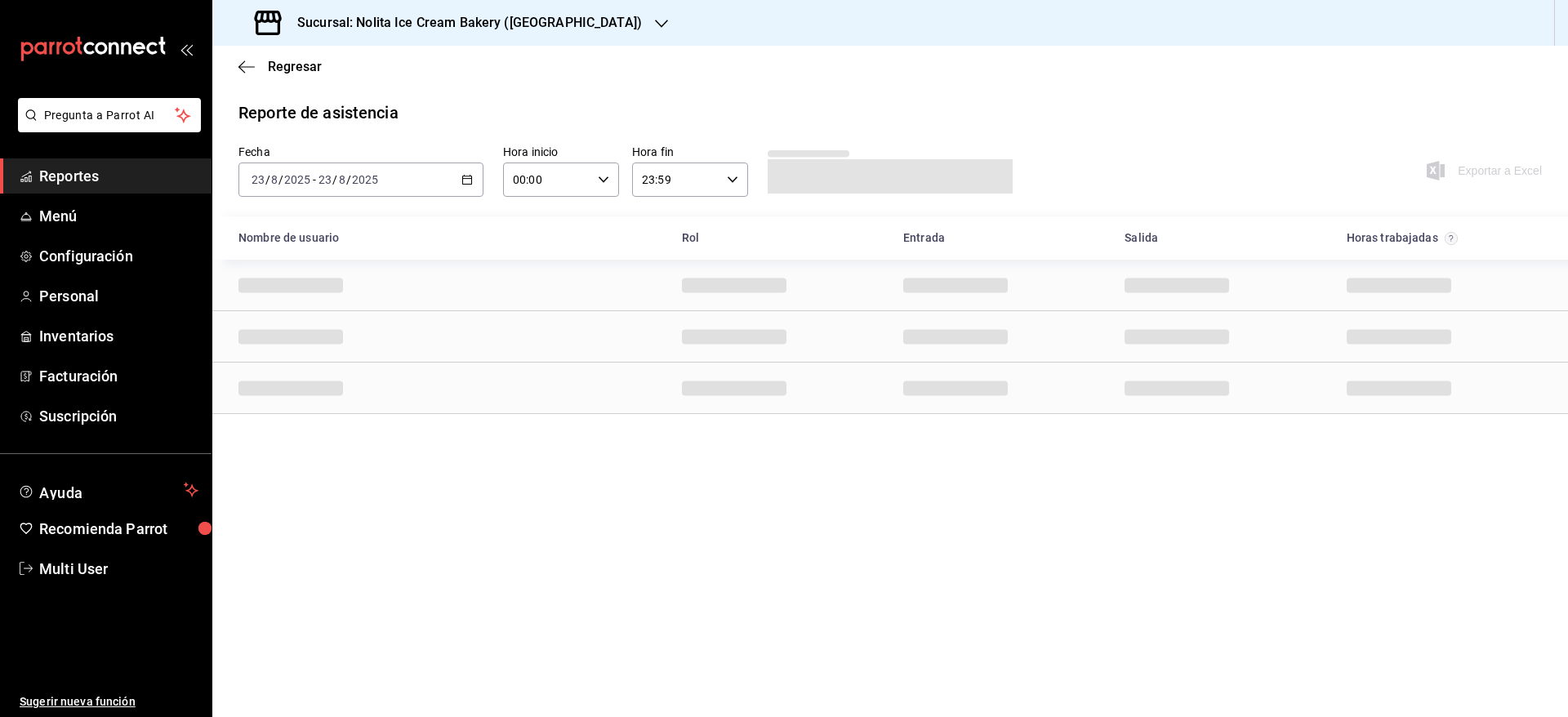
click at [395, 176] on div "[DATE] [DATE] - [DATE] [DATE]" at bounding box center [361, 179] width 245 height 34
click at [346, 414] on span "Rango de fechas" at bounding box center [315, 412] width 127 height 17
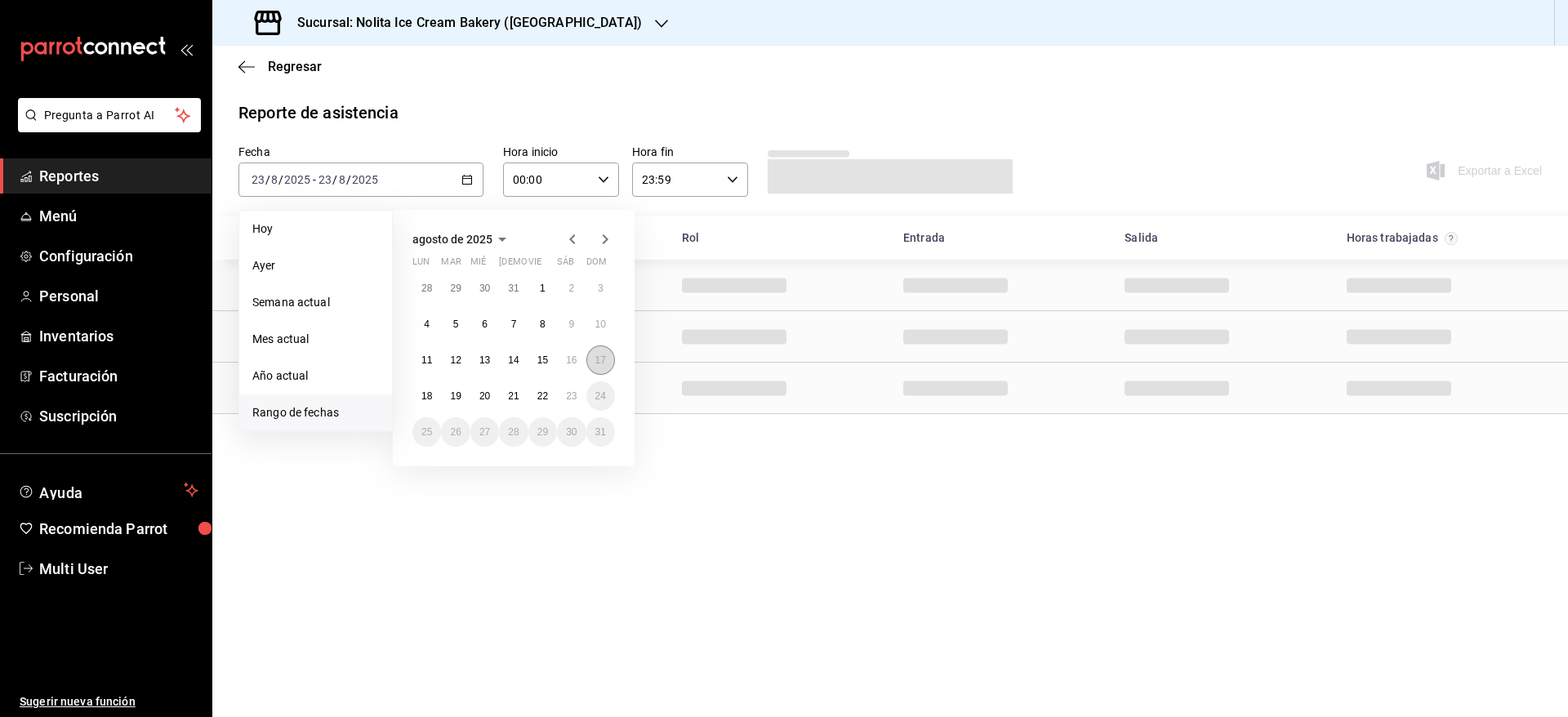
click at [600, 360] on abbr "17" at bounding box center [600, 360] width 11 height 12
click at [575, 392] on abbr "23" at bounding box center [571, 396] width 11 height 12
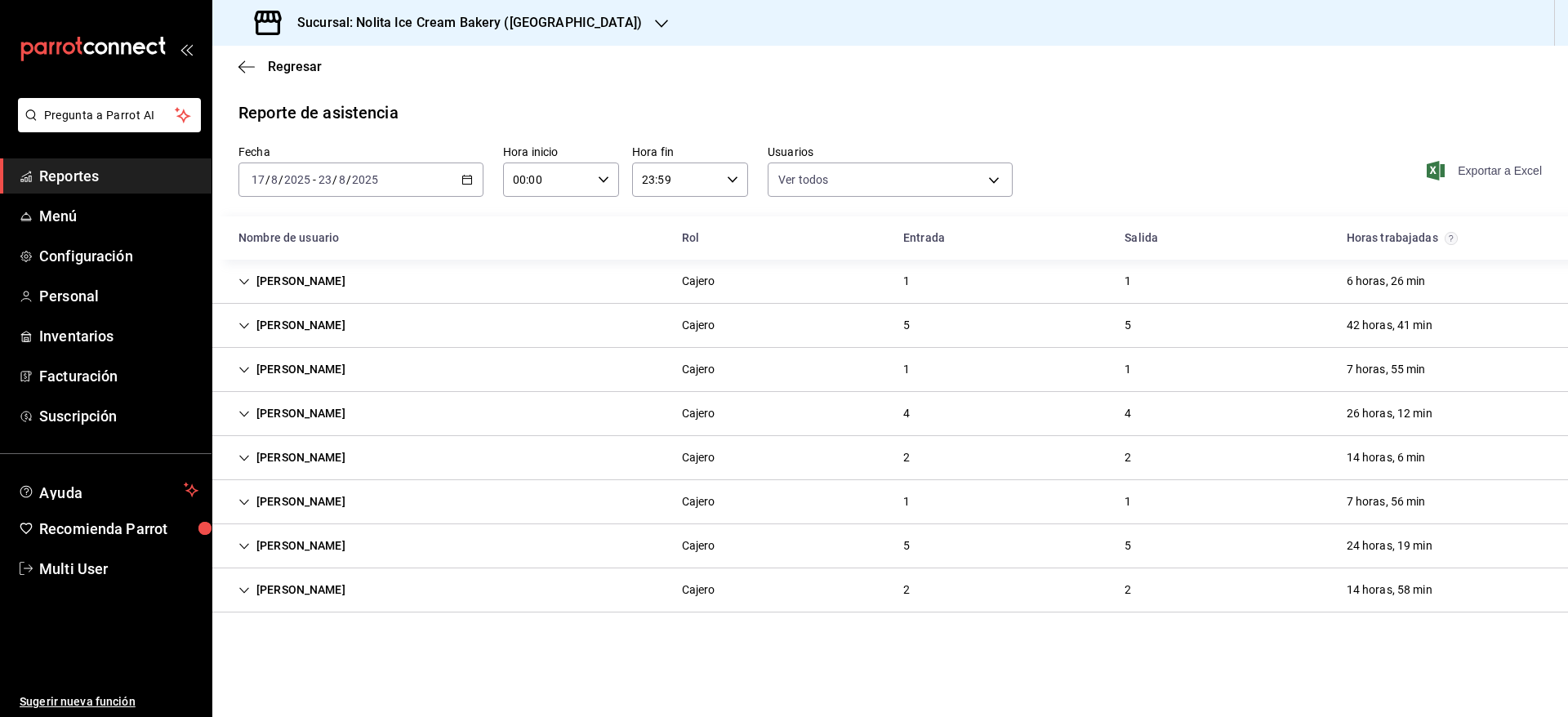
click at [1463, 165] on span "Exportar a Excel" at bounding box center [1485, 171] width 112 height 20
click at [285, 70] on span "Regresar" at bounding box center [295, 67] width 54 height 16
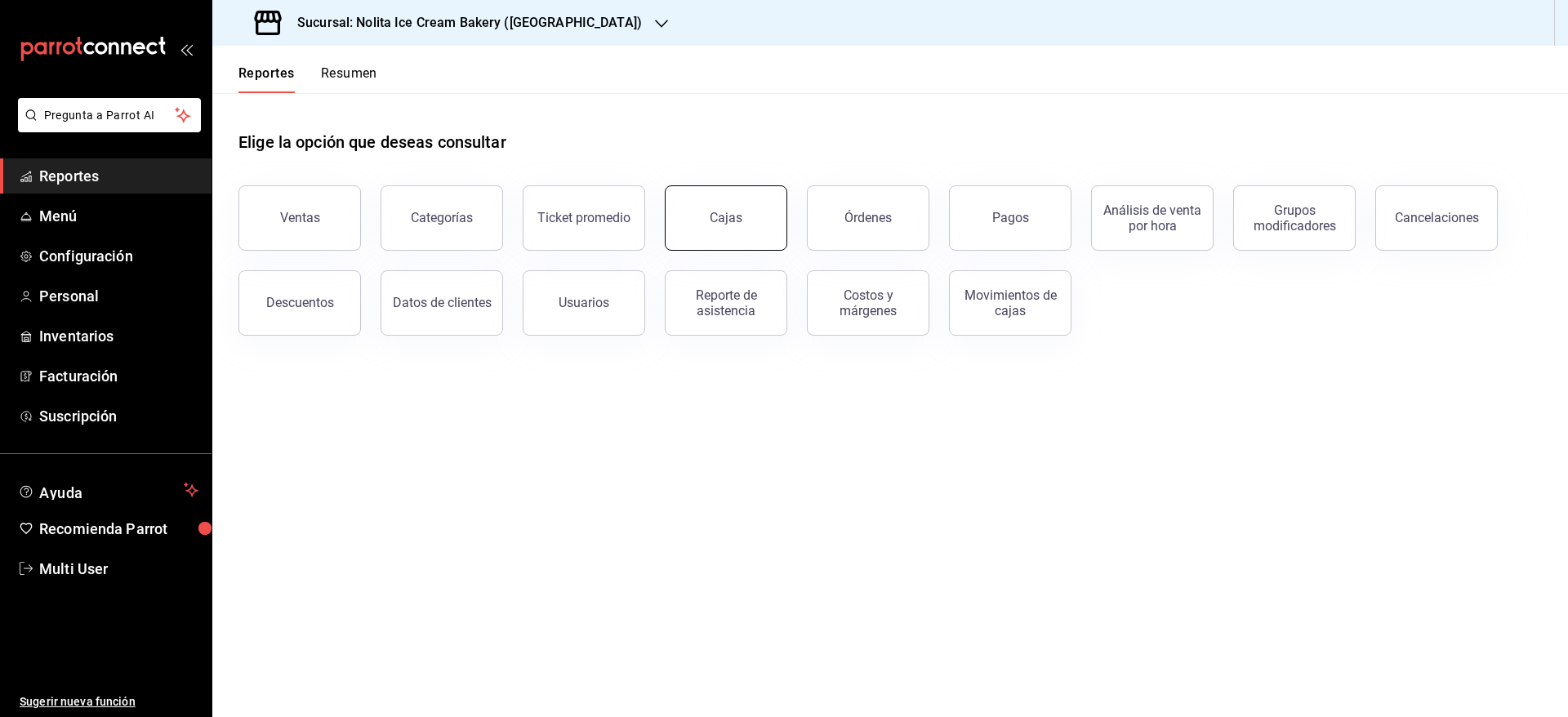
click at [736, 231] on button "Cajas" at bounding box center [725, 218] width 123 height 65
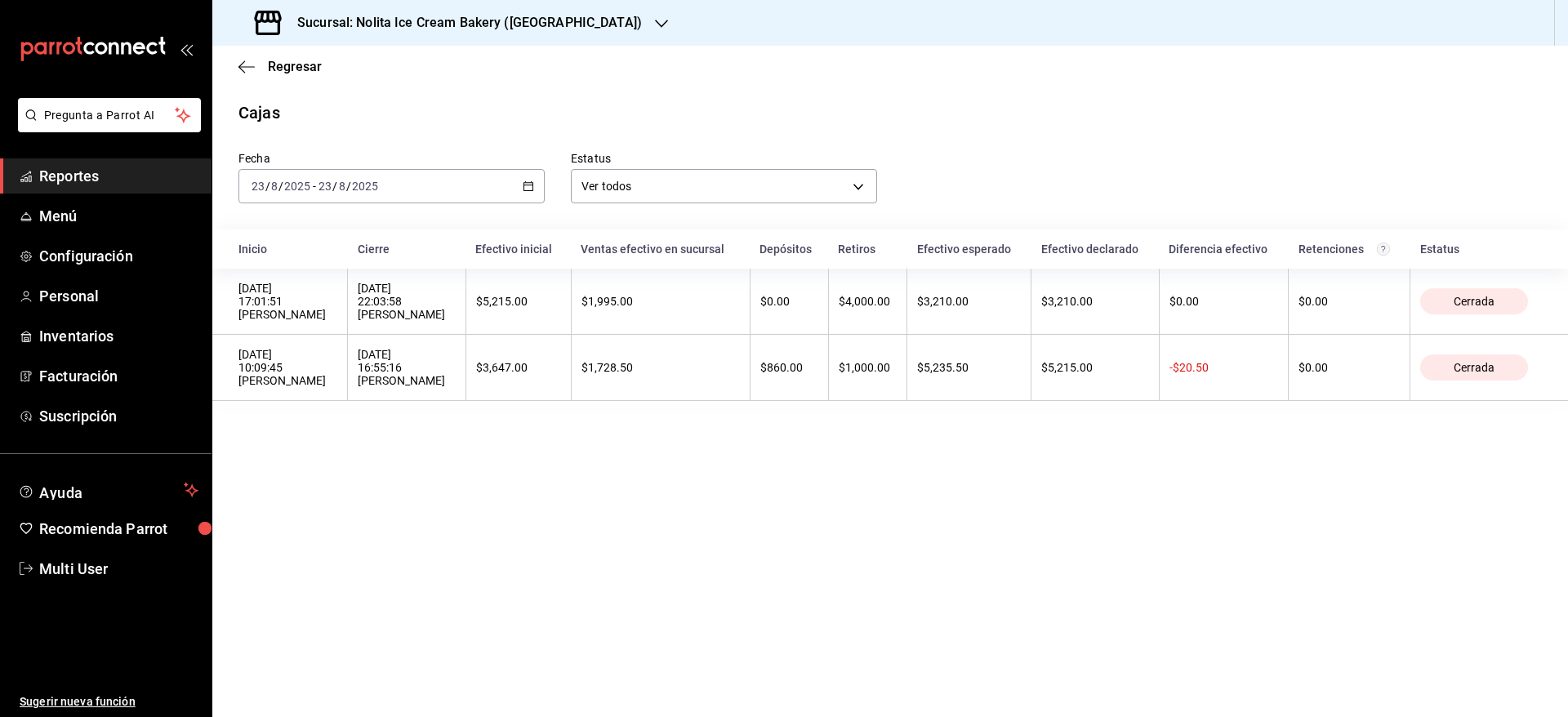
click at [408, 186] on div "[DATE] [DATE] - [DATE] [DATE]" at bounding box center [392, 186] width 307 height 34
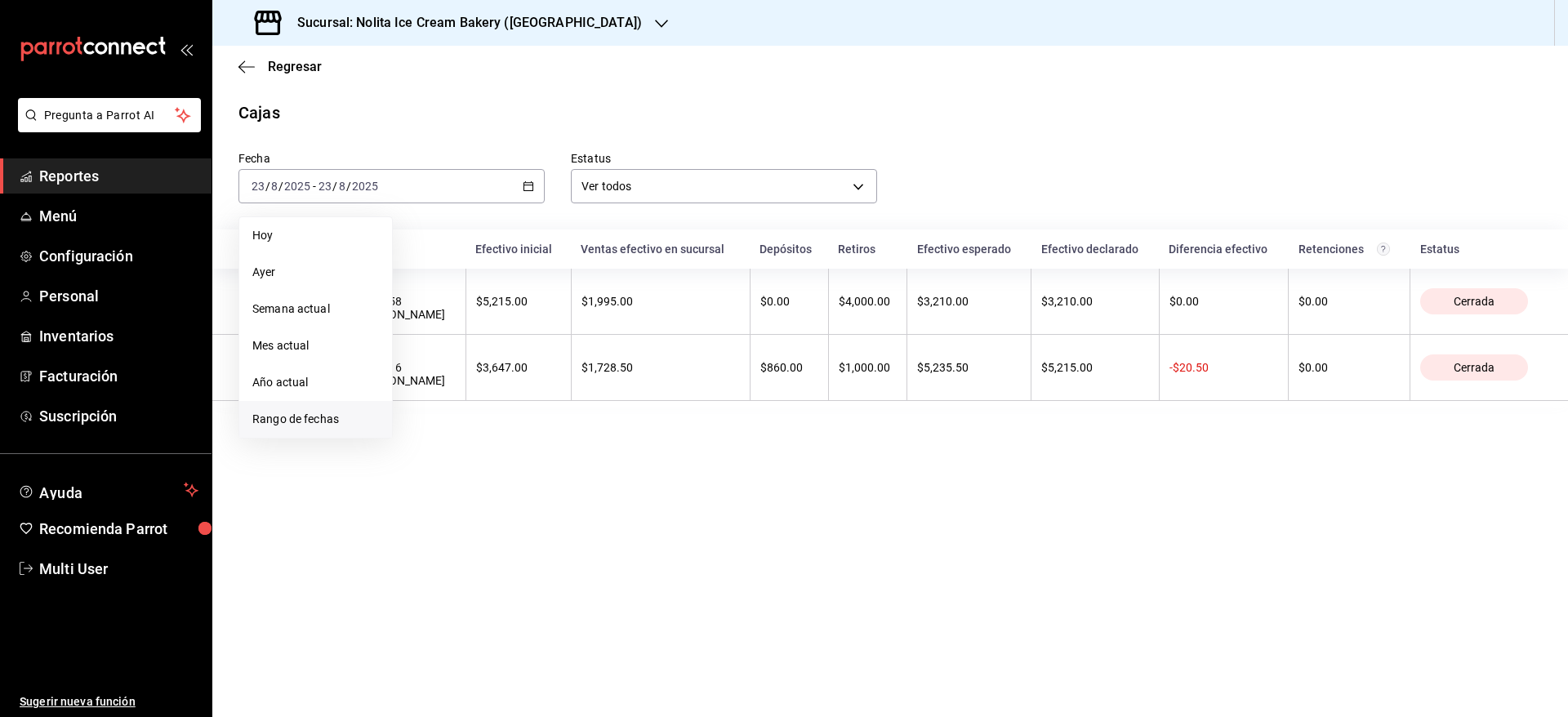
click at [331, 426] on span "Rango de fechas" at bounding box center [315, 418] width 127 height 17
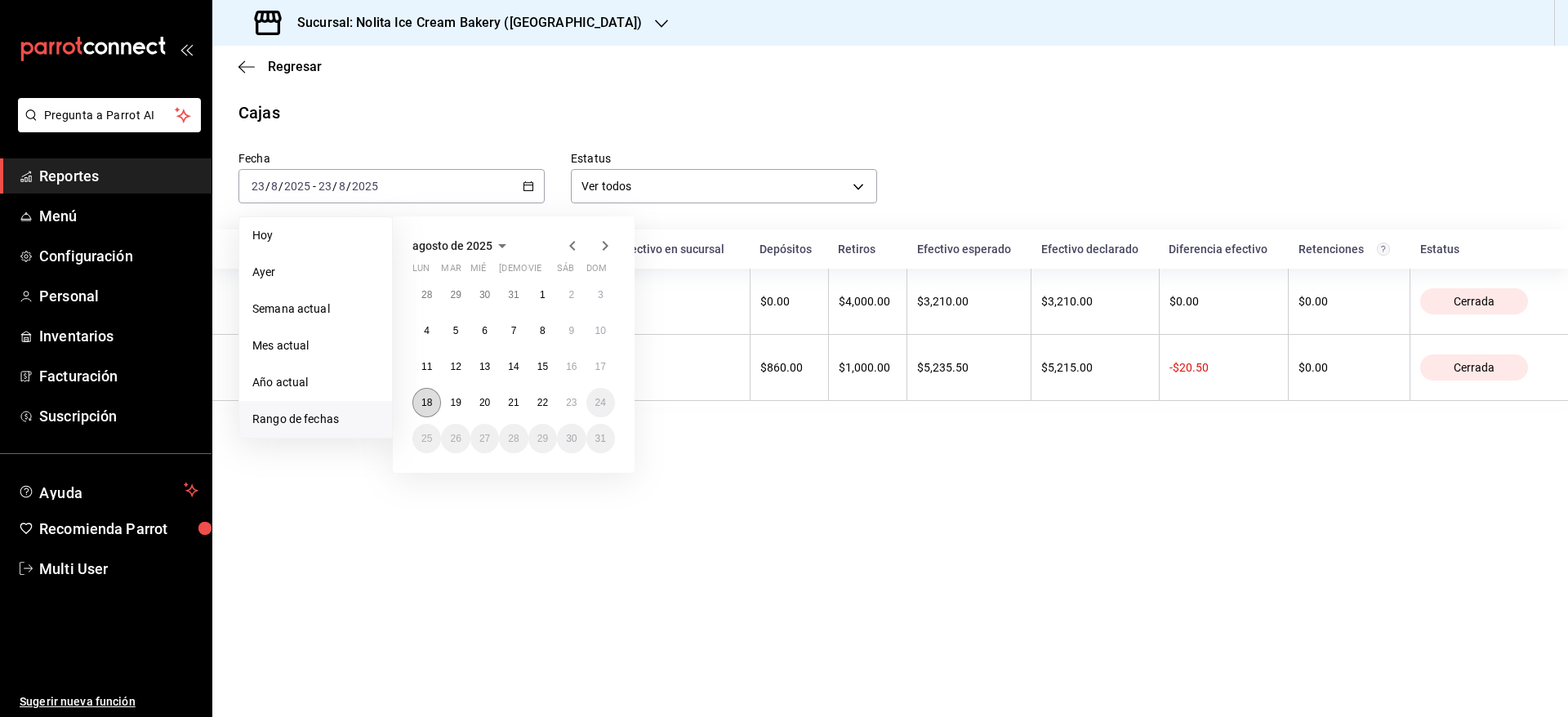
click at [431, 408] on abbr "18" at bounding box center [426, 403] width 11 height 12
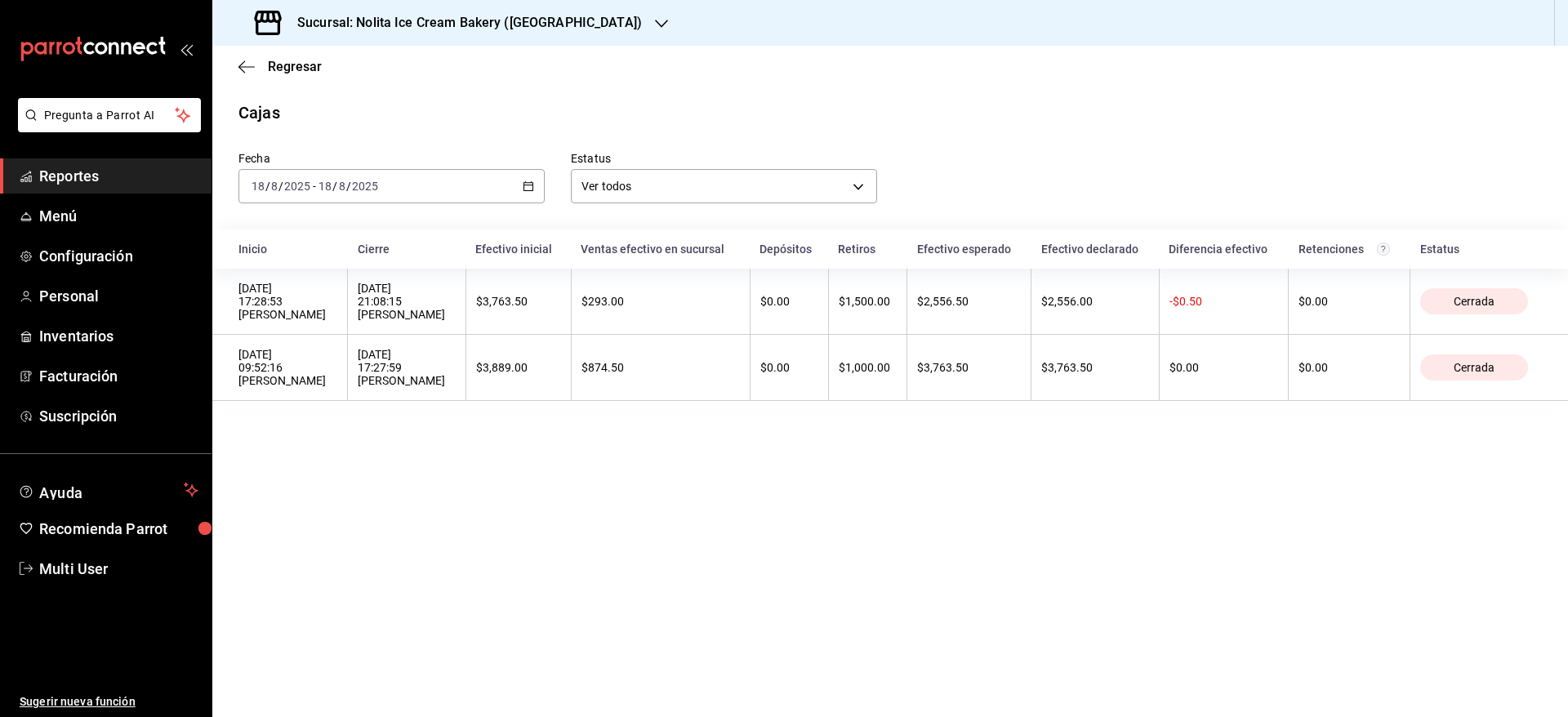
click at [396, 17] on h3 "Sucursal: Nolita Ice Cream Bakery ([GEOGRAPHIC_DATA])" at bounding box center [463, 23] width 358 height 20
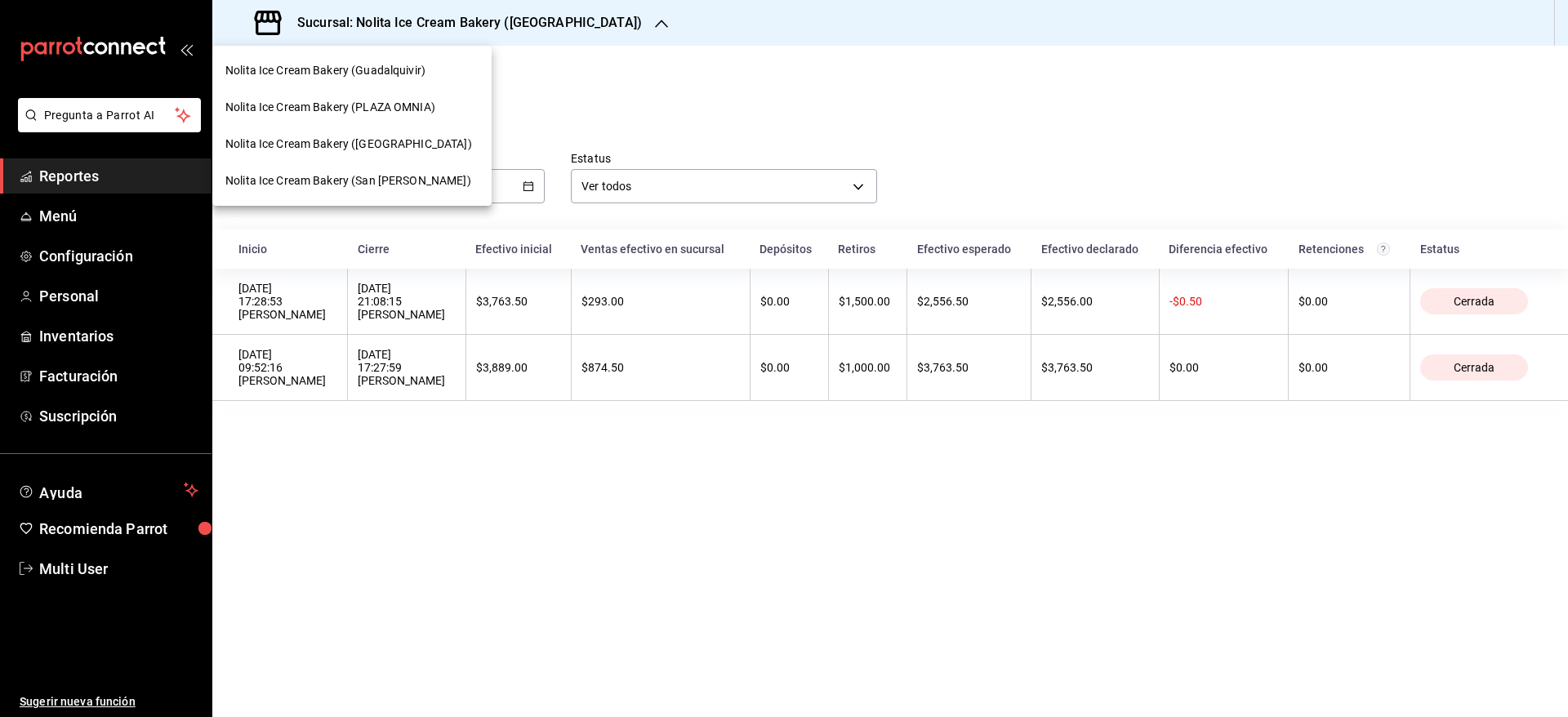
click at [386, 97] on div "Nolita Ice Cream Bakery (PLAZA OMNIA)" at bounding box center [352, 107] width 279 height 36
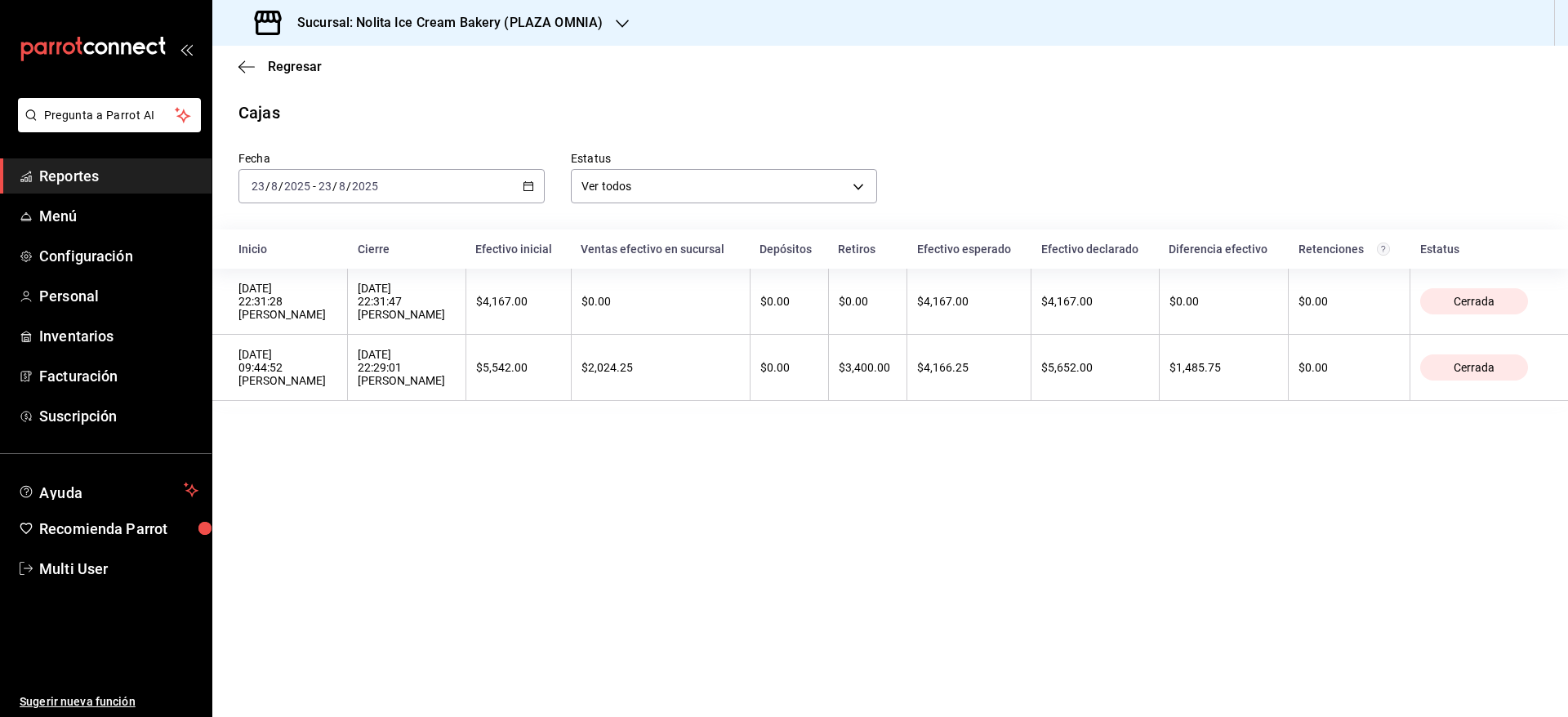
click at [390, 169] on div "[DATE] [DATE] - [DATE] [DATE]" at bounding box center [392, 186] width 307 height 34
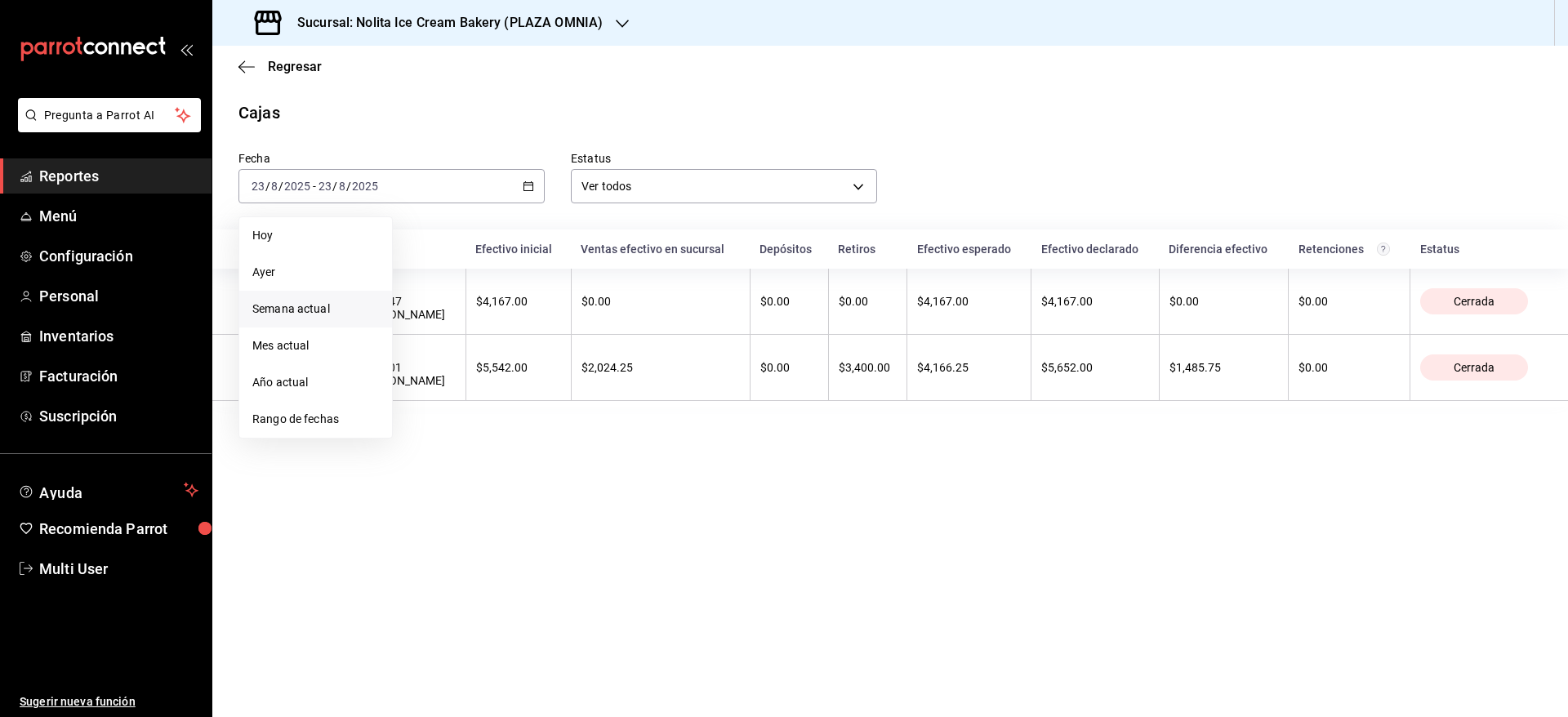
click at [336, 313] on span "Semana actual" at bounding box center [315, 308] width 127 height 17
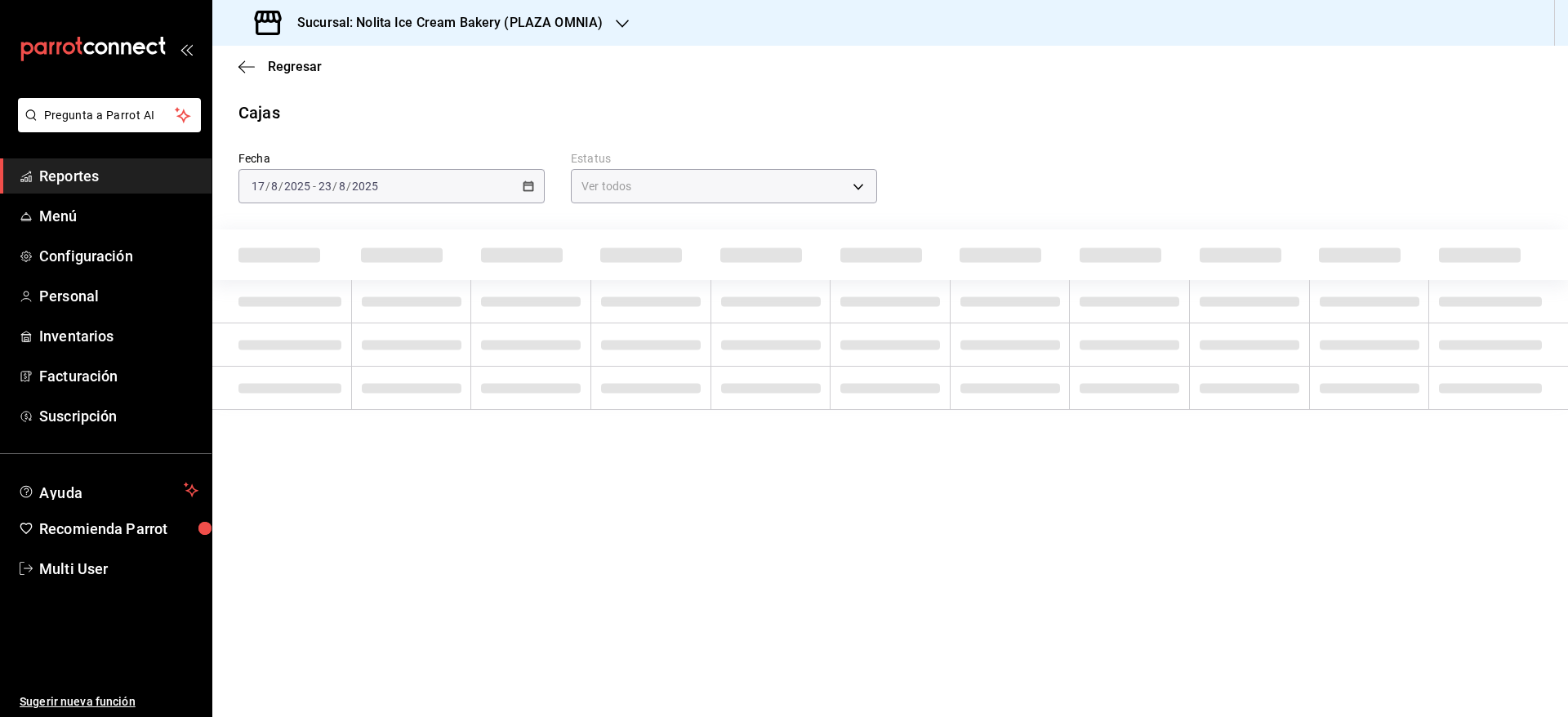
click at [101, 172] on span "Reportes" at bounding box center [119, 176] width 159 height 22
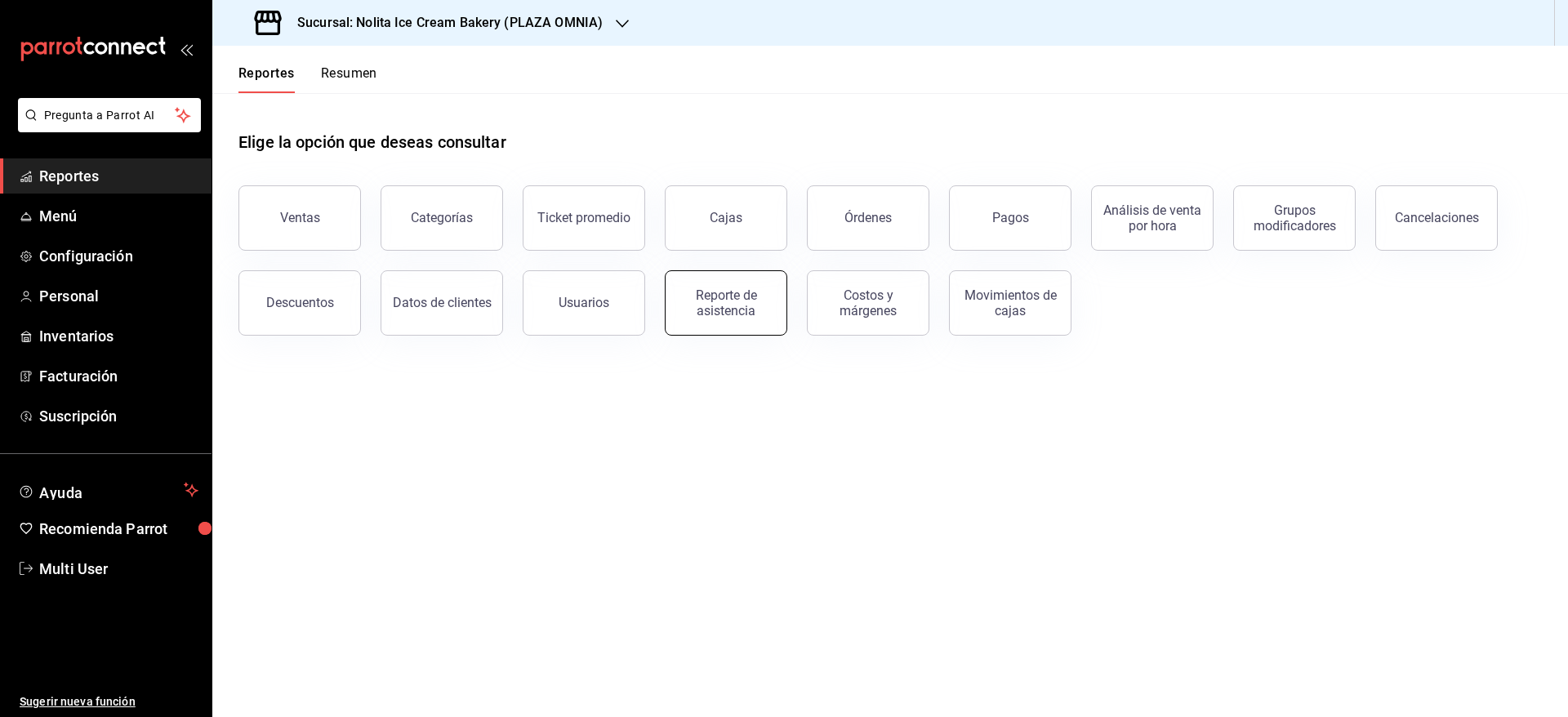
click at [752, 283] on button "Reporte de asistencia" at bounding box center [725, 303] width 123 height 65
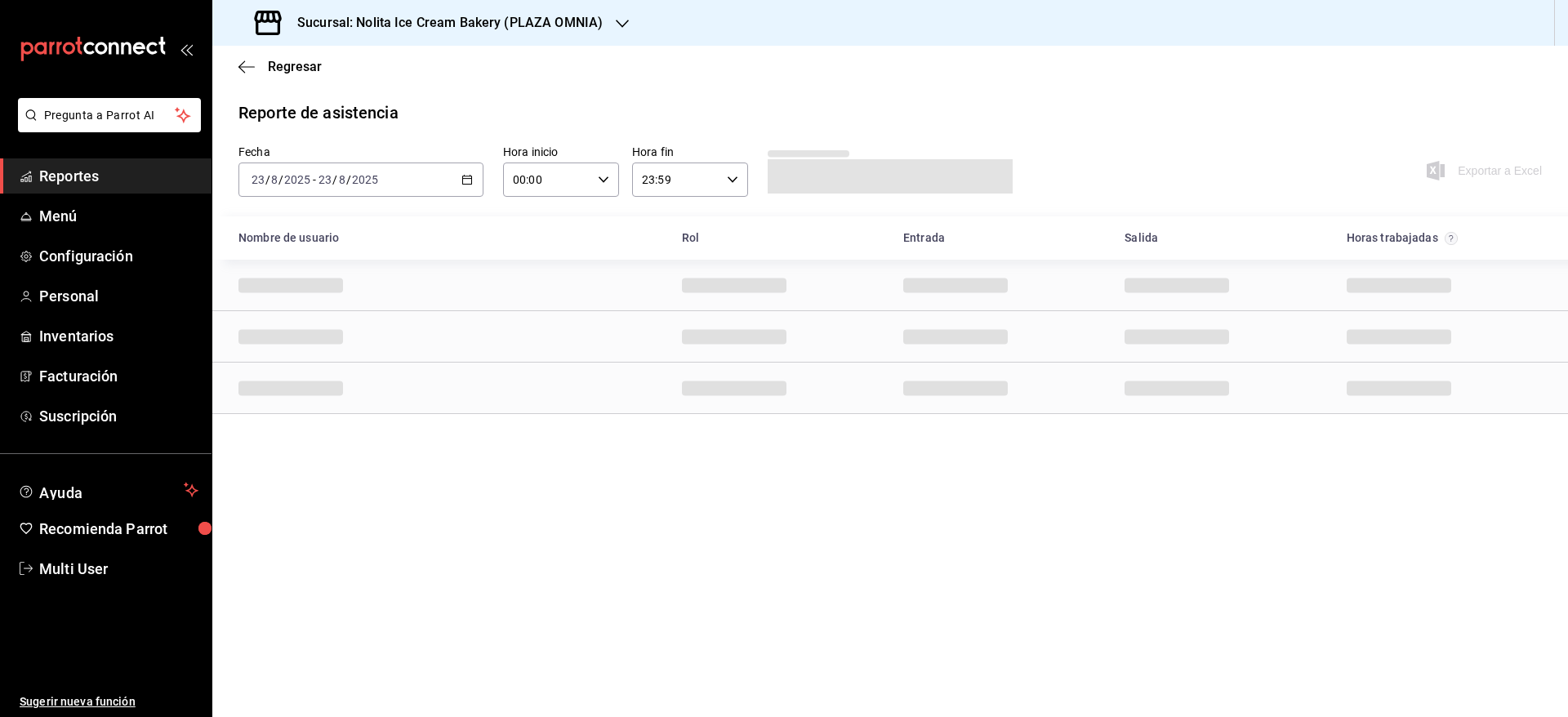
click at [422, 170] on div "[DATE] [DATE] - [DATE] [DATE]" at bounding box center [361, 179] width 245 height 34
click at [291, 292] on li "Semana actual" at bounding box center [314, 302] width 152 height 36
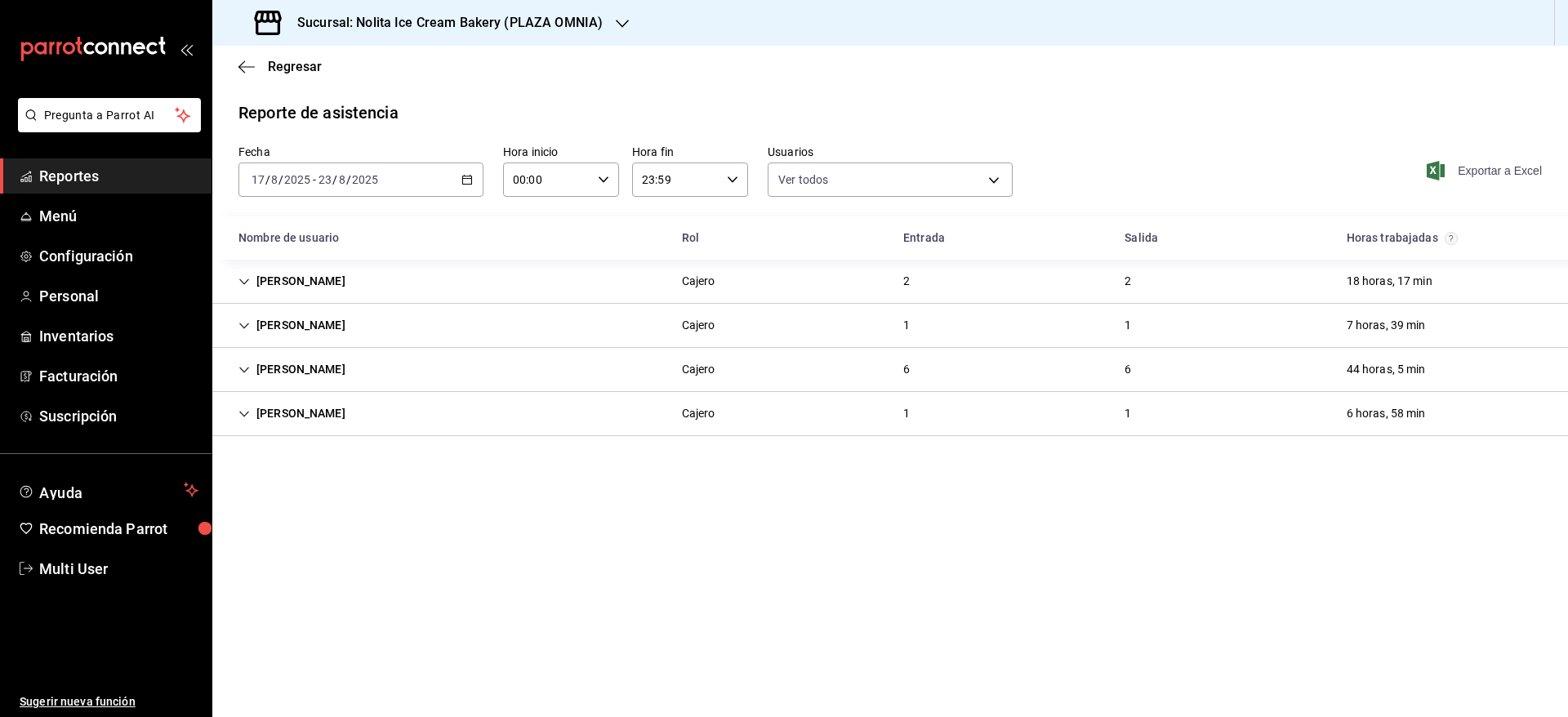
click at [1519, 167] on span "Exportar a Excel" at bounding box center [1485, 171] width 112 height 20
click at [1250, 59] on div "Regresar" at bounding box center [890, 67] width 1356 height 41
click at [428, 15] on h3 "Sucursal: Nolita Ice Cream Bakery (PLAZA OMNIA)" at bounding box center [443, 23] width 318 height 20
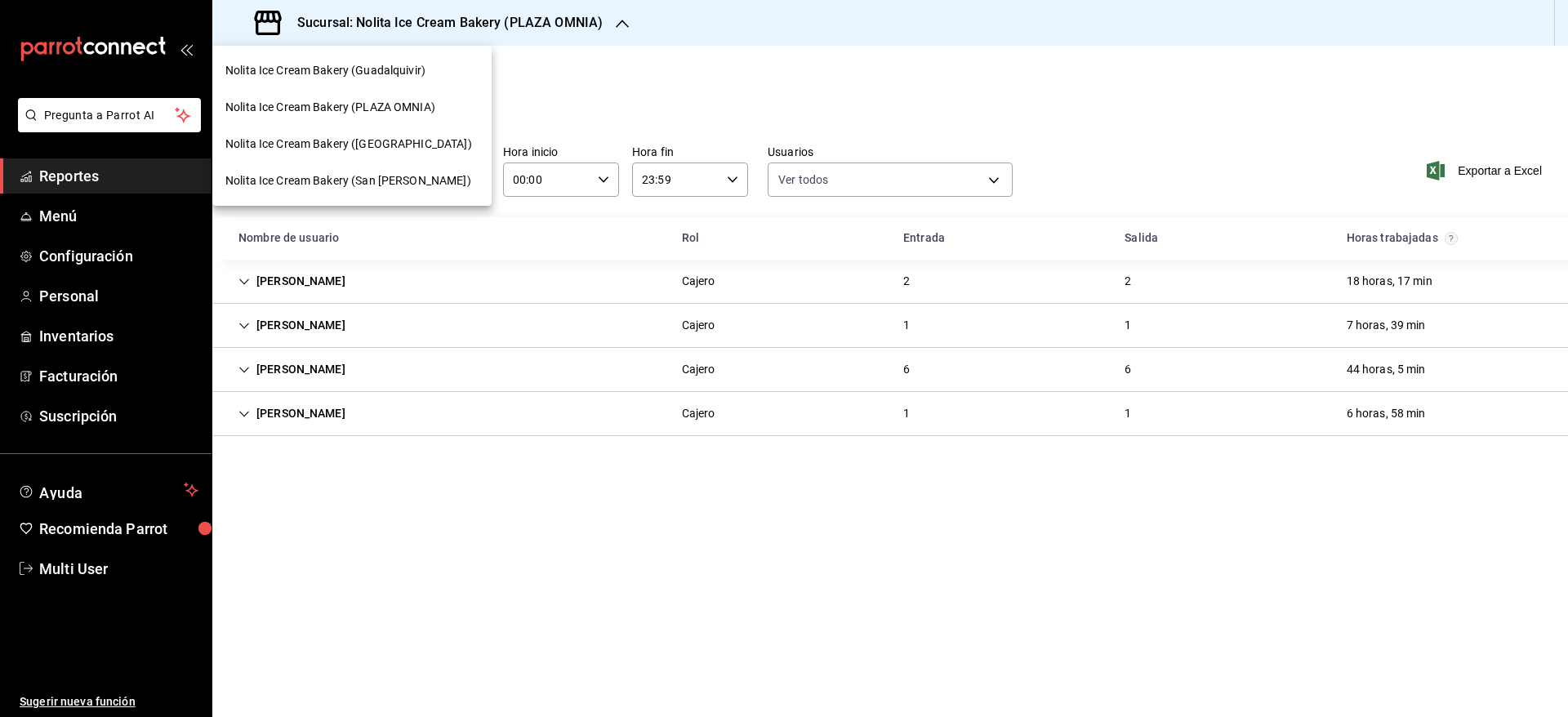
click at [400, 77] on span "Nolita Ice Cream Bakery (Guadalquivir)" at bounding box center [325, 70] width 200 height 17
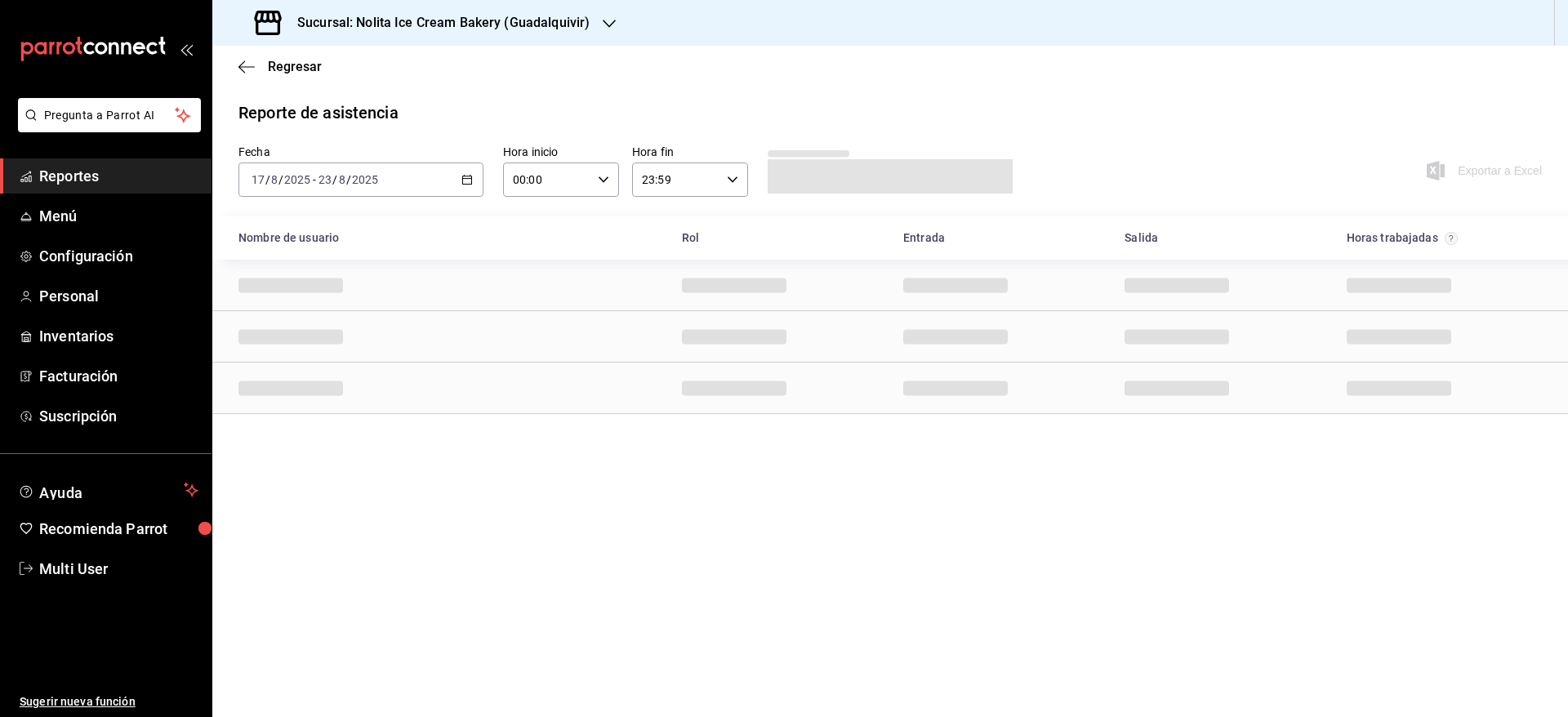
click at [389, 183] on div "[DATE] [DATE] - [DATE] [DATE]" at bounding box center [361, 179] width 245 height 34
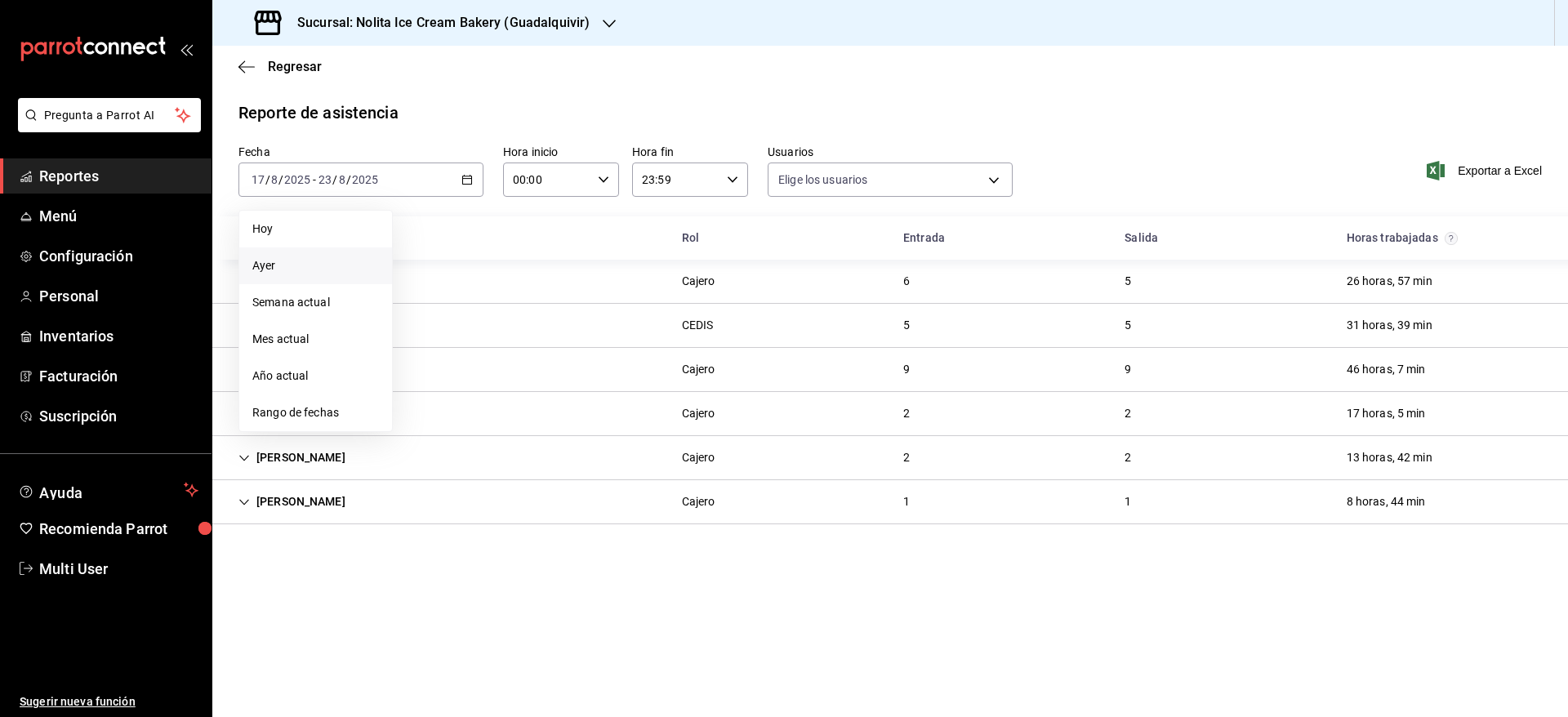
type input "7fb31379-653a-48c8-a59d-916b0e501286,aa9fc705-a843-4189-a582-af34302a3c3c,9012d…"
click at [336, 295] on span "Semana actual" at bounding box center [315, 302] width 127 height 17
click at [1446, 172] on span "Exportar a Excel" at bounding box center [1485, 171] width 112 height 20
